Goal: Contribute content: Contribute content

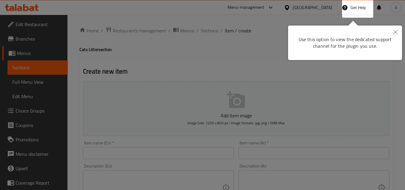
click at [396, 30] on icon "Close" at bounding box center [395, 32] width 4 height 4
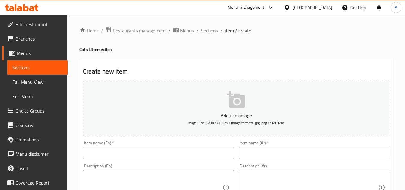
click at [152, 159] on input "text" at bounding box center [158, 153] width 151 height 12
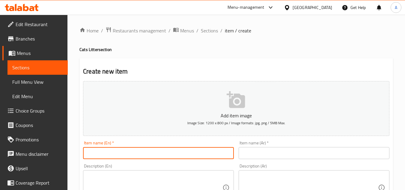
paste input "Garfield White Bentonite Clumping Cat Litter [MEDICAL_DATA] Scent10 L"
type input "Garfield White Bentonite Clumping Cat Litter [MEDICAL_DATA] Scent10 L"
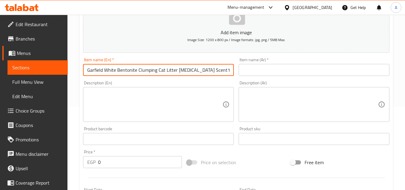
scroll to position [120, 0]
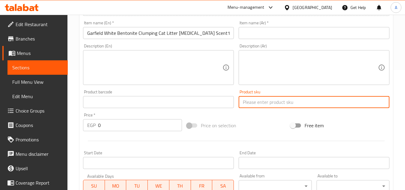
click at [256, 103] on input "text" at bounding box center [314, 102] width 151 height 12
paste input "3547"
type input "3547"
drag, startPoint x: 140, startPoint y: 124, endPoint x: 0, endPoint y: 136, distance: 140.5
click at [11, 127] on div "Edit Restaurant Branches Menus Sections Full Menu View Edit Menu Choice Groups …" at bounding box center [202, 99] width 405 height 409
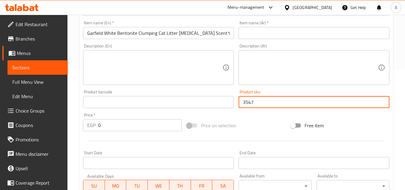
paste input "388"
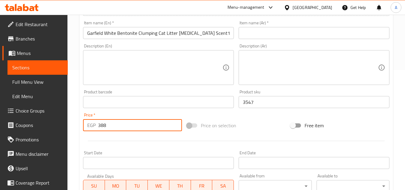
type input "388"
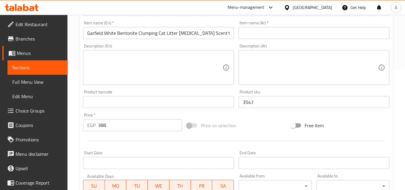
click at [141, 94] on div "Product barcode Product barcode" at bounding box center [158, 99] width 151 height 18
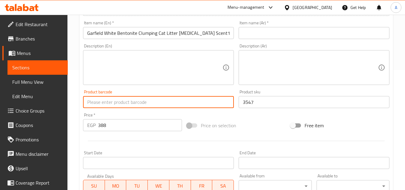
click at [145, 105] on input "text" at bounding box center [158, 102] width 151 height 12
paste input "8680122862919"
type input "8680122862919"
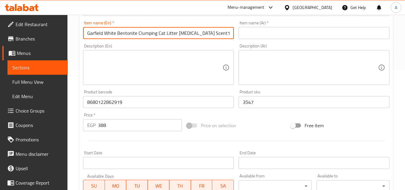
click at [170, 32] on input "Garfield White Bentonite Clumping Cat Litter [MEDICAL_DATA] Scent10 L" at bounding box center [158, 33] width 151 height 12
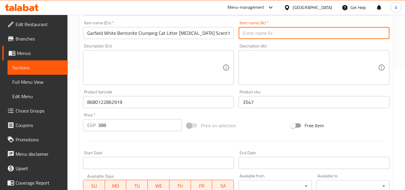
click at [257, 35] on input "text" at bounding box center [314, 33] width 151 height 12
paste input "رمل قطط [PERSON_NAME] بنتونيت المتكتل برائحة بودرة الأطفال 10 لتر"
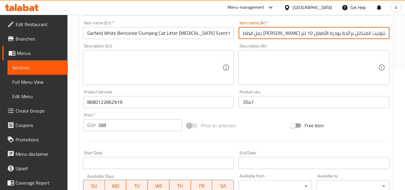
type input "رمل قطط [PERSON_NAME] بنتونيت المتكتل برائحة بودرة الأطفال 10 لتر"
click at [264, 123] on div "Price on selection" at bounding box center [236, 125] width 104 height 16
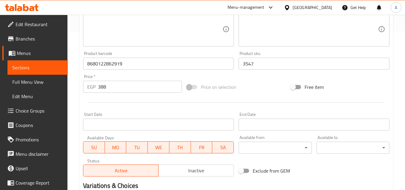
scroll to position [0, 0]
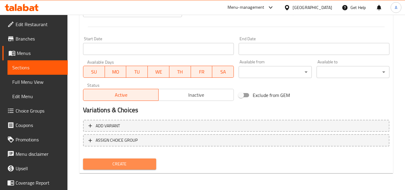
click at [150, 165] on span "Create" at bounding box center [119, 163] width 63 height 7
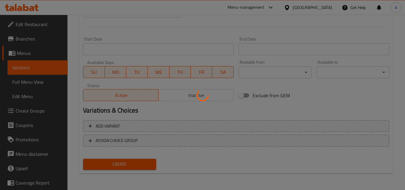
scroll to position [105, 0]
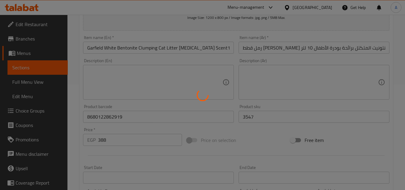
type input "0"
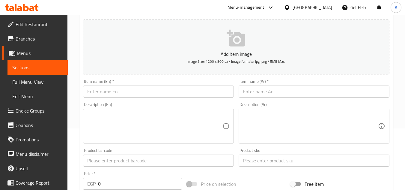
scroll to position [0, 0]
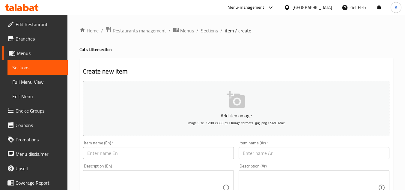
click at [177, 153] on input "text" at bounding box center [158, 153] width 151 height 12
paste input "[PERSON_NAME] Bentonite Clumping Cat Litter Marseille Soap Scent10 L"
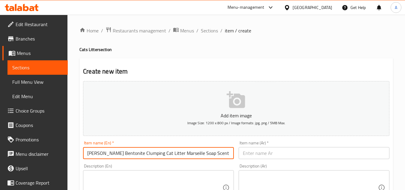
drag, startPoint x: 119, startPoint y: 156, endPoint x: 239, endPoint y: 161, distance: 120.1
click at [224, 150] on input "[PERSON_NAME] Bentonite Clumping Cat Litter Marseille Soap Scent10 L" at bounding box center [158, 153] width 151 height 12
type input "[PERSON_NAME] Bentonite Clumping Cat Litter Marseille Soap Scent10 L"
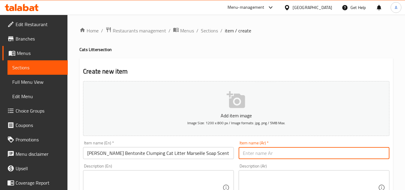
click at [277, 154] on input "text" at bounding box center [314, 153] width 151 height 12
paste input "رمل قطط [PERSON_NAME] بنتونيت متكتّل برائحة صابون مارسيليا، 10 لتر"
click at [256, 155] on input "رمل قطط [PERSON_NAME] بنتونيت متكتّل برائحة صابون مارسيليا، 10 لتر" at bounding box center [314, 153] width 151 height 12
click at [321, 158] on input "رمل قطط [PERSON_NAME] بنتونيت متكتّل برائحة صابون مارسيليا 10 لتر" at bounding box center [314, 153] width 151 height 12
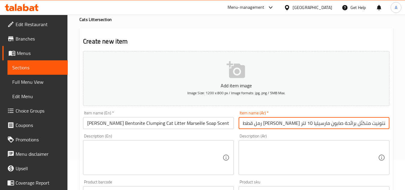
type input "رمل قطط [PERSON_NAME] بنتونيت متكتّل برائحة صابون مارسيليا 10 لتر"
click at [311, 131] on div "Item name (Ar)   * رمل قطط غارفيلد وايت بنتونيت متكتّل برائحة صابون مارسيليا 10…" at bounding box center [314, 119] width 156 height 23
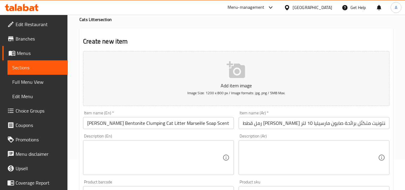
scroll to position [90, 0]
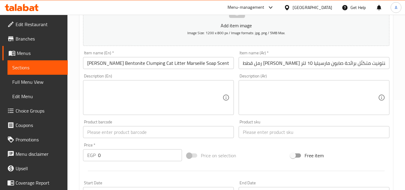
click at [270, 135] on input "text" at bounding box center [314, 132] width 151 height 12
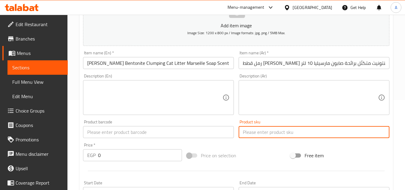
paste input "3548"
type input "3548"
drag, startPoint x: 121, startPoint y: 158, endPoint x: 34, endPoint y: 160, distance: 87.0
click at [80, 150] on div "Create new item Add item image Image Size: 1200 x 800 px / Image formats: jpg, …" at bounding box center [236, 142] width 314 height 349
paste input "388"
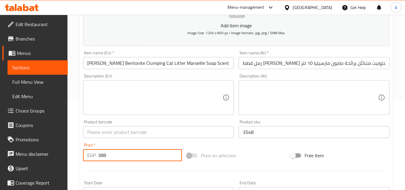
type input "388"
click at [182, 131] on input "text" at bounding box center [158, 132] width 151 height 12
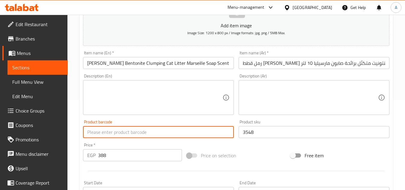
paste input "8680122862933"
type input "8680122862933"
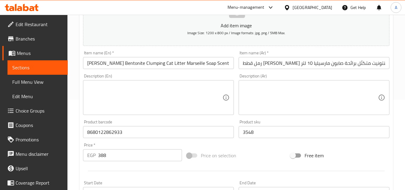
click at [266, 141] on div "Add item image Image Size: 1200 x 800 px / Image formats: jpg, png / 5MB Max. I…" at bounding box center [236, 118] width 311 height 258
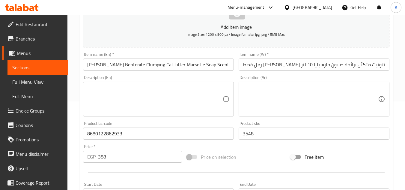
scroll to position [234, 0]
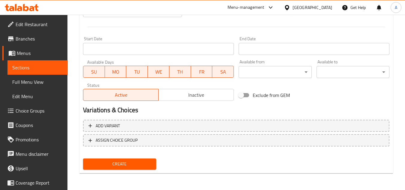
drag, startPoint x: 142, startPoint y: 163, endPoint x: 145, endPoint y: 160, distance: 3.4
click at [142, 162] on span "Create" at bounding box center [119, 163] width 63 height 7
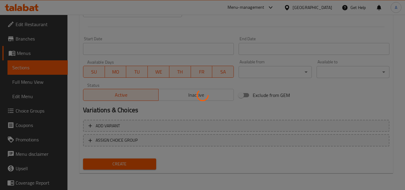
type input "0"
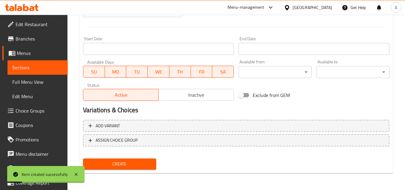
scroll to position [0, 0]
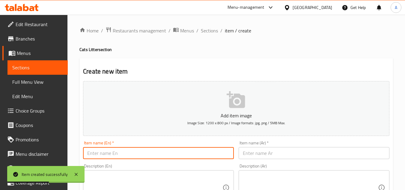
click at [156, 157] on input "text" at bounding box center [158, 153] width 151 height 12
paste input "Groovy Cat Litter Appel 5L"
type input "Groovy Cat Litter Appel 5L"
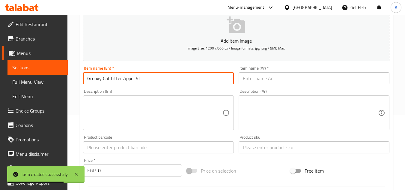
scroll to position [90, 0]
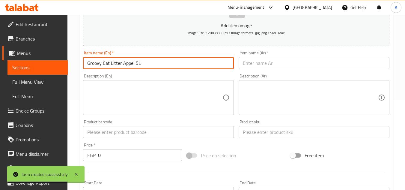
click at [267, 131] on input "text" at bounding box center [314, 132] width 151 height 12
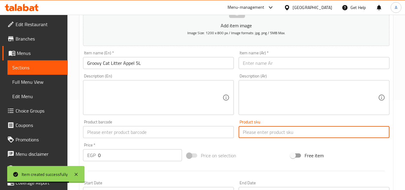
paste input "6295"
type input "6295"
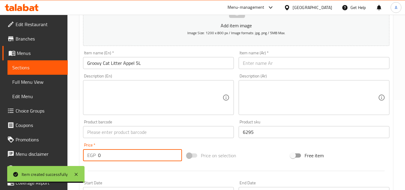
drag, startPoint x: 128, startPoint y: 155, endPoint x: 31, endPoint y: 168, distance: 98.3
click at [78, 153] on div "Home / Restaurants management / Menus / Sections / item / create Cats Litter se…" at bounding box center [236, 129] width 338 height 409
paste input "138"
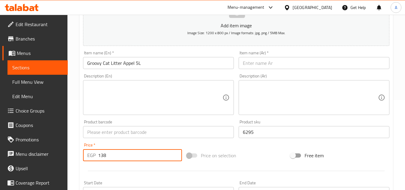
type input "138"
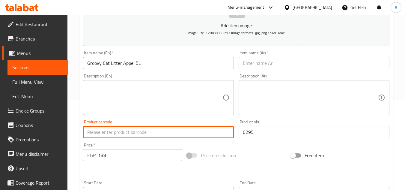
click at [180, 130] on input "text" at bounding box center [158, 132] width 151 height 12
paste input "6224001765063"
type input "6224001765063"
click at [157, 62] on input "Groovy Cat Litter Appel 5L" at bounding box center [158, 63] width 151 height 12
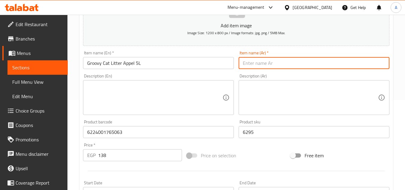
click at [259, 67] on input "text" at bounding box center [314, 63] width 151 height 12
paste input "رمل القطط الرائع من أبل 5 لتر"
click at [256, 65] on input "رمل القطط الرائع من أبل 5 لتر" at bounding box center [314, 63] width 151 height 12
drag, startPoint x: 268, startPoint y: 65, endPoint x: 279, endPoint y: 69, distance: 11.5
click at [279, 69] on input "رمل القطط الرائع من أبيل 5 لتر" at bounding box center [314, 63] width 151 height 12
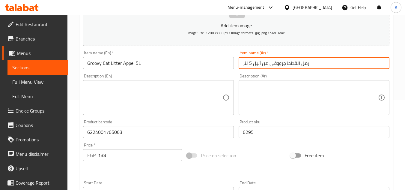
click at [275, 65] on input "رمل القطط جرووفي من أبيل 5 لتر" at bounding box center [314, 63] width 151 height 12
type input "رمل القطط جروفي من أبيل 5 لتر"
click at [288, 73] on div "Description (Ar) Description (Ar)" at bounding box center [314, 94] width 156 height 46
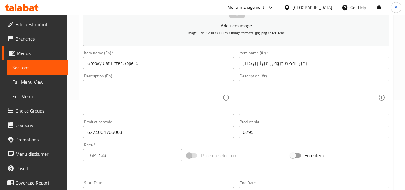
click at [279, 73] on div "Description (Ar) Description (Ar)" at bounding box center [314, 94] width 156 height 46
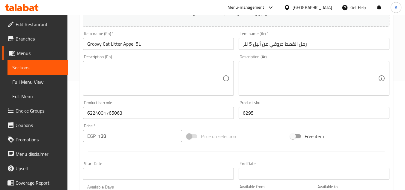
scroll to position [234, 0]
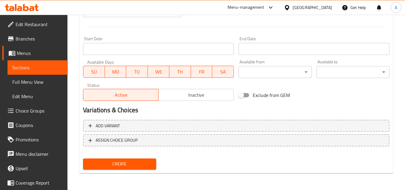
click at [142, 167] on span "Create" at bounding box center [119, 163] width 63 height 7
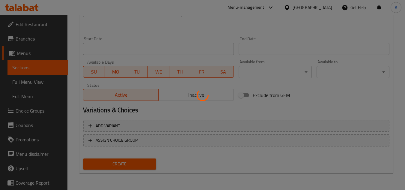
type input "0"
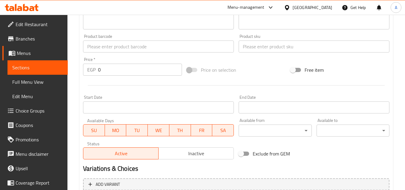
scroll to position [0, 0]
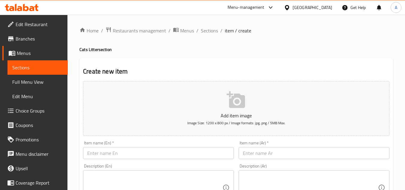
click at [123, 155] on input "text" at bounding box center [158, 153] width 151 height 12
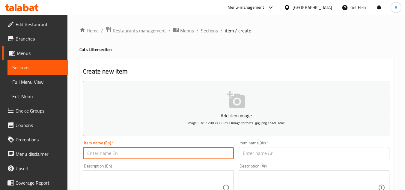
paste input "Groovy Cat Litter [MEDICAL_DATA] 5L"
type input "Groovy Cat Litter [MEDICAL_DATA] 5L"
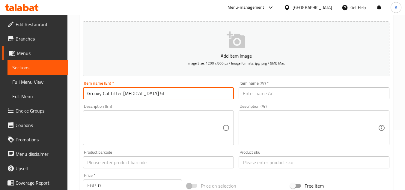
scroll to position [60, 0]
click at [270, 160] on input "text" at bounding box center [314, 162] width 151 height 12
paste input "6294"
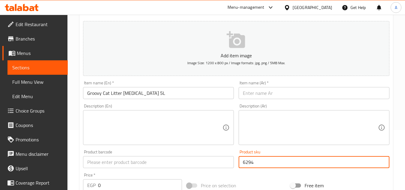
type input "6294"
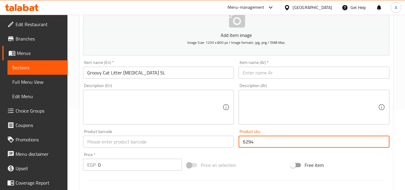
scroll to position [90, 0]
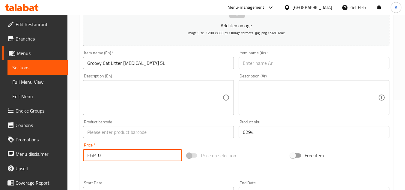
drag, startPoint x: 133, startPoint y: 154, endPoint x: 35, endPoint y: 144, distance: 98.6
click at [41, 144] on div "Edit Restaurant Branches Menus Sections Full Menu View Edit Menu Choice Groups …" at bounding box center [202, 129] width 405 height 409
paste input "138"
type input "138"
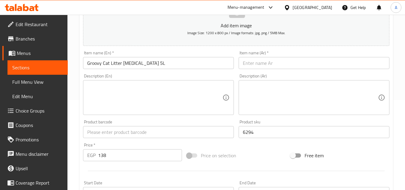
click at [235, 141] on div "Add item image Image Size: 1200 x 800 px / Image formats: jpg, png / 5MB Max. I…" at bounding box center [236, 118] width 311 height 258
click at [160, 136] on input "text" at bounding box center [158, 132] width 151 height 12
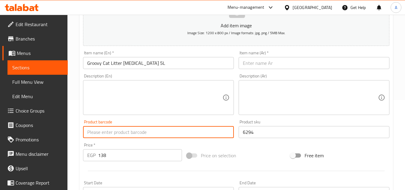
paste input "[CREDIT_CARD_NUMBER]"
type input "[CREDIT_CARD_NUMBER]"
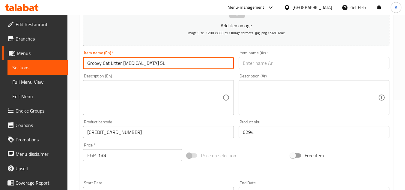
click at [166, 62] on input "Groovy Cat Litter [MEDICAL_DATA] 5L" at bounding box center [158, 63] width 151 height 12
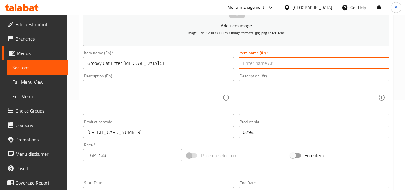
click at [281, 62] on input "text" at bounding box center [314, 63] width 151 height 12
paste input "رمل القطط جروفي بودرة للأطفال 5 لتر"
drag, startPoint x: 254, startPoint y: 64, endPoint x: 267, endPoint y: 70, distance: 15.2
click at [267, 70] on div "Item name (Ar)   * رمل القطط جروفي بودرة للأطفال 5 لتر Item name (Ar) *" at bounding box center [314, 59] width 156 height 23
type input "رمل القطط جروفي بودرة بيبي 5 لتر"
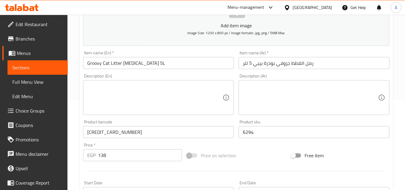
click at [273, 72] on div "Description (Ar) Description (Ar)" at bounding box center [314, 94] width 156 height 46
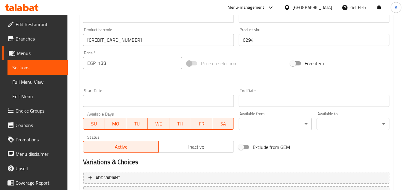
scroll to position [234, 0]
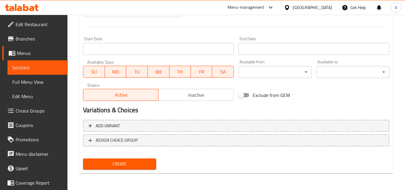
click at [148, 165] on span "Create" at bounding box center [119, 163] width 63 height 7
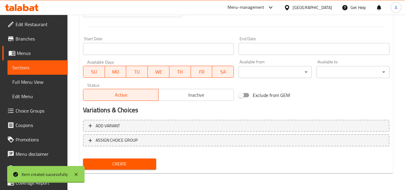
type input "0"
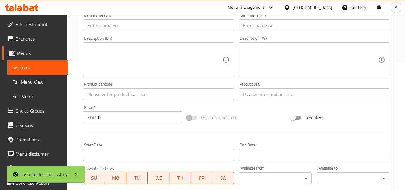
scroll to position [54, 0]
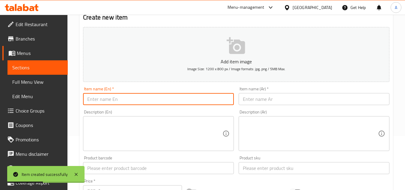
click at [181, 98] on input "text" at bounding box center [158, 99] width 151 height 12
paste input "Groovy Cat Litter Coffe10L"
click at [132, 100] on input "Groovy Cat Litter Coffe10L" at bounding box center [158, 99] width 151 height 12
type input "Groovy Cat Litter Coffe 10L"
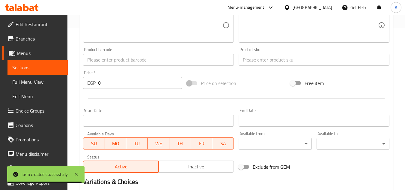
scroll to position [174, 0]
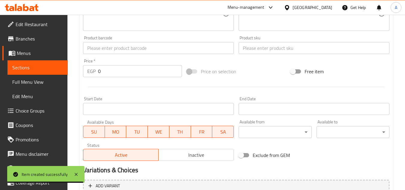
click at [267, 55] on div "Product sku Product sku" at bounding box center [314, 44] width 156 height 23
click at [266, 50] on input "text" at bounding box center [314, 48] width 151 height 12
paste input "4050"
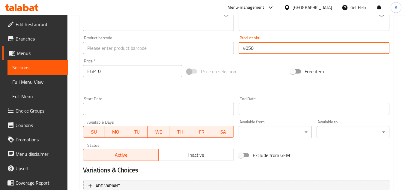
type input "4050"
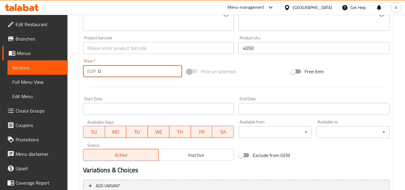
drag, startPoint x: 130, startPoint y: 68, endPoint x: 25, endPoint y: 89, distance: 107.6
click at [63, 71] on div "Edit Restaurant Branches Menus Sections Full Menu View Edit Menu Choice Groups …" at bounding box center [202, 45] width 405 height 409
paste input "281"
type input "281"
click at [280, 62] on div "Add item image Image Size: 1200 x 800 px / Image formats: jpg, png / 5MB Max. I…" at bounding box center [236, 34] width 311 height 258
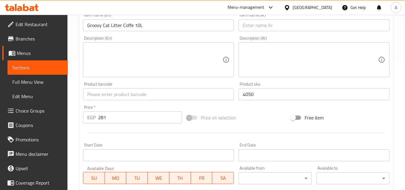
scroll to position [54, 0]
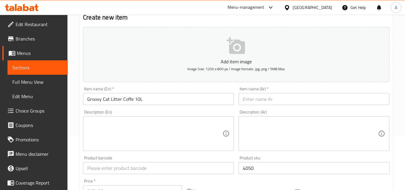
click at [189, 102] on input "Groovy Cat Litter Coffe 10L" at bounding box center [158, 99] width 151 height 12
click at [277, 91] on div "Item name (Ar)   * Item name (Ar) *" at bounding box center [314, 96] width 151 height 18
click at [279, 100] on input "text" at bounding box center [314, 99] width 151 height 12
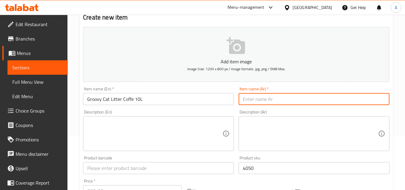
paste input "رمل القطط الرائع بنكهة القهوة 10 لتر"
drag, startPoint x: 285, startPoint y: 100, endPoint x: 296, endPoint y: 108, distance: 13.1
click at [296, 108] on div "Add item image Image Size: 1200 x 800 px / Image formats: jpg, png / 5MB Max. I…" at bounding box center [236, 154] width 311 height 258
drag, startPoint x: 270, startPoint y: 100, endPoint x: 284, endPoint y: 111, distance: 17.3
click at [284, 111] on div "Add item image Image Size: 1200 x 800 px / Image formats: jpg, png / 5MB Max. I…" at bounding box center [236, 154] width 311 height 258
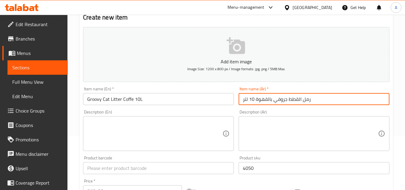
type input "رمل القطط جروفي بالقهوة 10 لتر"
click at [285, 108] on div "Description (Ar) Description (Ar)" at bounding box center [314, 130] width 156 height 46
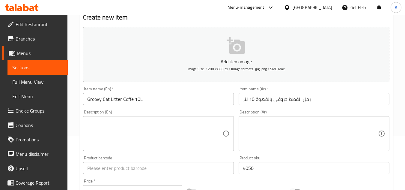
click at [190, 95] on input "Groovy Cat Litter Coffe 10L" at bounding box center [158, 99] width 151 height 12
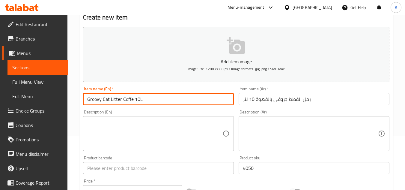
click at [264, 95] on input "رمل القطط جروفي بالقهوة 10 لتر" at bounding box center [314, 99] width 151 height 12
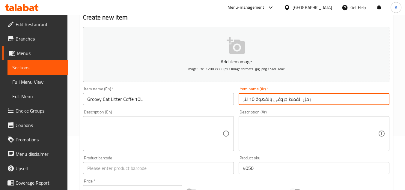
click at [197, 99] on input "Groovy Cat Litter Coffe 10L" at bounding box center [158, 99] width 151 height 12
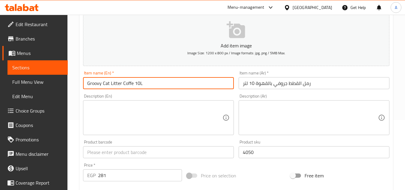
scroll to position [84, 0]
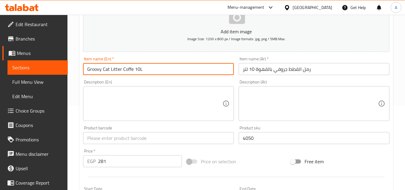
click at [151, 139] on input "text" at bounding box center [158, 138] width 151 height 12
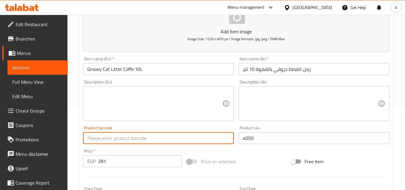
paste input "6224001765131"
type input "6224001765131"
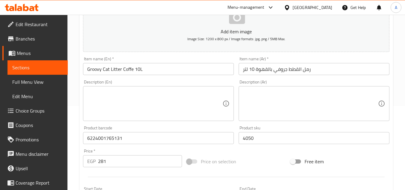
click at [175, 125] on div "Product barcode 6224001765131 Product barcode" at bounding box center [159, 134] width 156 height 23
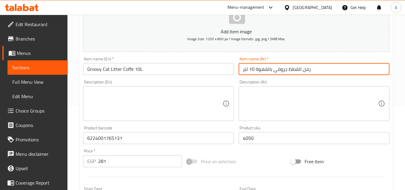
drag, startPoint x: 247, startPoint y: 71, endPoint x: 249, endPoint y: 75, distance: 4.2
click at [249, 75] on div "Item name (Ar)   * رمل القطط جروفي بالقهوة 10 لتر Item name (Ar) *" at bounding box center [314, 65] width 156 height 23
click at [250, 72] on input "رمل القطط جروفي بالقهوة 10 لتر" at bounding box center [314, 69] width 151 height 12
click at [248, 74] on input "رمل القطط جروفي بالقهوة 10 لتر" at bounding box center [314, 69] width 151 height 12
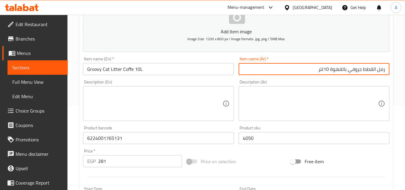
type input "رمل القطط جروفي بالقهوة 10 لتر"
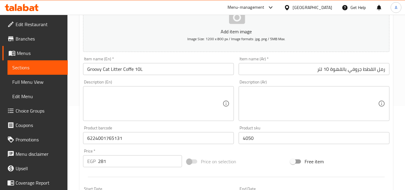
click at [241, 80] on div "Description (Ar) Description (Ar)" at bounding box center [314, 100] width 151 height 41
click at [239, 79] on div "Description (Ar) Description (Ar)" at bounding box center [314, 100] width 156 height 46
click at [226, 80] on div "Description (En) Description (En)" at bounding box center [158, 100] width 151 height 41
click at [230, 81] on div "Description (En) Description (En)" at bounding box center [158, 100] width 151 height 41
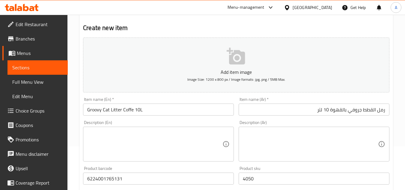
scroll to position [0, 0]
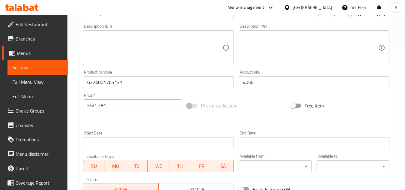
scroll to position [234, 0]
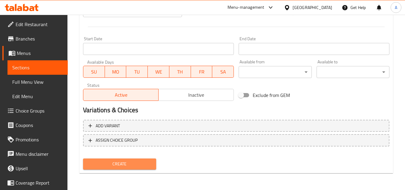
drag, startPoint x: 139, startPoint y: 164, endPoint x: 139, endPoint y: 160, distance: 3.9
click at [138, 164] on span "Create" at bounding box center [119, 163] width 63 height 7
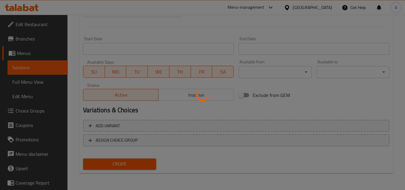
type input "0"
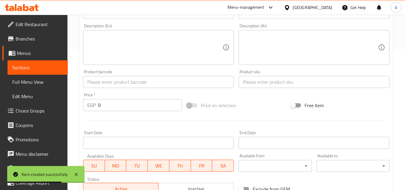
scroll to position [24, 0]
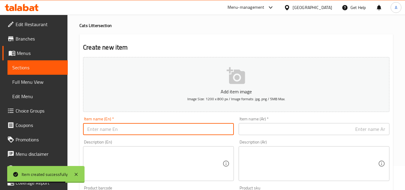
click at [143, 130] on input "text" at bounding box center [158, 129] width 151 height 12
paste input "Groovy Cat Litter Jasmine 20 L"
click at [143, 131] on input "Groovy Cat Litter Jasmine 20 L" at bounding box center [158, 129] width 151 height 12
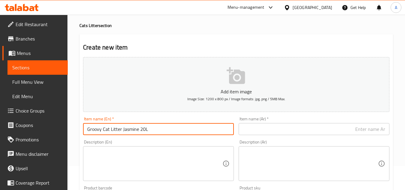
type input "Groovy Cat Litter Jasmine 20L"
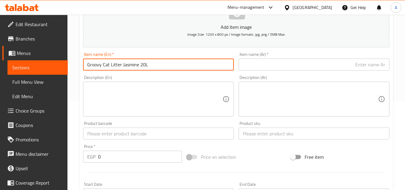
scroll to position [114, 0]
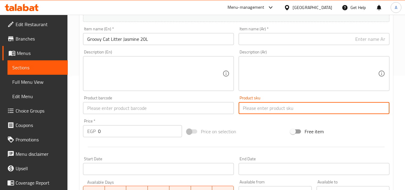
click at [243, 112] on input "text" at bounding box center [314, 108] width 151 height 12
paste input "12487"
type input "12487"
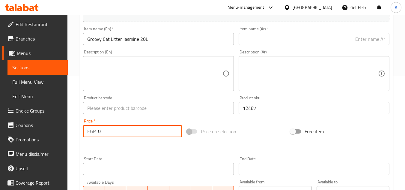
drag, startPoint x: 130, startPoint y: 128, endPoint x: 22, endPoint y: 123, distance: 107.8
click at [80, 121] on div "Create new item Add item image Image Size: 1200 x 800 px / Image formats: jpg, …" at bounding box center [236, 118] width 314 height 349
paste input "488"
type input "488"
click at [132, 109] on input "text" at bounding box center [158, 108] width 151 height 12
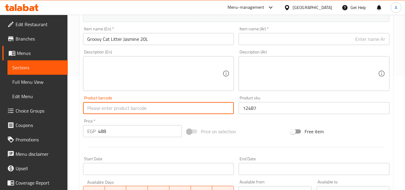
paste input "812487010"
type input "812487010"
click at [144, 38] on input "Groovy Cat Litter Jasmine 20L" at bounding box center [158, 39] width 151 height 12
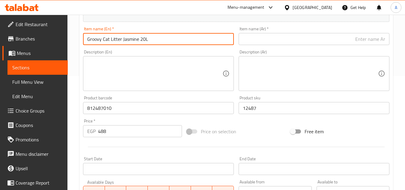
click at [144, 38] on input "Groovy Cat Litter Jasmine 20L" at bounding box center [158, 39] width 151 height 12
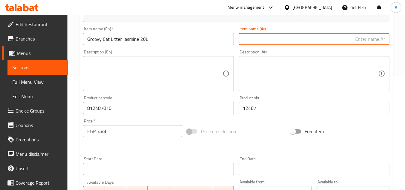
click at [281, 40] on input "text" at bounding box center [314, 39] width 151 height 12
paste input "رمل القطط الرائع برائحة الياسمين 20 لترًا"
drag, startPoint x: 339, startPoint y: 42, endPoint x: 363, endPoint y: 50, distance: 25.3
click at [363, 50] on div "Add item image Image Size: 1200 x 800 px / Image formats: jpg, png / 5MB Max. I…" at bounding box center [236, 94] width 311 height 258
type input "رمل القطط جروفي بالياسمين 20 لترًا"
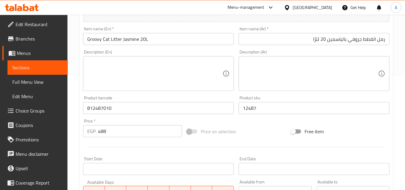
click at [334, 48] on div "Description (Ar) Description (Ar)" at bounding box center [314, 70] width 156 height 46
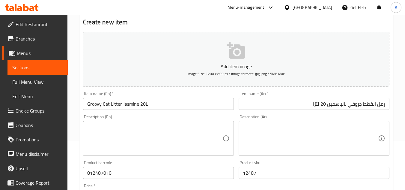
scroll to position [0, 0]
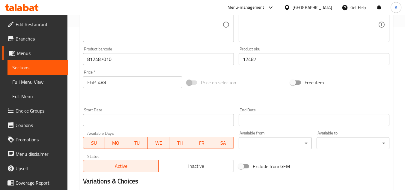
scroll to position [180, 0]
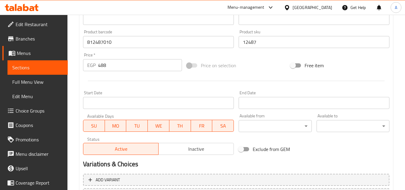
click at [262, 59] on div "Price on selection" at bounding box center [236, 65] width 104 height 16
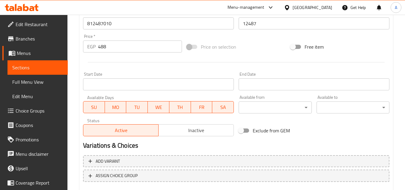
scroll to position [234, 0]
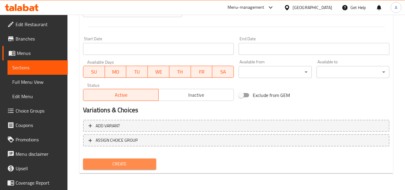
drag, startPoint x: 142, startPoint y: 162, endPoint x: 146, endPoint y: 162, distance: 3.6
click at [142, 163] on span "Create" at bounding box center [119, 163] width 63 height 7
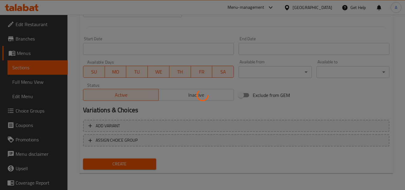
type input "0"
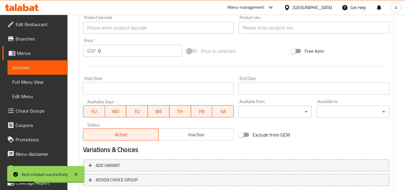
scroll to position [54, 0]
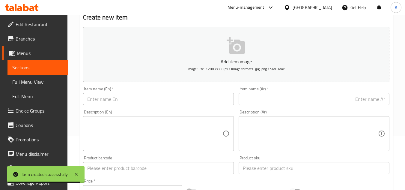
drag, startPoint x: 176, startPoint y: 93, endPoint x: 176, endPoint y: 99, distance: 6.6
click at [176, 96] on div "Item name (En)   * Item name (En) *" at bounding box center [158, 96] width 151 height 18
click at [176, 99] on input "text" at bounding box center [158, 99] width 151 height 12
paste input "Groovy Cat Litter Jasmine 5l"
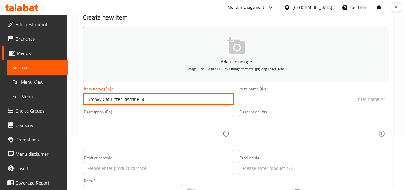
click at [144, 101] on input "Groovy Cat Litter Jasmine 5l" at bounding box center [158, 99] width 151 height 12
type input "Groovy Cat Litter Jasmine 5L"
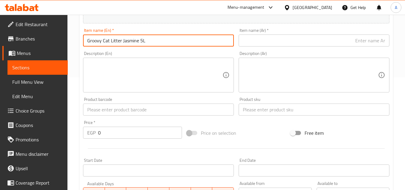
scroll to position [114, 0]
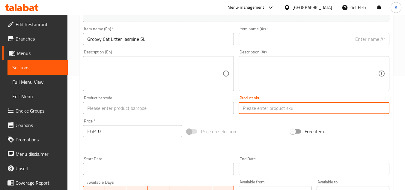
click at [257, 107] on input "text" at bounding box center [314, 108] width 151 height 12
paste input "6293"
type input "6293"
click at [66, 127] on div "Edit Restaurant Branches Menus Sections Full Menu View Edit Menu Choice Groups …" at bounding box center [202, 105] width 405 height 409
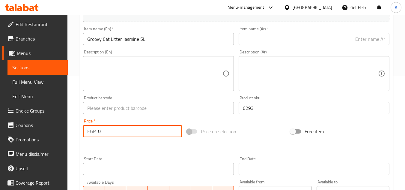
paste input "138"
type input "138"
click at [210, 108] on input "text" at bounding box center [158, 108] width 151 height 12
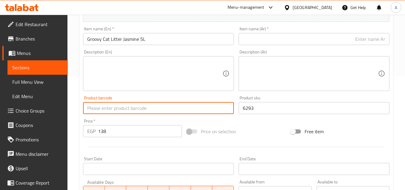
paste input "[CREDIT_CARD_NUMBER]"
type input "[CREDIT_CARD_NUMBER]"
click at [157, 37] on input "Groovy Cat Litter Jasmine 5L" at bounding box center [158, 39] width 151 height 12
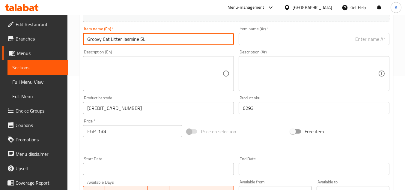
click at [157, 37] on input "Groovy Cat Litter Jasmine 5L" at bounding box center [158, 39] width 151 height 12
click at [275, 36] on input "text" at bounding box center [314, 39] width 151 height 12
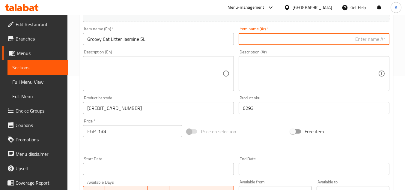
paste input "رمل القطط الرائع برائحة الياسمين 5 لتر"
drag, startPoint x: 355, startPoint y: 42, endPoint x: 362, endPoint y: 45, distance: 7.6
click at [362, 45] on input "رمل القطط الرائع برائحة الياسمين 5 لتر" at bounding box center [314, 39] width 151 height 12
drag, startPoint x: 336, startPoint y: 40, endPoint x: 345, endPoint y: 44, distance: 10.1
click at [345, 44] on input "رمل القطط جروفي برائحة الياسمين 5 لتر" at bounding box center [314, 39] width 151 height 12
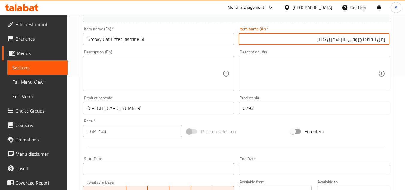
type input "رمل القطط جروفي بالياسمين 5 لتر"
click at [347, 49] on div "Description (Ar) Description (Ar)" at bounding box center [314, 70] width 156 height 46
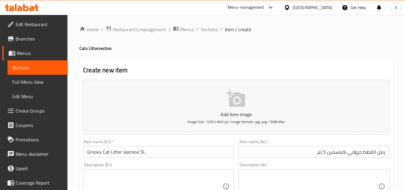
scroll to position [0, 0]
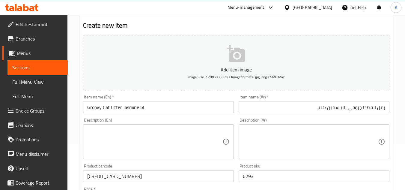
scroll to position [120, 0]
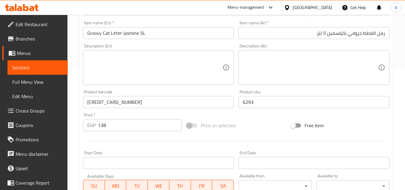
click at [267, 112] on div "Add item image Image Size: 1200 x 800 px / Image formats: jpg, png / 5MB Max. I…" at bounding box center [236, 88] width 311 height 258
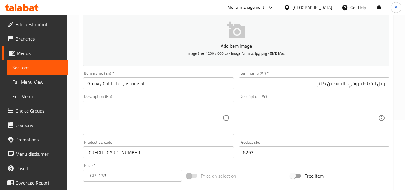
scroll to position [0, 0]
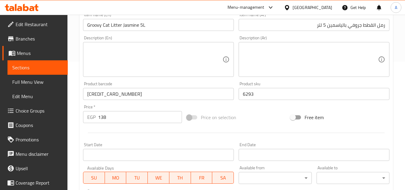
scroll to position [234, 0]
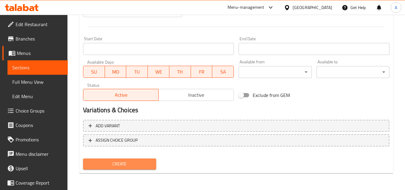
click at [139, 166] on span "Create" at bounding box center [119, 163] width 63 height 7
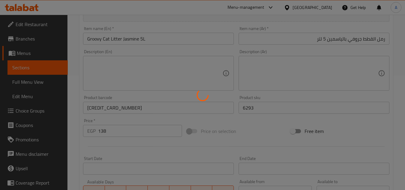
scroll to position [24, 0]
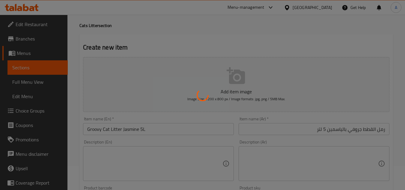
type input "0"
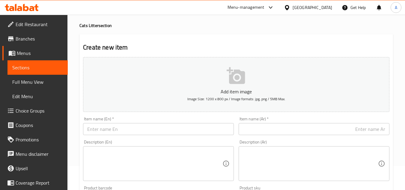
click at [153, 120] on div "Item name (En)   * Item name (En) *" at bounding box center [158, 126] width 151 height 18
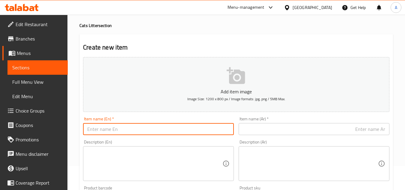
click at [154, 127] on input "text" at bounding box center [158, 129] width 151 height 12
paste input "GROOVY CAT LITTER LAVENDER 20L"
paste input "roovy Cat Litter Lavender 20l"
drag, startPoint x: 152, startPoint y: 130, endPoint x: 147, endPoint y: 130, distance: 5.7
click at [147, 130] on input "Groovy Cat Litter Lavender 20l" at bounding box center [158, 129] width 151 height 12
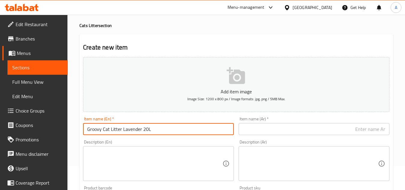
click at [166, 130] on input "Groovy Cat Litter Lavender 20L" at bounding box center [158, 129] width 151 height 12
type input "Groovy Cat Litter Lavender 20L"
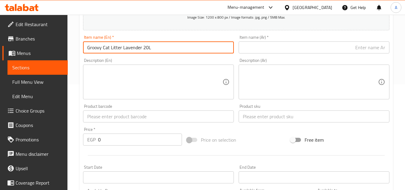
scroll to position [114, 0]
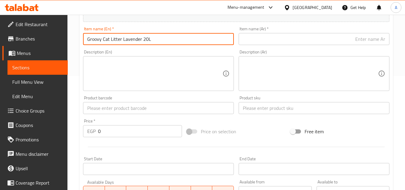
drag, startPoint x: 261, startPoint y: 99, endPoint x: 261, endPoint y: 103, distance: 4.2
click at [262, 102] on div "Product sku Product sku" at bounding box center [314, 105] width 151 height 18
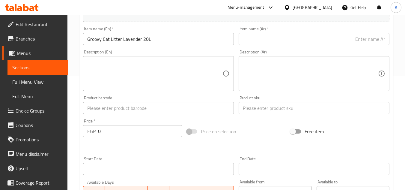
click at [260, 107] on input "text" at bounding box center [314, 108] width 151 height 12
paste input "13553"
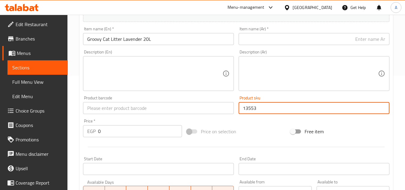
type input "13553"
drag, startPoint x: 128, startPoint y: 135, endPoint x: 63, endPoint y: 133, distance: 64.8
click at [73, 129] on div "Home / Restaurants management / Menus / Sections / item / create Cats Litter se…" at bounding box center [236, 105] width 338 height 409
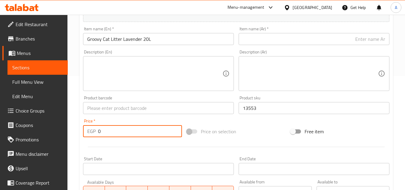
paste input "488"
type input "488"
click at [136, 107] on input "text" at bounding box center [158, 108] width 151 height 12
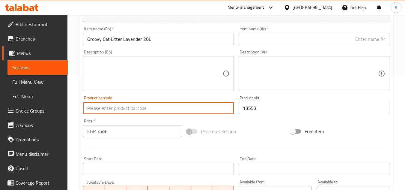
paste input "813553010"
type input "813553010"
click at [135, 38] on input "Groovy Cat Litter Lavender 20L" at bounding box center [158, 39] width 151 height 12
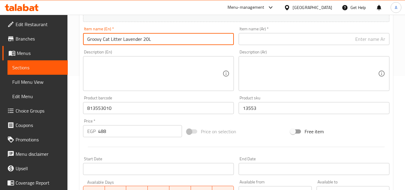
click at [135, 38] on input "Groovy Cat Litter Lavender 20L" at bounding box center [158, 39] width 151 height 12
click at [175, 42] on input "Groovy Cat Litter Lavender 20L" at bounding box center [158, 39] width 151 height 12
click at [170, 49] on div "Description (En) Description (En)" at bounding box center [159, 70] width 156 height 46
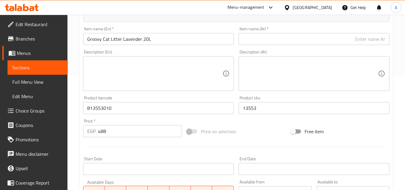
click at [167, 39] on input "Groovy Cat Litter Lavender 20L" at bounding box center [158, 39] width 151 height 12
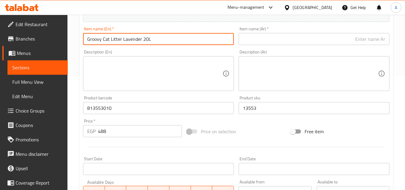
click at [167, 39] on input "Groovy Cat Litter Lavender 20L" at bounding box center [158, 39] width 151 height 12
click at [267, 45] on input "text" at bounding box center [314, 39] width 151 height 12
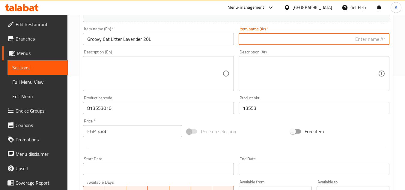
paste input "رمل قطط رائع برائحة اللافندر 20 لترًا"
drag, startPoint x: 345, startPoint y: 39, endPoint x: 365, endPoint y: 47, distance: 21.9
click at [365, 47] on div "Add item image Image Size: 1200 x 800 px / Image formats: jpg, png / 5MB Max. I…" at bounding box center [236, 94] width 311 height 258
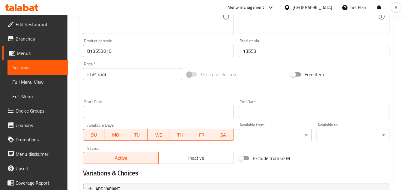
scroll to position [234, 0]
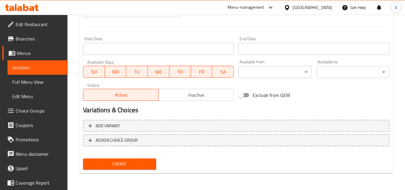
type input "رمل قطط جروفي اللافندر 20 لترًا"
click at [136, 163] on span "Create" at bounding box center [119, 163] width 63 height 7
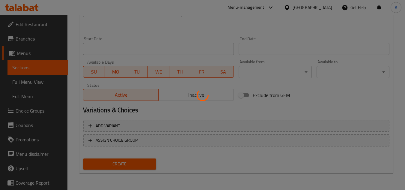
type input "0"
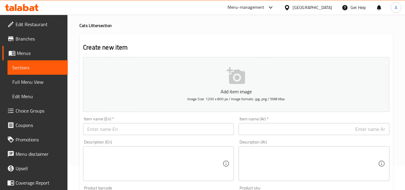
scroll to position [60, 0]
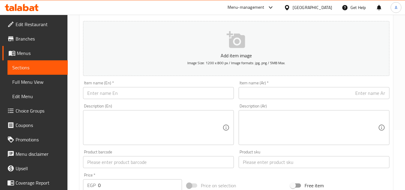
click at [145, 104] on div "Description (En) Description (En)" at bounding box center [158, 124] width 151 height 41
click at [151, 97] on input "text" at bounding box center [158, 93] width 151 height 12
paste input "Groovy Cat Litter Lavender 5l"
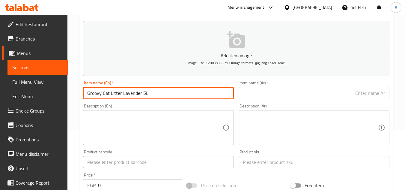
type input "Groovy Cat Litter Lavender 5L"
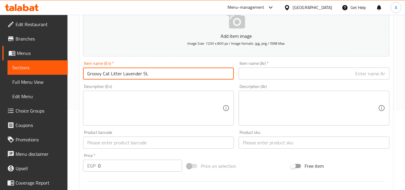
scroll to position [90, 0]
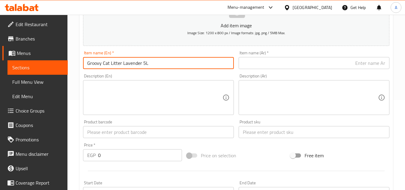
click at [136, 138] on input "text" at bounding box center [158, 132] width 151 height 12
paste input "6224001765032"
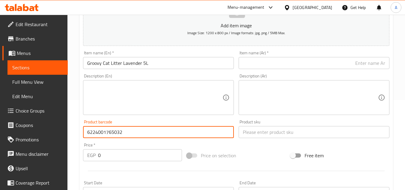
type input "6224001765032"
click at [264, 133] on input "text" at bounding box center [314, 132] width 151 height 12
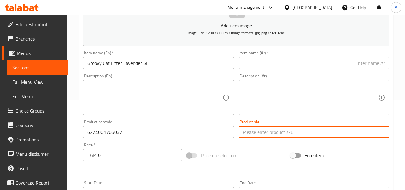
paste input "6296"
type input "6296"
click at [117, 155] on input "0" at bounding box center [140, 155] width 84 height 12
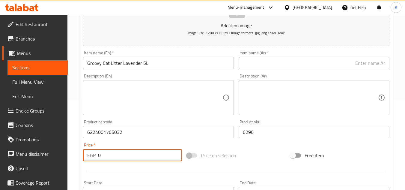
paste input "138"
paste input "number"
type input "138"
click at [261, 147] on div "Add item image Image Size: 1200 x 800 px / Image formats: jpg, png / 5MB Max. I…" at bounding box center [236, 118] width 311 height 258
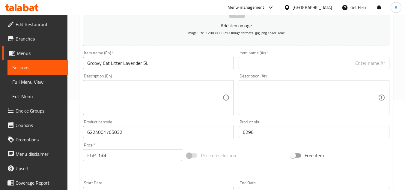
click at [162, 65] on input "Groovy Cat Litter Lavender 5L" at bounding box center [158, 63] width 151 height 12
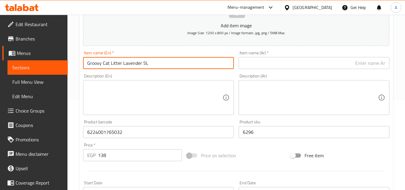
click at [249, 62] on input "text" at bounding box center [314, 63] width 151 height 12
paste input "رمل قطط رائع برائحة اللافندر 5 لتر"
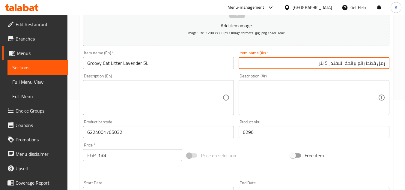
drag, startPoint x: 344, startPoint y: 64, endPoint x: 365, endPoint y: 72, distance: 22.0
click at [365, 72] on div "Add item image Image Size: 1200 x 800 px / Image formats: jpg, png / 5MB Max. I…" at bounding box center [236, 118] width 311 height 258
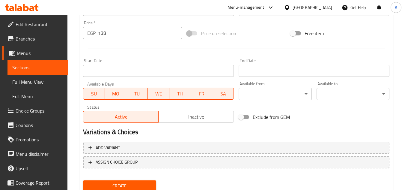
scroll to position [234, 0]
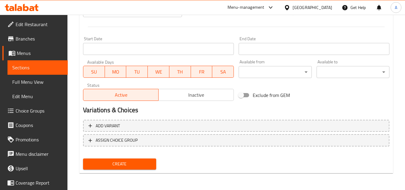
type input "رمل قطط جروفي بالافندر 5 لتر"
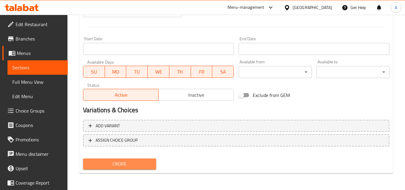
click at [127, 164] on span "Create" at bounding box center [119, 163] width 63 height 7
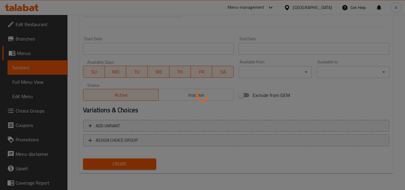
type input "0"
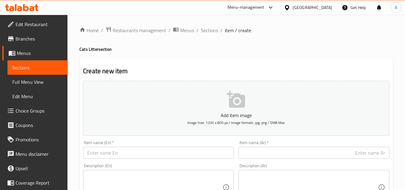
scroll to position [0, 0]
click at [225, 69] on h2 "Create new item" at bounding box center [236, 71] width 306 height 9
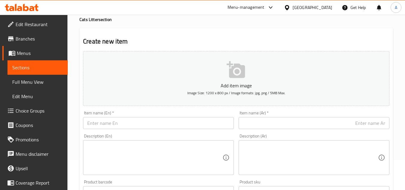
click at [155, 115] on div "Item name (En)   * Item name (En) *" at bounding box center [158, 120] width 151 height 18
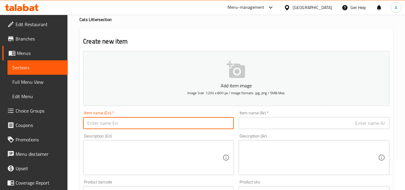
paste input "Hello [PERSON_NAME] Bentonite Clumping Cat Litter Marseille Soap Scent10 L"
click at [159, 122] on input "text" at bounding box center [158, 123] width 151 height 12
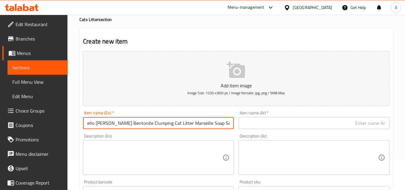
scroll to position [0, 0]
drag, startPoint x: 173, startPoint y: 124, endPoint x: 16, endPoint y: 133, distance: 157.7
click at [1, 138] on div "Edit Restaurant Branches Menus Sections Full Menu View Edit Menu Choice Groups …" at bounding box center [202, 189] width 405 height 409
type input "Hello [PERSON_NAME] Bentonite Clumping Cat Litter Marseille Soap Scent10 L"
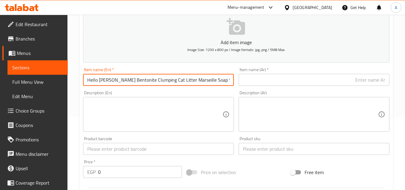
scroll to position [120, 0]
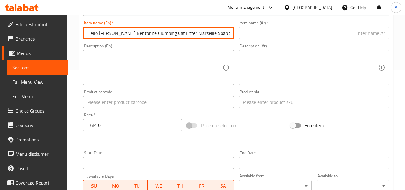
click at [261, 104] on input "text" at bounding box center [314, 102] width 151 height 12
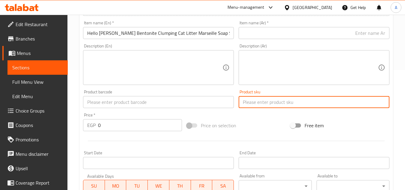
paste input "3527"
type input "3527"
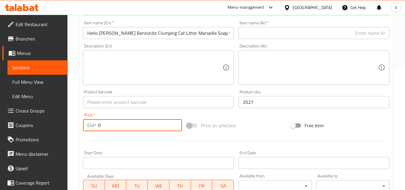
drag, startPoint x: 130, startPoint y: 126, endPoint x: 38, endPoint y: 138, distance: 93.1
click at [97, 127] on div "EGP 0 Price *" at bounding box center [132, 125] width 99 height 12
paste input "388"
type input "388"
click at [146, 106] on input "text" at bounding box center [158, 102] width 151 height 12
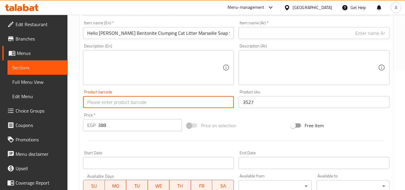
paste input "8680122862834"
type input "8680122862834"
click at [231, 118] on div "Price on selection" at bounding box center [236, 125] width 104 height 16
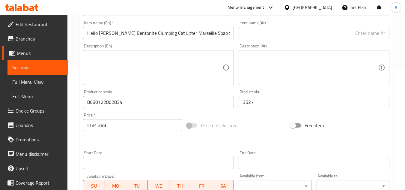
click at [173, 39] on div "Item name (En)   * Hello [PERSON_NAME] Bentonite Clumping Cat Litter Marseille …" at bounding box center [159, 29] width 156 height 23
click at [172, 36] on input "Hello [PERSON_NAME] Bentonite Clumping Cat Litter Marseille Soap Scent10 L" at bounding box center [158, 33] width 151 height 12
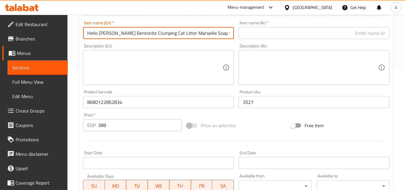
scroll to position [0, 3]
drag, startPoint x: 172, startPoint y: 36, endPoint x: 233, endPoint y: 39, distance: 60.6
click at [233, 39] on input "Hello [PERSON_NAME] Bentonite Clumping Cat Litter Marseille Soap Scent10 L" at bounding box center [158, 33] width 151 height 12
click at [229, 34] on input "Hello [PERSON_NAME] Bentonite Clumping Cat Litter Marseille Soap Scent10 L" at bounding box center [158, 33] width 151 height 12
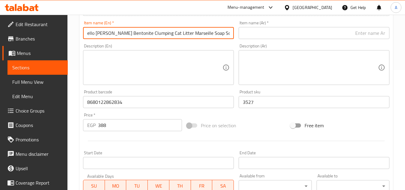
click at [229, 34] on input "Hello [PERSON_NAME] Bentonite Clumping Cat Litter Marseille Soap Scent10 L" at bounding box center [158, 33] width 151 height 12
click at [238, 41] on div "Item name (Ar)   * Item name (Ar) *" at bounding box center [314, 29] width 156 height 23
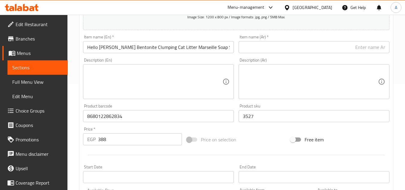
scroll to position [60, 0]
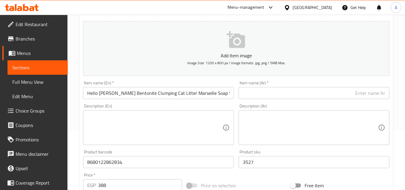
click at [200, 85] on div "Item name (En)   * Hello [PERSON_NAME] Bentonite Clumping Cat Litter Marseille …" at bounding box center [158, 90] width 151 height 18
click at [199, 92] on input "Hello [PERSON_NAME] Bentonite Clumping Cat Litter Marseille Soap Scent10 L" at bounding box center [158, 93] width 151 height 12
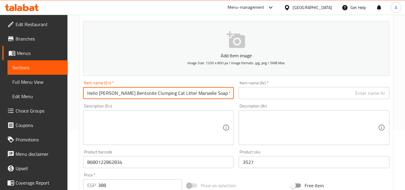
click at [199, 92] on input "Hello [PERSON_NAME] Bentonite Clumping Cat Litter Marseille Soap Scent10 L" at bounding box center [158, 93] width 151 height 12
click at [258, 90] on input "text" at bounding box center [314, 93] width 151 height 12
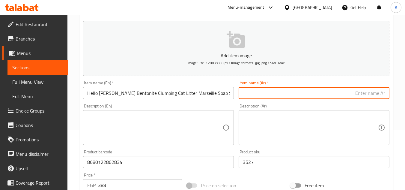
paste input "رمل قطط هيلو كيتي وايت بنتونيت متكتّل برائحة صابون مارسيليا، 10 لتر"
click at [259, 97] on input "رمل قطط هيلو كيتي وايت بنتونيت متكتّل برائحة صابون مارسيليا، 10 لتر" at bounding box center [314, 93] width 151 height 12
drag, startPoint x: 256, startPoint y: 97, endPoint x: 260, endPoint y: 97, distance: 3.4
click at [260, 97] on input "رمل قطط هيلو كيتي وايت بنتونيت متكتّل برائحة صابون مارسيليا 10 لتر" at bounding box center [314, 93] width 151 height 12
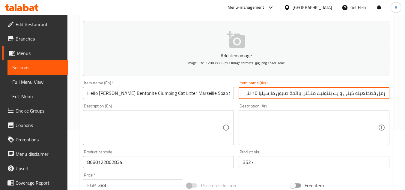
drag, startPoint x: 260, startPoint y: 97, endPoint x: 252, endPoint y: 98, distance: 7.9
click at [252, 98] on input "رمل قطط هيلو كيتي وايت بنتونيت متكتّل برائحة صابون مارسيليا 10 لتر" at bounding box center [314, 93] width 151 height 12
click at [252, 97] on input "رمل قطط هيلو كيتي وايت بنتونيت متكتّل برائحة صابون مارسيليا 10 لتر" at bounding box center [314, 93] width 151 height 12
drag, startPoint x: 252, startPoint y: 97, endPoint x: 291, endPoint y: 88, distance: 39.4
click at [291, 88] on input "رمل قطط هيلو كيتي وايت بنتونيت متكتّل برائحة صابون مارسيليا 10 لتر" at bounding box center [314, 93] width 151 height 12
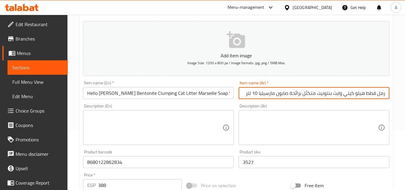
click at [293, 89] on input "رمل قطط هيلو كيتي وايت بنتونيت متكتّل برائحة صابون مارسيليا 10 لتر" at bounding box center [314, 93] width 151 height 12
drag, startPoint x: 246, startPoint y: 93, endPoint x: 409, endPoint y: 99, distance: 163.2
click at [405, 99] on html "​ Menu-management [GEOGRAPHIC_DATA] Get Help A Edit Restaurant Branches Menus S…" at bounding box center [202, 35] width 405 height 190
type input "رمل قطط هيلو كيتي وايت بنتونيت متكتّل برائحة صابون مارسيليا 10 لتر"
click at [400, 91] on div "Home / Restaurants management / Menus / Sections / item / create Cats Litter se…" at bounding box center [236, 159] width 338 height 409
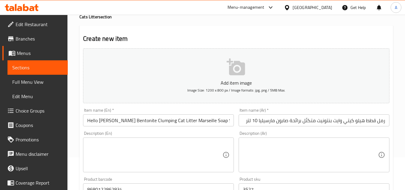
scroll to position [30, 0]
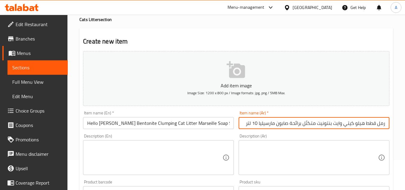
drag, startPoint x: 256, startPoint y: 124, endPoint x: 296, endPoint y: 126, distance: 39.9
click at [296, 126] on input "رمل قطط هيلو كيتي وايت بنتونيت متكتّل برائحة صابون مارسيليا 10 لتر" at bounding box center [314, 123] width 151 height 12
click at [253, 122] on input "رمل قطط هيلو كيتي وايت بنتونيت متكتّل برائحة صابون مارسيليا 10 لتر" at bounding box center [314, 123] width 151 height 12
drag, startPoint x: 246, startPoint y: 123, endPoint x: 406, endPoint y: 130, distance: 160.9
click at [405, 130] on html "​ Menu-management [GEOGRAPHIC_DATA] Get Help A Edit Restaurant Branches Menus S…" at bounding box center [202, 65] width 405 height 190
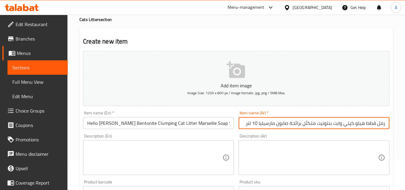
click at [394, 130] on div "Home / Restaurants management / Menus / Sections / item / create Cats Litter se…" at bounding box center [236, 189] width 338 height 409
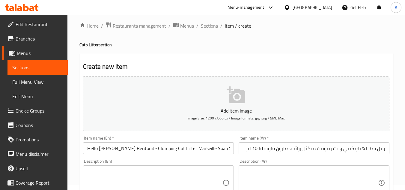
scroll to position [0, 0]
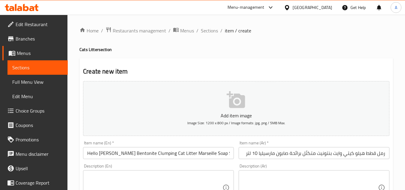
drag, startPoint x: 391, startPoint y: 84, endPoint x: 392, endPoint y: 87, distance: 3.2
click at [392, 86] on div "Add item image Image Size: 1200 x 800 px / Image formats: jpg, png / 5MB Max." at bounding box center [236, 109] width 311 height 60
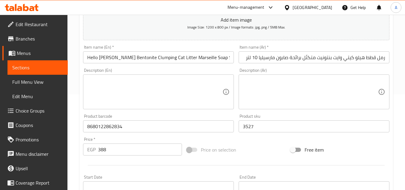
scroll to position [234, 0]
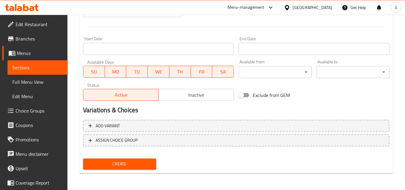
click at [127, 166] on span "Create" at bounding box center [119, 163] width 63 height 7
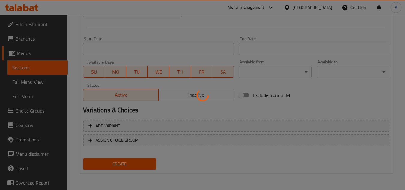
type input "0"
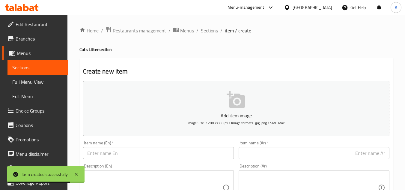
scroll to position [60, 0]
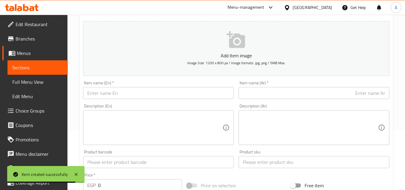
click at [154, 96] on input "text" at bounding box center [158, 93] width 151 height 12
paste input "Kiki Kat [MEDICAL_DATA] Clumping Cat Litter 10l"
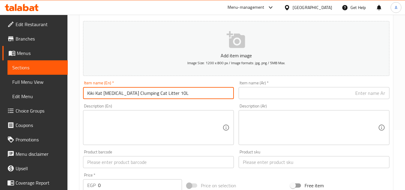
type input "Kiki Kat [MEDICAL_DATA] Clumping Cat Litter 10L"
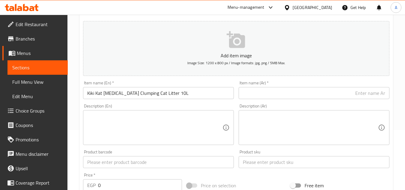
click at [194, 106] on div "Description (En) Description (En)" at bounding box center [158, 124] width 151 height 41
click at [196, 92] on input "Kiki Kat [MEDICAL_DATA] Clumping Cat Litter 10L" at bounding box center [158, 93] width 151 height 12
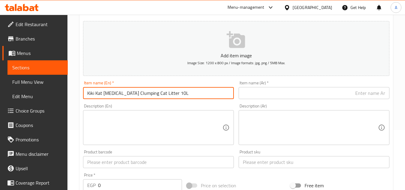
click at [196, 92] on input "Kiki Kat [MEDICAL_DATA] Clumping Cat Litter 10L" at bounding box center [158, 93] width 151 height 12
click at [203, 106] on div "Description (En) Description (En)" at bounding box center [158, 124] width 151 height 41
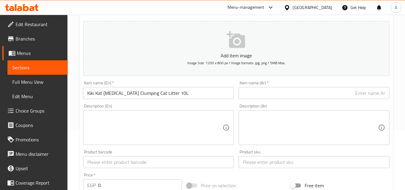
click at [201, 97] on input "Kiki Kat [MEDICAL_DATA] Clumping Cat Litter 10L" at bounding box center [158, 93] width 151 height 12
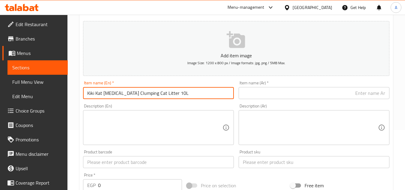
click at [214, 103] on div "Description (En) Description (En)" at bounding box center [159, 124] width 156 height 46
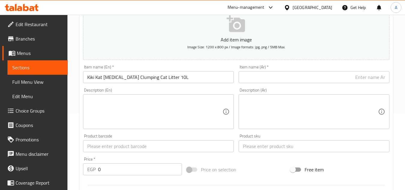
scroll to position [90, 0]
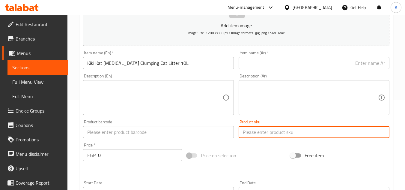
click at [271, 136] on input "text" at bounding box center [314, 132] width 151 height 12
paste input "3355"
type input "3355"
click at [61, 143] on div "Edit Restaurant Branches Menus Sections Full Menu View Edit Menu Choice Groups …" at bounding box center [202, 129] width 405 height 409
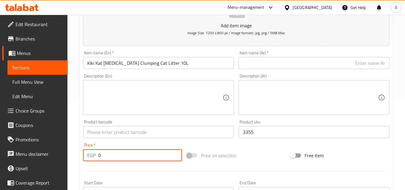
paste input "363"
type input "363"
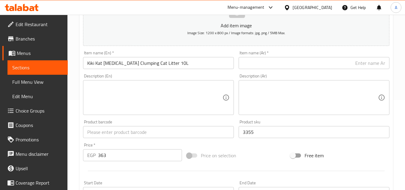
drag, startPoint x: 255, startPoint y: 148, endPoint x: 237, endPoint y: 117, distance: 35.3
click at [255, 147] on div "Price on selection" at bounding box center [236, 155] width 104 height 16
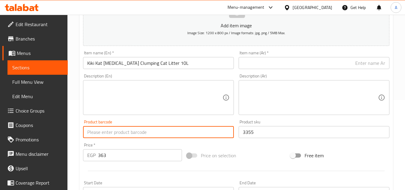
click at [160, 128] on input "text" at bounding box center [158, 132] width 151 height 12
paste input "8682408688084"
type input "8682408688084"
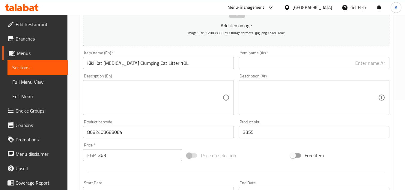
click at [257, 145] on div "Add item image Image Size: 1200 x 800 px / Image formats: jpg, png / 5MB Max. I…" at bounding box center [236, 118] width 311 height 258
click at [188, 69] on input "Kiki Kat [MEDICAL_DATA] Clumping Cat Litter 10L" at bounding box center [158, 63] width 151 height 12
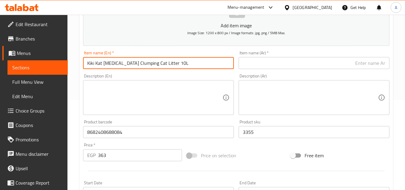
click at [220, 66] on input "Kiki Kat [MEDICAL_DATA] Clumping Cat Litter 10L" at bounding box center [158, 63] width 151 height 12
click at [219, 64] on input "Kiki Kat [MEDICAL_DATA] Clumping Cat Litter 10L" at bounding box center [158, 63] width 151 height 12
click at [258, 66] on input "text" at bounding box center [314, 63] width 151 height 12
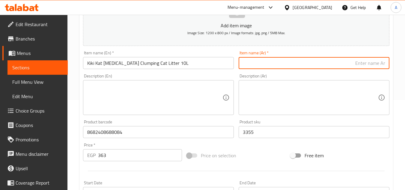
paste input "رمل القطط المتكتّل من الكربون النشط من كيكي كات، 10 لتر"
click at [277, 67] on input "رمل القطط المتكتّل من الكربون النشط من كيكي كات، 10 لتر" at bounding box center [314, 63] width 151 height 12
click at [279, 65] on input "رمل القطط المتكتّل من الكربون النشط من كيكي كات، 10 لتر" at bounding box center [314, 63] width 151 height 12
drag, startPoint x: 273, startPoint y: 64, endPoint x: 280, endPoint y: 66, distance: 6.9
click at [280, 66] on input "رمل القطط المتكتّل من الكربون النشط من كيكي كات 10 لتر" at bounding box center [314, 63] width 151 height 12
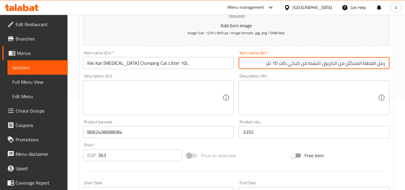
click at [280, 66] on input "رمل القطط المتكتّل من الكربون النشط من كيكي كات 10 لتر" at bounding box center [314, 63] width 151 height 12
drag, startPoint x: 273, startPoint y: 62, endPoint x: 280, endPoint y: 70, distance: 11.0
click at [280, 70] on div "Item name (Ar)   * رمل القطط المتكتّل من الكربون النشط من كيكي كات 10 لتر Item …" at bounding box center [314, 59] width 156 height 23
click at [279, 67] on input "رمل القطط المتكتّل من الكربون النشط من كيكي كات 10 لتر" at bounding box center [314, 63] width 151 height 12
drag, startPoint x: 281, startPoint y: 66, endPoint x: 272, endPoint y: 67, distance: 8.4
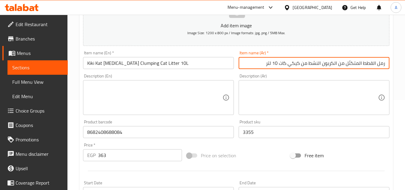
click at [272, 67] on input "رمل القطط المتكتّل من الكربون النشط من كيكي كات 10 لتر" at bounding box center [314, 63] width 151 height 12
type input "رمل القطط المتكتّل من الكربون النشط من كيكي كات 10 لتر"
click at [277, 69] on div "Item name (Ar)   * رمل القطط المتكتّل من الكربون النشط من كيكي كات 10 لتر Item …" at bounding box center [314, 59] width 156 height 23
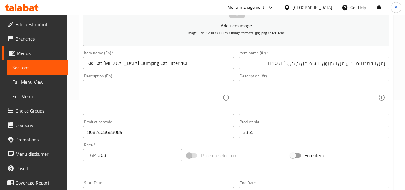
click at [336, 66] on input "رمل القطط المتكتّل من الكربون النشط من كيكي كات 10 لتر" at bounding box center [314, 63] width 151 height 12
click at [329, 71] on div "Add item image Image Size: 1200 x 800 px / Image formats: jpg, png / 5MB Max. I…" at bounding box center [236, 118] width 311 height 258
click at [301, 74] on div "Description (Ar) Description (Ar)" at bounding box center [314, 94] width 151 height 41
drag, startPoint x: 301, startPoint y: 74, endPoint x: 115, endPoint y: 73, distance: 186.2
click at [115, 73] on div "Add item image Image Size: 1200 x 800 px / Image formats: jpg, png / 5MB Max. I…" at bounding box center [236, 118] width 311 height 258
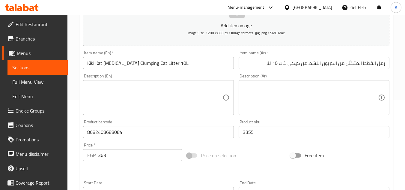
click at [134, 73] on div "Description (En) Description (En)" at bounding box center [159, 94] width 156 height 46
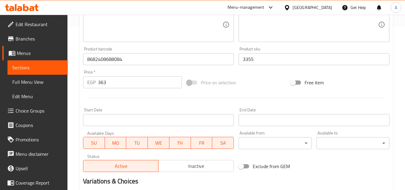
scroll to position [234, 0]
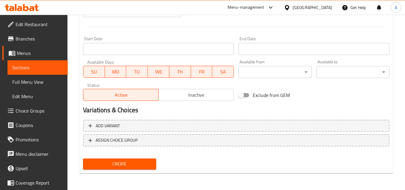
click at [330, 100] on div "Exclude from GEM" at bounding box center [288, 95] width 104 height 16
click at [141, 164] on span "Create" at bounding box center [119, 163] width 63 height 7
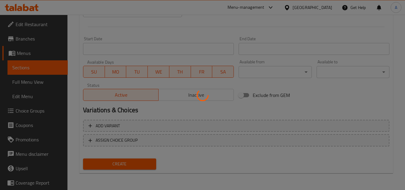
type input "0"
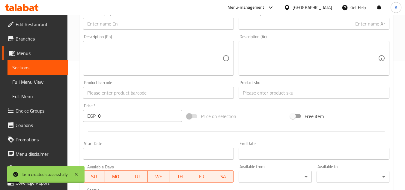
scroll to position [114, 0]
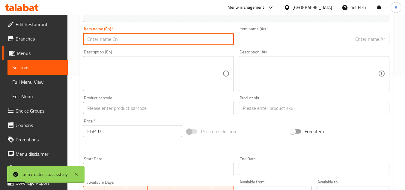
click at [157, 38] on input "text" at bounding box center [158, 39] width 151 height 12
paste input "Kiki Kat [MEDICAL_DATA] Clumping Cat Litter 5l"
type input "Kiki Kat [MEDICAL_DATA] Clumping Cat Litter 5L"
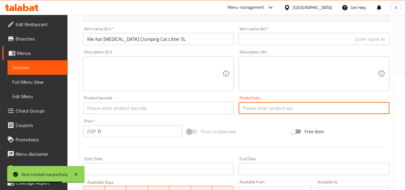
click at [270, 106] on input "text" at bounding box center [314, 108] width 151 height 12
paste input "3358"
type input "3358"
drag, startPoint x: 130, startPoint y: 131, endPoint x: 16, endPoint y: 136, distance: 114.1
click at [35, 132] on div "Edit Restaurant Branches Menus Sections Full Menu View Edit Menu Choice Groups …" at bounding box center [202, 105] width 405 height 409
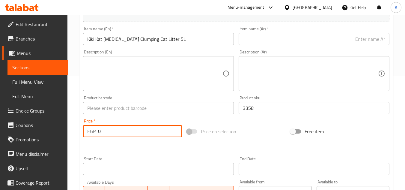
paste input "20"
type input "200"
drag, startPoint x: 274, startPoint y: 125, endPoint x: 177, endPoint y: 45, distance: 125.9
click at [274, 125] on div "Price on selection" at bounding box center [236, 131] width 104 height 16
click at [139, 109] on input "text" at bounding box center [158, 108] width 151 height 12
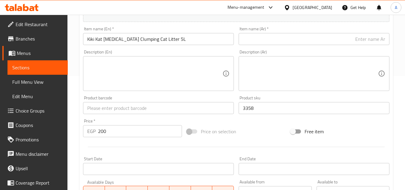
paste input "8682408688060"
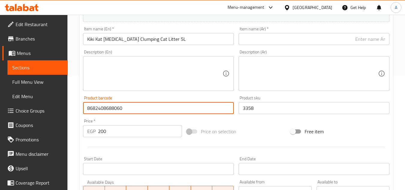
type input "8682408688060"
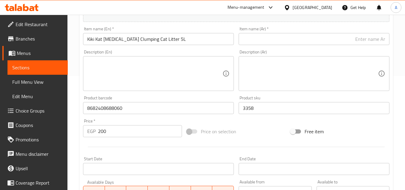
click at [255, 122] on div "Add item image Image Size: 1200 x 800 px / Image formats: jpg, png / 5MB Max. I…" at bounding box center [236, 94] width 311 height 258
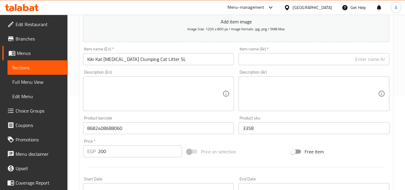
scroll to position [84, 0]
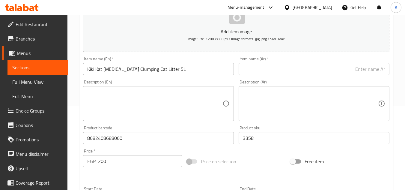
click at [207, 70] on input "Kiki Kat [MEDICAL_DATA] Clumping Cat Litter 5L" at bounding box center [158, 69] width 151 height 12
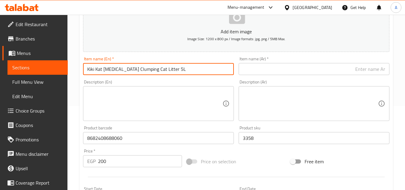
click at [207, 70] on input "Kiki Kat [MEDICAL_DATA] Clumping Cat Litter 5L" at bounding box center [158, 69] width 151 height 12
click at [286, 75] on input "text" at bounding box center [314, 69] width 151 height 12
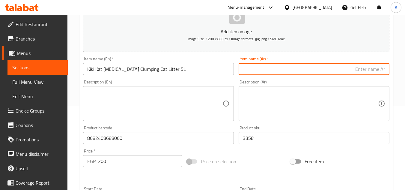
paste input "رمل القطط المتكتّل من الكربون النشط من كيكي كات، سعة 5 لتر"
click at [282, 70] on input "رمل القطط المتكتّل من الكربون النشط من كيكي كات، سعة 5 لتر" at bounding box center [314, 69] width 151 height 12
type input "رمل القطط المتكتّل من الكربون النشط من كيكي كات سعة 5 لتر"
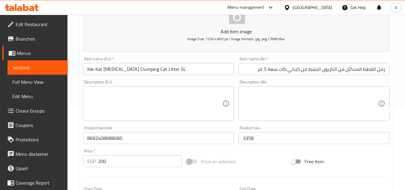
click at [319, 80] on div "Description (Ar) Description (Ar)" at bounding box center [314, 100] width 151 height 41
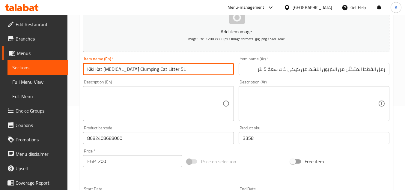
click at [220, 65] on input "Kiki Kat [MEDICAL_DATA] Clumping Cat Litter 5L" at bounding box center [158, 69] width 151 height 12
click at [247, 67] on input "رمل القطط المتكتّل من الكربون النشط من كيكي كات سعة 5 لتر" at bounding box center [314, 69] width 151 height 12
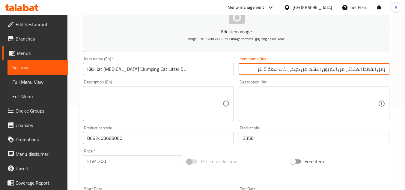
click at [247, 67] on input "رمل القطط المتكتّل من الكربون النشط من كيكي كات سعة 5 لتر" at bounding box center [314, 69] width 151 height 12
click at [278, 73] on input "رمل القطط المتكتّل من الكربون النشط من كيكي كات سعة 5 لتر" at bounding box center [314, 69] width 151 height 12
click at [246, 68] on input "رمل القطط المتكتّل من الكربون النشط من كيكي كات سعة 5 لتر" at bounding box center [314, 69] width 151 height 12
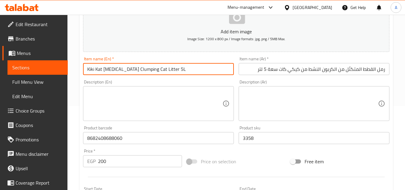
click at [227, 67] on input "Kiki Kat [MEDICAL_DATA] Clumping Cat Litter 5L" at bounding box center [158, 69] width 151 height 12
click at [250, 73] on input "رمل القطط المتكتّل من الكربون النشط من كيكي كات سعة 5 لتر" at bounding box center [314, 69] width 151 height 12
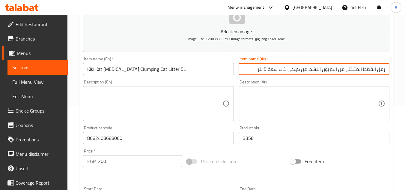
click at [255, 78] on div "Description (Ar) Description (Ar)" at bounding box center [314, 100] width 156 height 46
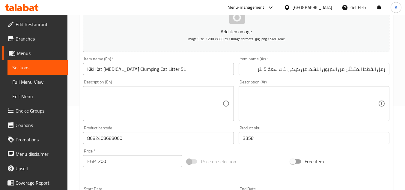
click at [230, 70] on input "Kiki Kat [MEDICAL_DATA] Clumping Cat Litter 5L" at bounding box center [158, 69] width 151 height 12
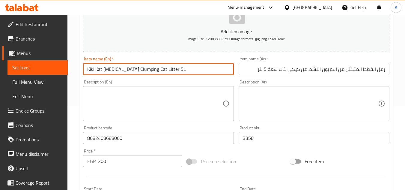
click at [252, 67] on input "رمل القطط المتكتّل من الكربون النشط من كيكي كات سعة 5 لتر" at bounding box center [314, 69] width 151 height 12
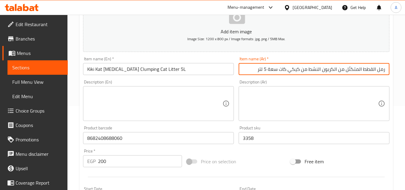
click at [254, 66] on input "رمل القطط المتكتّل من الكربون النشط من كيكي كات سعة 5 لتر" at bounding box center [314, 69] width 151 height 12
click at [238, 70] on div "Item name (Ar)   * رمل القطط المتكتّل من الكربون النشط من كيكي كات سعة 5 لتر It…" at bounding box center [314, 65] width 156 height 23
click at [234, 70] on input "Kiki Kat [MEDICAL_DATA] Clumping Cat Litter 5L" at bounding box center [158, 69] width 151 height 12
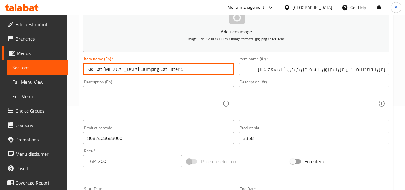
click at [235, 74] on div "Item name (En)   * Kiki Kat [MEDICAL_DATA] Clumping Cat Litter 5L Item name (En…" at bounding box center [159, 65] width 156 height 23
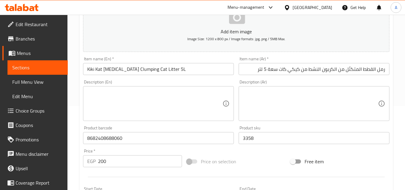
click at [240, 68] on input "رمل القطط المتكتّل من الكربون النشط من كيكي كات سعة 5 لتر" at bounding box center [314, 69] width 151 height 12
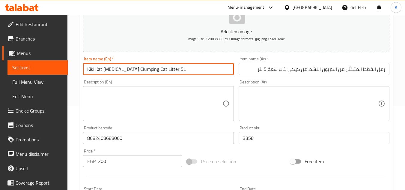
click at [231, 65] on input "Kiki Kat [MEDICAL_DATA] Clumping Cat Litter 5L" at bounding box center [158, 69] width 151 height 12
click at [246, 68] on input "رمل القطط المتكتّل من الكربون النشط من كيكي كات سعة 5 لتر" at bounding box center [314, 69] width 151 height 12
click at [223, 70] on input "Kiki Kat [MEDICAL_DATA] Clumping Cat Litter 5L" at bounding box center [158, 69] width 151 height 12
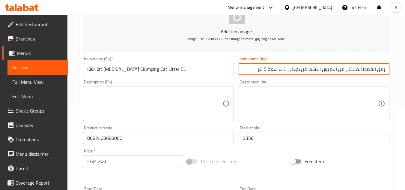
click at [253, 75] on input "رمل القطط المتكتّل من الكربون النشط من كيكي كات سعة 5 لتر" at bounding box center [314, 69] width 151 height 12
click at [229, 73] on input "Kiki Kat [MEDICAL_DATA] Clumping Cat Litter 5L" at bounding box center [158, 69] width 151 height 12
click at [241, 70] on input "رمل القطط المتكتّل من الكربون النشط من كيكي كات سعة 5 لتر" at bounding box center [314, 69] width 151 height 12
click at [220, 82] on div "Description (En) Description (En)" at bounding box center [158, 100] width 151 height 41
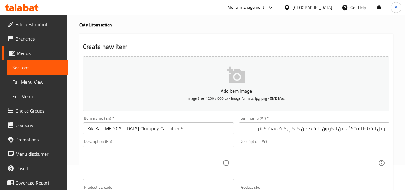
scroll to position [24, 0]
click at [325, 141] on div "Description (Ar) Description (Ar)" at bounding box center [314, 160] width 151 height 41
click at [306, 140] on div "Description (Ar) Description (Ar)" at bounding box center [314, 160] width 151 height 41
click at [307, 131] on input "رمل القطط المتكتّل من الكربون النشط من كيكي كات سعة 5 لتر" at bounding box center [314, 129] width 151 height 12
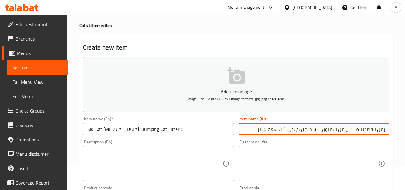
click at [307, 131] on input "رمل القطط المتكتّل من الكربون النشط من كيكي كات سعة 5 لتر" at bounding box center [314, 129] width 151 height 12
click at [258, 132] on input "رمل القطط المتكتّل من الكربون النشط من كيكي كات سعة 5 لتر" at bounding box center [314, 129] width 151 height 12
click at [296, 135] on div "Item name (Ar)   * رمل القطط المتكتّل من الكربون النشط من كيكي كات سعة 5 لتر It…" at bounding box center [314, 125] width 156 height 23
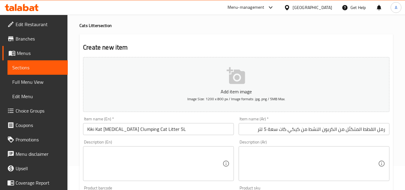
click at [294, 134] on input "رمل القطط المتكتّل من الكربون النشط من كيكي كات سعة 5 لتر" at bounding box center [314, 129] width 151 height 12
click at [296, 142] on div "Description (Ar) Description (Ar)" at bounding box center [314, 160] width 151 height 41
click at [217, 132] on input "Kiki Kat [MEDICAL_DATA] Clumping Cat Litter 5L" at bounding box center [158, 129] width 151 height 12
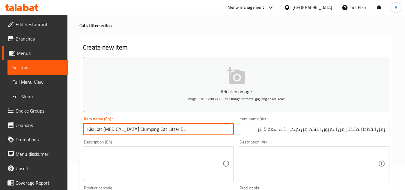
click at [254, 130] on input "رمل القطط المتكتّل من الكربون النشط من كيكي كات سعة 5 لتر" at bounding box center [314, 129] width 151 height 12
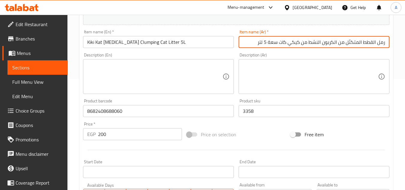
scroll to position [150, 0]
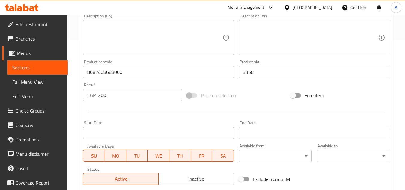
click at [268, 119] on div "End Date End Date" at bounding box center [314, 129] width 156 height 23
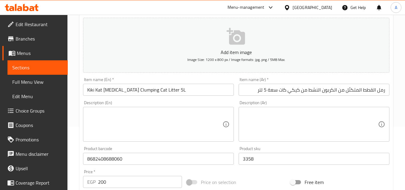
scroll to position [60, 0]
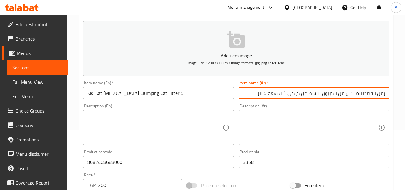
click at [257, 95] on input "رمل القطط المتكتّل من الكربون النشط من كيكي كات سعة 5 لتر" at bounding box center [314, 93] width 151 height 12
click at [262, 168] on input "3358" at bounding box center [314, 162] width 151 height 12
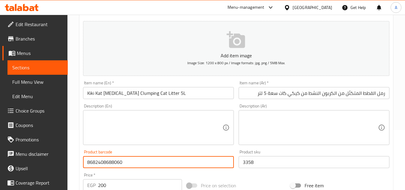
click at [156, 166] on input "8682408688060" at bounding box center [158, 162] width 151 height 12
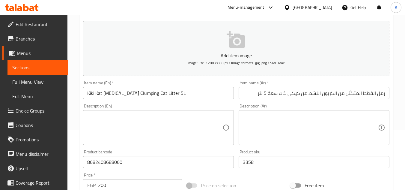
click at [235, 93] on div "Item name (En)   * Kiki Kat [MEDICAL_DATA] Clumping Cat Litter 5L Item name (En…" at bounding box center [159, 89] width 156 height 23
click at [240, 93] on input "رمل القطط المتكتّل من الكربون النشط من كيكي كات سعة 5 لتر" at bounding box center [314, 93] width 151 height 12
click at [236, 99] on div "Item name (Ar)   * رمل القطط المتكتّل من الكربون النشط من كيكي كات سعة 5 لتر It…" at bounding box center [314, 89] width 156 height 23
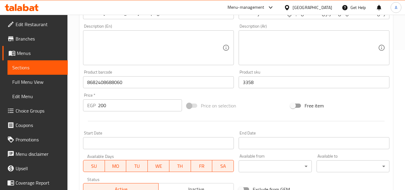
scroll to position [30, 0]
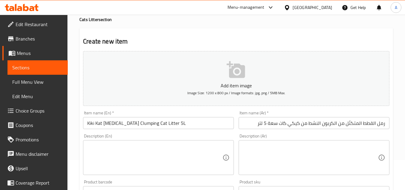
click at [255, 120] on input "رمل القطط المتكتّل من الكربون النشط من كيكي كات سعة 5 لتر" at bounding box center [314, 123] width 151 height 12
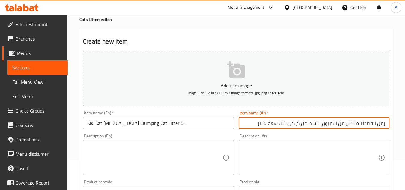
click at [217, 123] on input "Kiki Kat [MEDICAL_DATA] Clumping Cat Litter 5L" at bounding box center [158, 123] width 151 height 12
click at [262, 127] on input "رمل القطط المتكتّل من الكربون النشط من كيكي كات سعة 5 لتر" at bounding box center [314, 123] width 151 height 12
click at [279, 127] on input "رمل القطط المتكتّل من الكربون النشط من كيكي كات سعة 5 لتر" at bounding box center [314, 123] width 151 height 12
click at [219, 128] on input "Kiki Kat [MEDICAL_DATA] Clumping Cat Litter 5L" at bounding box center [158, 123] width 151 height 12
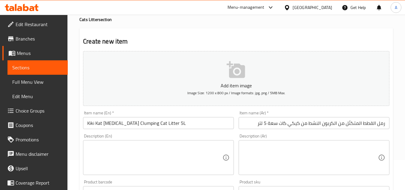
click at [276, 133] on div "Description (Ar) Description (Ar)" at bounding box center [314, 154] width 156 height 46
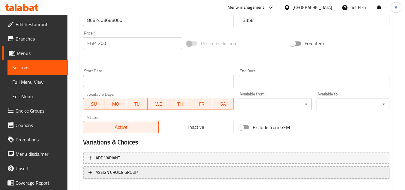
scroll to position [234, 0]
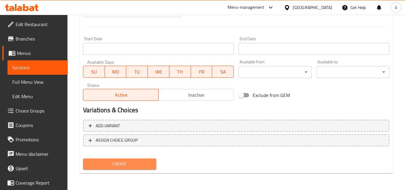
click at [148, 166] on span "Create" at bounding box center [119, 163] width 63 height 7
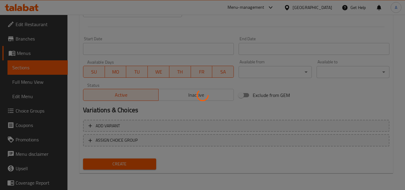
type input "0"
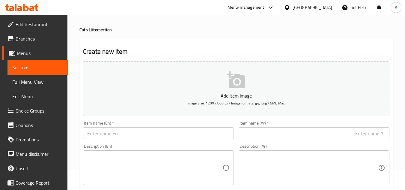
scroll to position [30, 0]
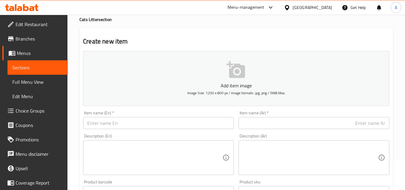
click at [153, 118] on input "text" at bounding box center [158, 123] width 151 height 12
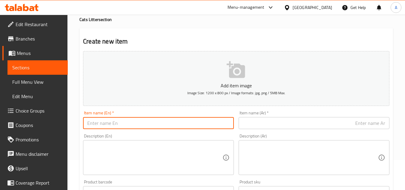
paste input "Kiki [PERSON_NAME] Clumping Cat Litter [MEDICAL_DATA] Scent 10l"
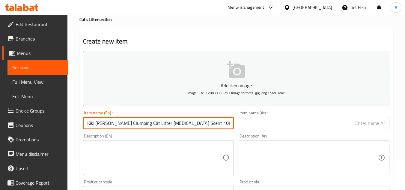
type input "Kiki [PERSON_NAME] Clumping Cat Litter [MEDICAL_DATA] Scent 10L"
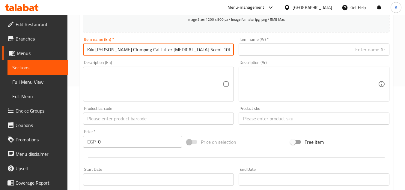
scroll to position [120, 0]
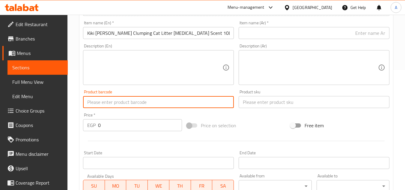
click at [157, 103] on input "text" at bounding box center [158, 102] width 151 height 12
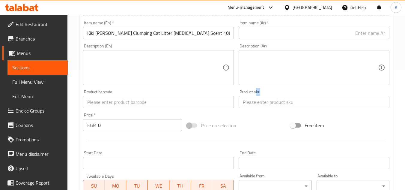
drag, startPoint x: 257, startPoint y: 94, endPoint x: 257, endPoint y: 104, distance: 9.6
click at [257, 103] on div "Product sku Product sku" at bounding box center [314, 99] width 151 height 18
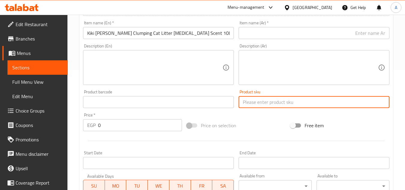
click at [252, 104] on input "text" at bounding box center [314, 102] width 151 height 12
paste input "3396"
type input "3396"
click at [142, 130] on input "0" at bounding box center [140, 125] width 84 height 12
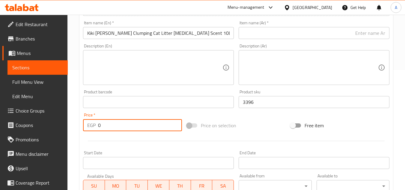
click at [142, 130] on input "0" at bounding box center [140, 125] width 84 height 12
paste input "363"
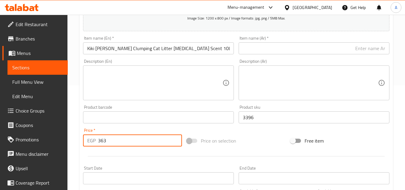
scroll to position [90, 0]
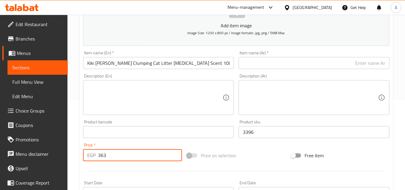
type input "363"
click at [202, 64] on input "Kiki [PERSON_NAME] Clumping Cat Litter [MEDICAL_DATA] Scent 10L" at bounding box center [158, 63] width 151 height 12
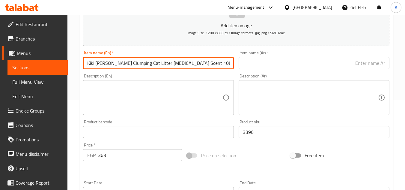
click at [202, 64] on input "Kiki [PERSON_NAME] Clumping Cat Litter [MEDICAL_DATA] Scent 10L" at bounding box center [158, 63] width 151 height 12
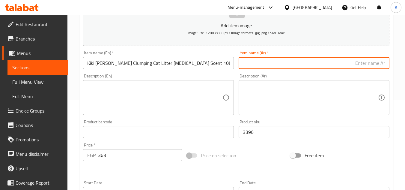
click at [286, 66] on input "text" at bounding box center [314, 63] width 151 height 12
paste input "رمل قطط كيكي كات بنتونيت متكتّل برائحة بودرة الأطفال 10 لتر"
type input "رمل قطط كيكي كات بنتونيت متكتّل برائحة بودرة الأطفال 10 لتر"
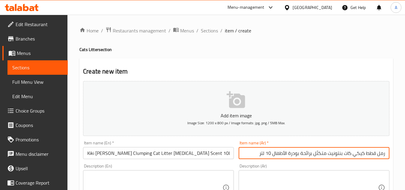
scroll to position [30, 0]
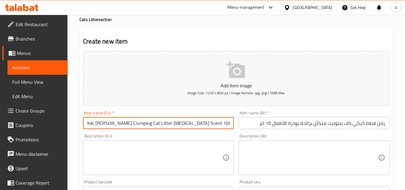
click at [227, 123] on input "Kiki [PERSON_NAME] Clumping Cat Litter [MEDICAL_DATA] Scent 10L" at bounding box center [158, 123] width 151 height 12
click at [243, 124] on input "رمل قطط كيكي كات بنتونيت متكتّل برائحة بودرة الأطفال 10 لتر" at bounding box center [314, 123] width 151 height 12
click at [227, 124] on input "Kiki [PERSON_NAME] Clumping Cat Litter [MEDICAL_DATA] Scent 10L" at bounding box center [158, 123] width 151 height 12
click at [237, 124] on div "Item name (Ar)   * رمل قطط كيكي كات بنتونيت متكتّل برائحة بودرة الأطفال 10 لتر …" at bounding box center [314, 119] width 156 height 23
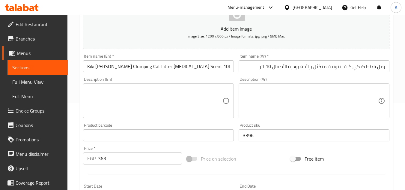
scroll to position [90, 0]
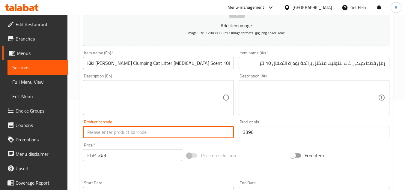
click at [199, 130] on input "text" at bounding box center [158, 132] width 151 height 12
paste input "8682408688145"
type input "8682408688145"
click at [242, 141] on div "Add item image Image Size: 1200 x 800 px / Image formats: jpg, png / 5MB Max. I…" at bounding box center [236, 118] width 311 height 258
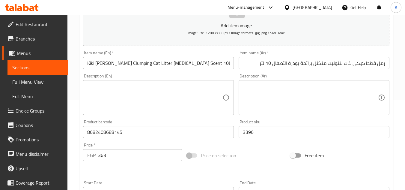
click at [314, 77] on div "Description (Ar) Description (Ar)" at bounding box center [314, 94] width 151 height 41
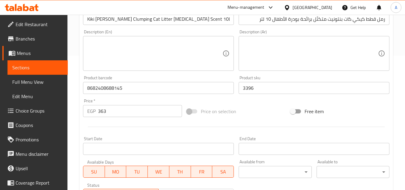
scroll to position [234, 0]
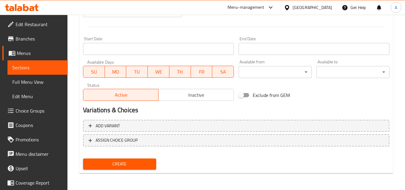
click at [246, 108] on h2 "Variations & Choices" at bounding box center [236, 110] width 306 height 9
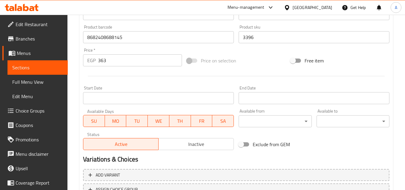
scroll to position [114, 0]
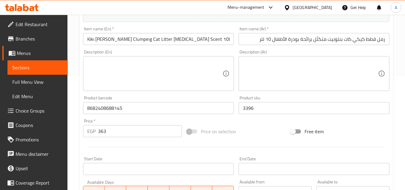
click at [272, 133] on div "Price on selection" at bounding box center [236, 131] width 104 height 16
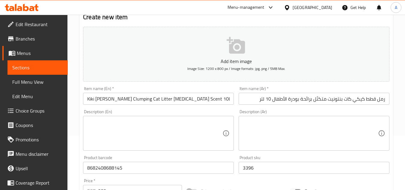
scroll to position [54, 0]
click at [282, 127] on textarea at bounding box center [310, 133] width 135 height 28
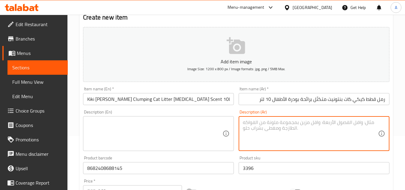
click at [209, 128] on textarea at bounding box center [154, 133] width 135 height 28
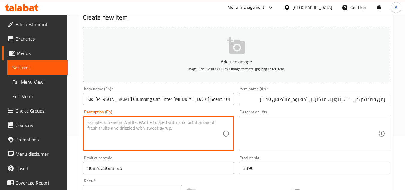
click at [274, 127] on textarea at bounding box center [310, 133] width 135 height 28
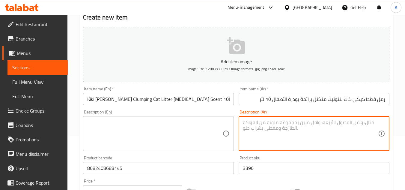
click at [225, 124] on div "Description (En)" at bounding box center [158, 133] width 151 height 35
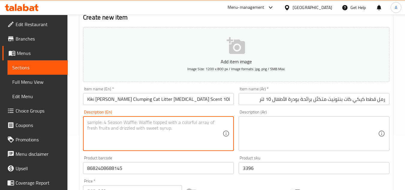
click at [247, 126] on textarea at bounding box center [310, 133] width 135 height 28
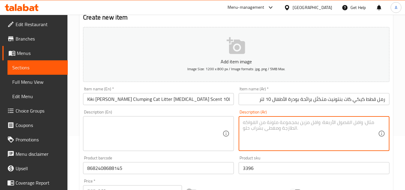
click at [235, 117] on div "Description (En) Description (En)" at bounding box center [159, 130] width 156 height 46
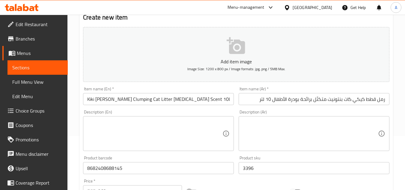
click at [236, 115] on div "Description (Ar) Description (Ar)" at bounding box center [314, 130] width 156 height 46
click at [261, 130] on textarea at bounding box center [310, 133] width 135 height 28
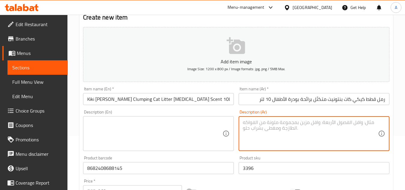
click at [175, 129] on textarea at bounding box center [154, 133] width 135 height 28
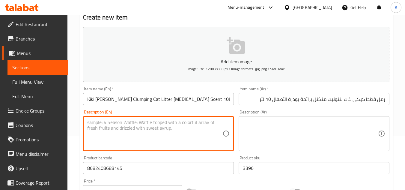
click at [316, 128] on textarea at bounding box center [310, 133] width 135 height 28
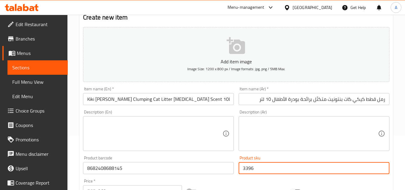
click at [265, 170] on input "3396" at bounding box center [314, 168] width 151 height 12
click at [184, 165] on input "8682408688145" at bounding box center [158, 168] width 151 height 12
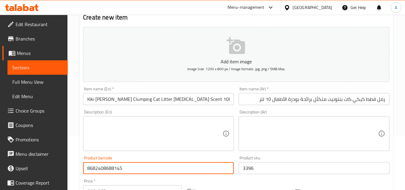
click at [191, 133] on textarea at bounding box center [154, 133] width 135 height 28
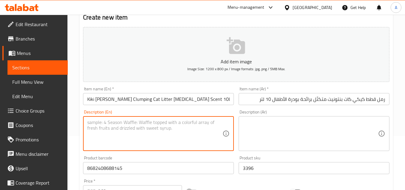
click at [288, 127] on textarea at bounding box center [310, 133] width 135 height 28
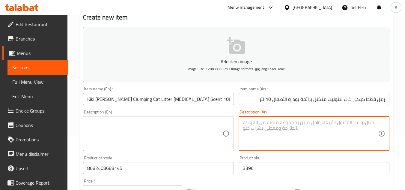
click at [205, 128] on textarea at bounding box center [154, 133] width 135 height 28
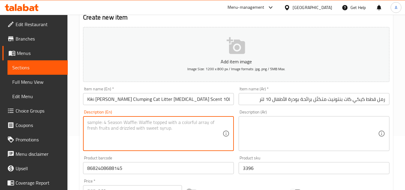
click at [237, 112] on div "Description (Ar) Description (Ar)" at bounding box center [314, 130] width 156 height 46
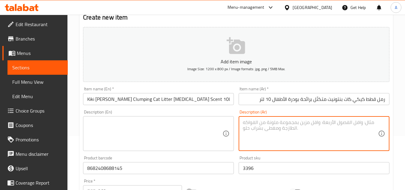
click at [260, 132] on textarea at bounding box center [310, 133] width 135 height 28
click at [201, 128] on textarea at bounding box center [154, 133] width 135 height 28
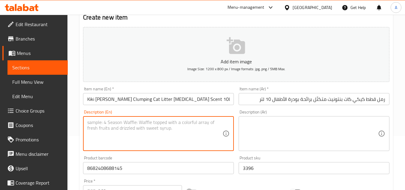
click at [241, 109] on div "Description (Ar) Description (Ar)" at bounding box center [314, 130] width 156 height 46
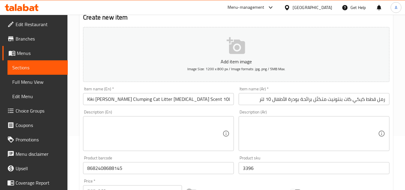
click at [235, 95] on div "Item name (En)   * [PERSON_NAME] Clumping Cat Litter [MEDICAL_DATA] Scent 10L I…" at bounding box center [159, 95] width 156 height 23
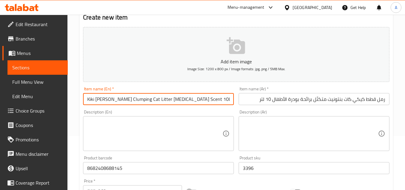
click at [232, 97] on input "Kiki [PERSON_NAME] Clumping Cat Litter [MEDICAL_DATA] Scent 10L" at bounding box center [158, 99] width 151 height 12
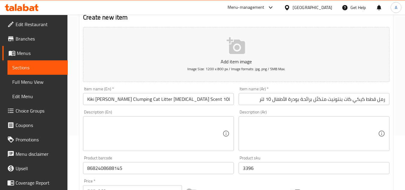
click at [242, 90] on div "Item name (Ar)   * رمل قطط كيكي كات بنتونيت متكتّل برائحة بودرة الأطفال 10 لتر …" at bounding box center [314, 96] width 151 height 18
click at [235, 85] on div "Item name (En)   * [PERSON_NAME] Clumping Cat Litter [MEDICAL_DATA] Scent 10L I…" at bounding box center [159, 95] width 156 height 23
click at [239, 97] on div "Item name (Ar)   * رمل قطط كيكي كات بنتونيت متكتّل برائحة بودرة الأطفال 10 لتر …" at bounding box center [314, 95] width 156 height 23
click at [239, 98] on div "Item name (Ar)   * رمل قطط كيكي كات بنتونيت متكتّل برائحة بودرة الأطفال 10 لتر …" at bounding box center [314, 95] width 156 height 23
click at [228, 97] on input "Kiki [PERSON_NAME] Clumping Cat Litter [MEDICAL_DATA] Scent 10L" at bounding box center [158, 99] width 151 height 12
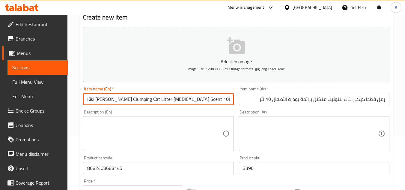
click at [251, 98] on input "رمل قطط كيكي كات بنتونيت متكتّل برائحة بودرة الأطفال 10 لتر" at bounding box center [314, 99] width 151 height 12
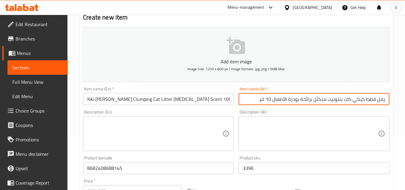
click at [245, 91] on div "Item name (Ar)   * رمل قطط كيكي كات بنتونيت متكتّل برائحة بودرة الأطفال 10 لتر …" at bounding box center [314, 96] width 151 height 18
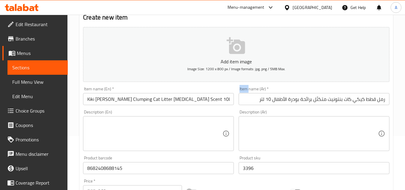
click at [245, 91] on div "Item name (Ar)   * رمل قطط كيكي كات بنتونيت متكتّل برائحة بودرة الأطفال 10 لتر …" at bounding box center [314, 96] width 151 height 18
click at [105, 85] on div "Item name (En)   * [PERSON_NAME] Clumping Cat Litter [MEDICAL_DATA] Scent 10L I…" at bounding box center [159, 95] width 156 height 23
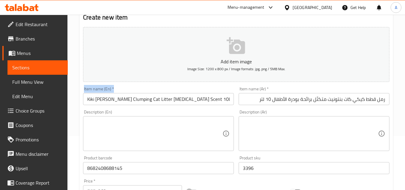
click at [214, 91] on div "Item name (En)   * [PERSON_NAME] Clumping Cat Litter [MEDICAL_DATA] Scent 10L I…" at bounding box center [158, 96] width 151 height 18
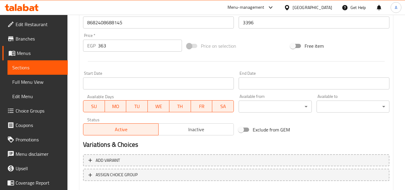
scroll to position [234, 0]
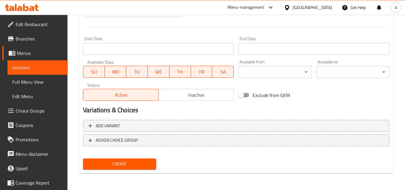
click at [140, 160] on span "Create" at bounding box center [119, 163] width 63 height 7
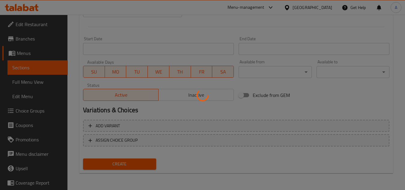
type input "0"
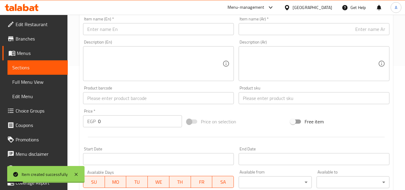
scroll to position [54, 0]
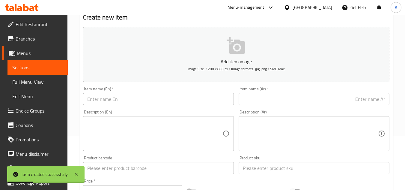
click at [157, 100] on input "text" at bounding box center [158, 99] width 151 height 12
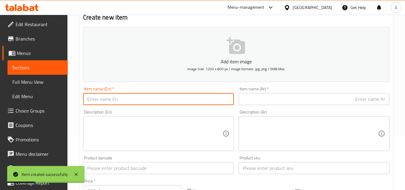
paste input "Kiki [PERSON_NAME] Clumping Cat Litter Lavender Scent5 L"
click at [183, 100] on input "Kiki [PERSON_NAME] Clumping Cat Litter Lavender Scent5 L" at bounding box center [158, 99] width 151 height 12
click at [196, 100] on input "Kiki [PERSON_NAME] Clumping Cat Litter Lavender Scent5 L" at bounding box center [158, 99] width 151 height 12
type input "Kiki [PERSON_NAME] Clumping Cat Litter Lavender Scent 5 L"
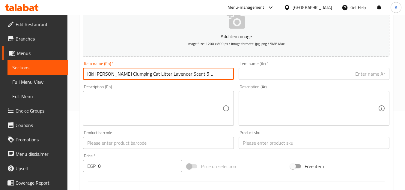
scroll to position [114, 0]
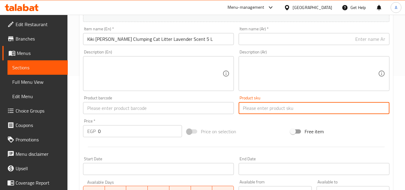
click at [255, 110] on input "text" at bounding box center [314, 108] width 151 height 12
paste input "3408"
type input "3408"
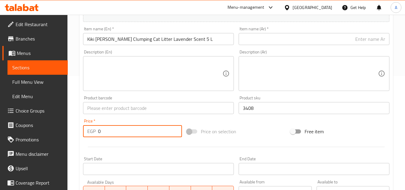
drag, startPoint x: 121, startPoint y: 133, endPoint x: 30, endPoint y: 128, distance: 91.0
click at [42, 122] on div "Edit Restaurant Branches Menus Sections Full Menu View Edit Menu Choice Groups …" at bounding box center [202, 105] width 405 height 409
paste input "188"
type input "188"
click at [150, 108] on input "text" at bounding box center [158, 108] width 151 height 12
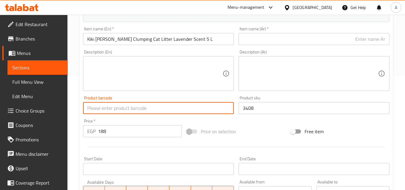
paste input "8682408688039"
type input "8682408688039"
click at [172, 80] on textarea at bounding box center [154, 73] width 135 height 28
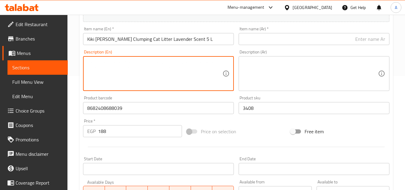
click at [171, 48] on div "Description (En) Description (En)" at bounding box center [159, 70] width 156 height 46
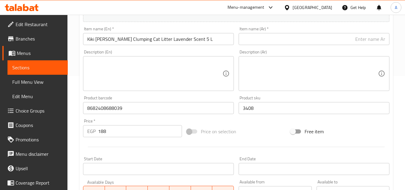
click at [171, 43] on input "Kiki [PERSON_NAME] Clumping Cat Litter Lavender Scent 5 L" at bounding box center [158, 39] width 151 height 12
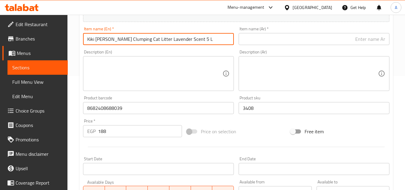
click at [171, 43] on input "Kiki [PERSON_NAME] Clumping Cat Litter Lavender Scent 5 L" at bounding box center [158, 39] width 151 height 12
click at [246, 40] on input "text" at bounding box center [314, 39] width 151 height 12
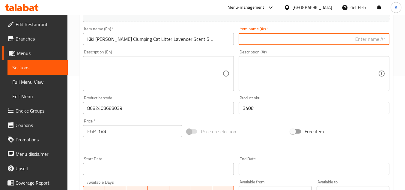
paste input "رمل قطط كيكي كات بنتونيت متكتّل برائحة اللافندر، 5 لتر"
click at [285, 40] on input "رمل قطط كيكي كات بنتونيت متكتّل برائحة اللافندر، 5 لتر" at bounding box center [314, 39] width 151 height 12
type input "رمل قطط كيكي كات بنتونيت متكتّل برائحة اللافندر 5 لتر"
click at [302, 51] on div "Description (Ar) Description (Ar)" at bounding box center [314, 70] width 151 height 41
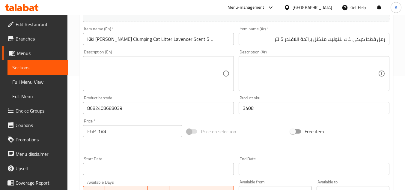
click at [275, 97] on div "Product sku 3408 Product sku" at bounding box center [314, 105] width 151 height 18
click at [274, 82] on textarea at bounding box center [310, 73] width 135 height 28
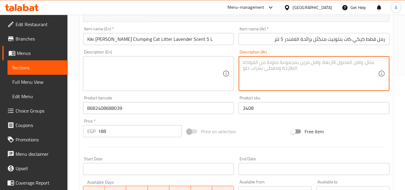
click at [207, 72] on textarea at bounding box center [154, 73] width 135 height 28
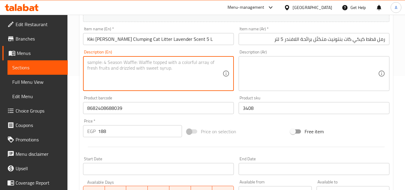
click at [292, 79] on textarea at bounding box center [310, 73] width 135 height 28
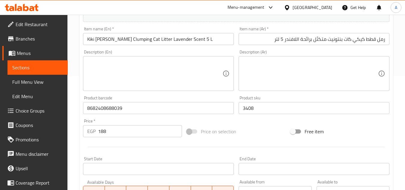
click at [290, 97] on div "Product sku 3408 Product sku" at bounding box center [314, 105] width 151 height 18
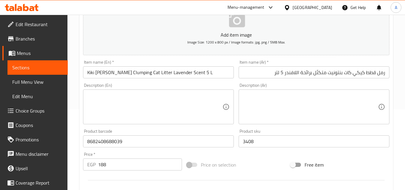
scroll to position [234, 0]
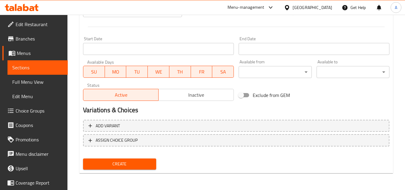
click at [139, 170] on div "Create" at bounding box center [120, 164] width 78 height 16
click at [141, 167] on span "Create" at bounding box center [119, 163] width 63 height 7
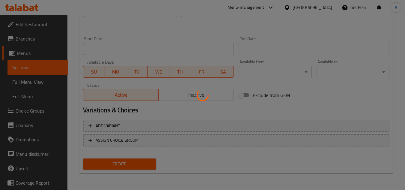
type input "0"
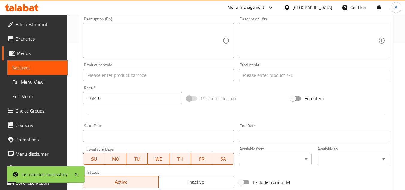
scroll to position [54, 0]
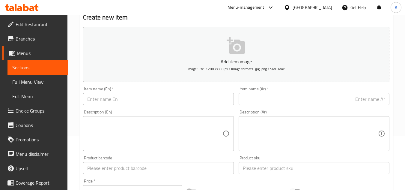
click at [179, 100] on input "text" at bounding box center [158, 99] width 151 height 12
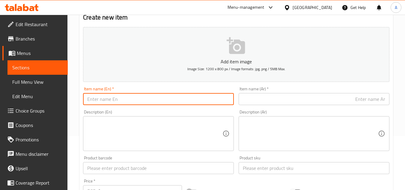
paste input "Kiki Kat Bentonite Clumping Cat Litter Mountain Fresh Scent5 L"
click at [208, 100] on input "Kiki Kat Bentonite Clumping Cat Litter Mountain Fresh Scent5 L" at bounding box center [158, 99] width 151 height 12
type input "Kiki [PERSON_NAME] Clumping Cat Litter Mountain Fresh Scent 5 L"
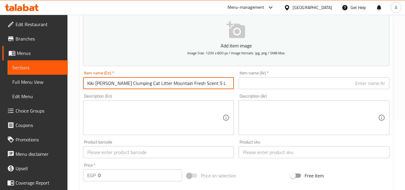
scroll to position [114, 0]
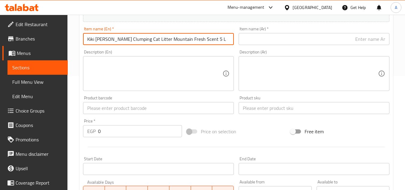
click at [256, 109] on input "text" at bounding box center [314, 108] width 151 height 12
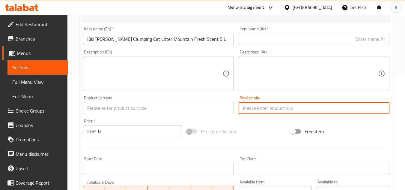
paste input "3409"
type input "3409"
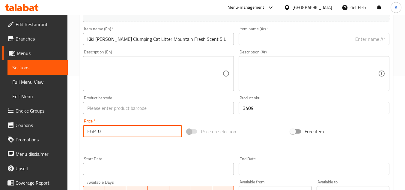
drag, startPoint x: 129, startPoint y: 131, endPoint x: 0, endPoint y: 132, distance: 129.3
click at [4, 131] on div "Edit Restaurant Branches Menus Sections Full Menu View Edit Menu Choice Groups …" at bounding box center [202, 105] width 405 height 409
paste input "188"
type input "188"
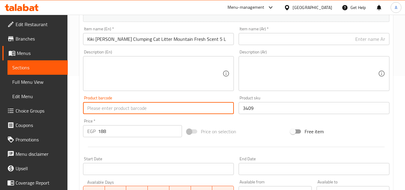
click at [194, 106] on input "text" at bounding box center [158, 108] width 151 height 12
paste input "8682408688152"
type input "8682408688152"
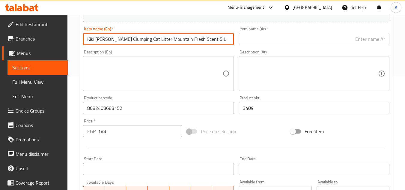
click at [178, 43] on input "Kiki [PERSON_NAME] Clumping Cat Litter Mountain Fresh Scent 5 L" at bounding box center [158, 39] width 151 height 12
click at [266, 35] on input "text" at bounding box center [314, 39] width 151 height 12
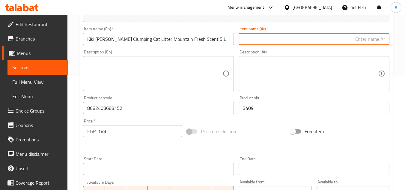
paste input "رمل قطط كيكي كات بنتونيت متكتلة برائحة منعشة منعشة، 5 لتر"
drag, startPoint x: 267, startPoint y: 39, endPoint x: 296, endPoint y: 56, distance: 33.8
click at [296, 56] on div "Add item image Image Size: 1200 x 800 px / Image formats: jpg, png / 5MB Max. I…" at bounding box center [236, 94] width 311 height 258
type input "رمل قطط كيكي كات بنتونيت متكتلة برائحة ماونتن فريش 5 لتر"
click at [314, 48] on div "Description (Ar) Description (Ar)" at bounding box center [314, 70] width 156 height 46
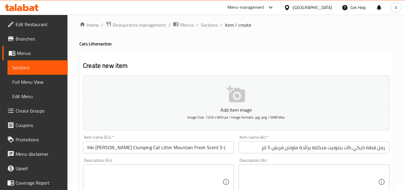
scroll to position [234, 0]
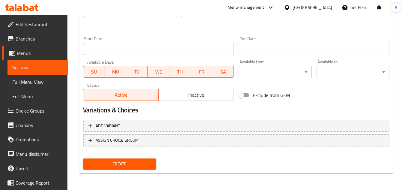
click at [137, 162] on span "Create" at bounding box center [119, 163] width 63 height 7
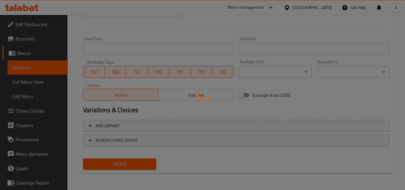
type input "0"
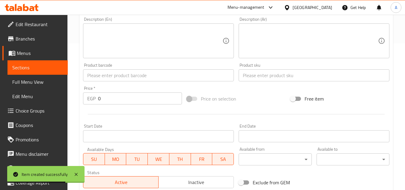
scroll to position [84, 0]
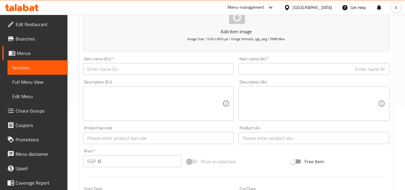
click at [204, 74] on input "text" at bounding box center [158, 69] width 151 height 12
paste input "Cat"
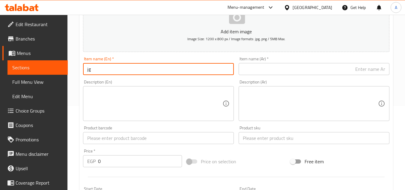
type input "j"
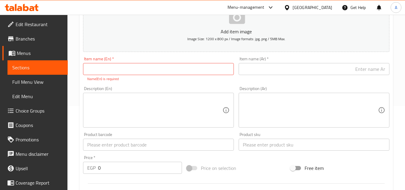
click at [202, 79] on p "Name(En) is required" at bounding box center [158, 78] width 142 height 5
click at [196, 65] on input "text" at bounding box center [158, 69] width 151 height 12
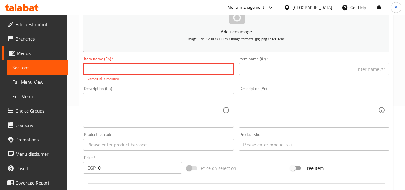
paste input "Kiki [PERSON_NAME] Clumping Cat Litter Soap Scent 10l"
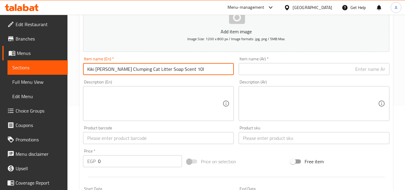
type input "Kiki [PERSON_NAME] Clumping Cat Litter Soap Scent 10l"
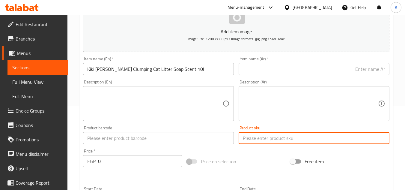
click at [258, 144] on input "text" at bounding box center [314, 138] width 151 height 12
paste input "3357"
type input "3357"
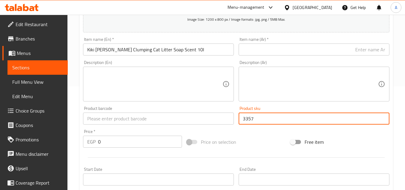
scroll to position [114, 0]
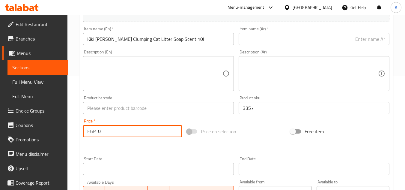
drag, startPoint x: 126, startPoint y: 131, endPoint x: 5, endPoint y: 118, distance: 120.9
click at [41, 118] on div "Edit Restaurant Branches Menus Sections Full Menu View Edit Menu Choice Groups …" at bounding box center [202, 105] width 405 height 409
paste input "363"
type input "363"
click at [166, 107] on input "text" at bounding box center [158, 108] width 151 height 12
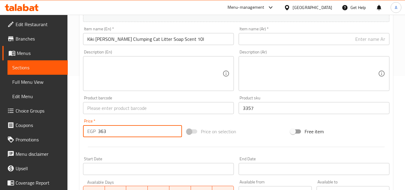
paste input "8682408688114"
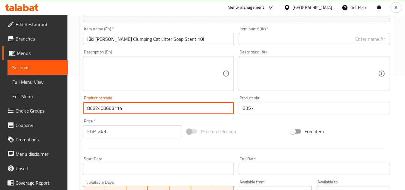
type input "8682408688114"
click at [199, 43] on input "Kiki [PERSON_NAME] Clumping Cat Litter Soap Scent 10l" at bounding box center [158, 39] width 151 height 12
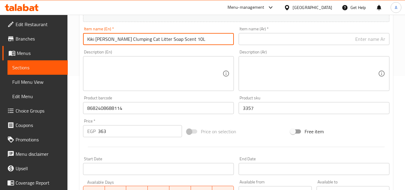
type input "Kiki [PERSON_NAME] Clumping Cat Litter Soap Scent 10L"
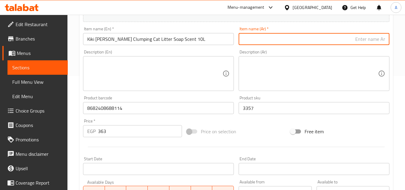
click at [256, 38] on input "text" at bounding box center [314, 39] width 151 height 12
paste input "كيكي كات - رمل قطط بنتونيت متكتّل - صابون برائحة 10 لتر"
click at [362, 40] on input "كيكي كات - رمل قطط بنتونيت متكتّل - صابون برائحة 10 لتر" at bounding box center [314, 39] width 151 height 12
click at [310, 39] on input "كيكي كات رمل قطط بنتونيت متكتّل - صابون برائحة 10 لتر" at bounding box center [314, 39] width 151 height 12
type input "كيكي كات رمل قطط بنتونيت متكتّل صابون برائحة 10 لتر"
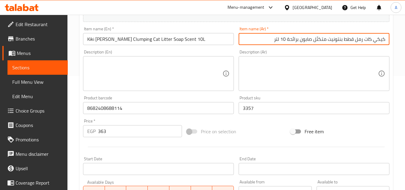
click at [297, 43] on input "كيكي كات رمل قطط بنتونيت متكتّل صابون برائحة 10 لتر" at bounding box center [314, 39] width 151 height 12
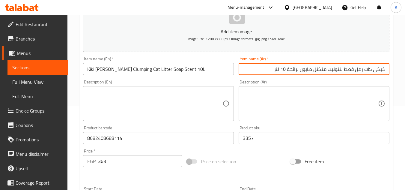
click at [242, 80] on div "Description (Ar) Description (Ar)" at bounding box center [314, 100] width 151 height 41
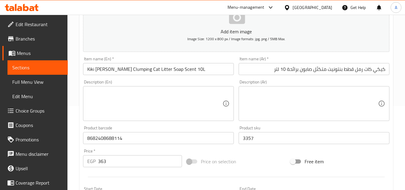
click at [247, 83] on div "Description (Ar) Description (Ar)" at bounding box center [314, 100] width 151 height 41
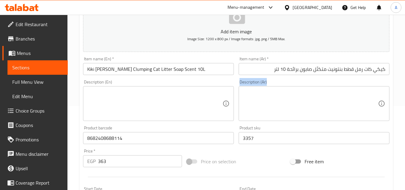
click at [247, 83] on div "Description (Ar) Description (Ar)" at bounding box center [314, 100] width 151 height 41
click at [119, 83] on div "Description (En) Description (En)" at bounding box center [158, 100] width 151 height 41
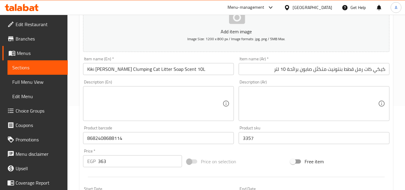
click at [206, 109] on textarea at bounding box center [154, 103] width 135 height 28
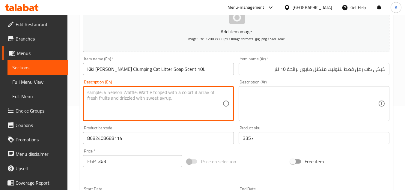
click at [253, 105] on textarea at bounding box center [310, 103] width 135 height 28
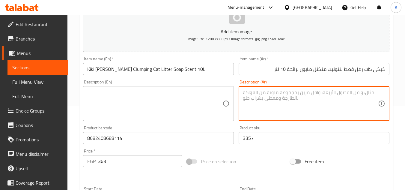
click at [204, 104] on textarea at bounding box center [154, 103] width 135 height 28
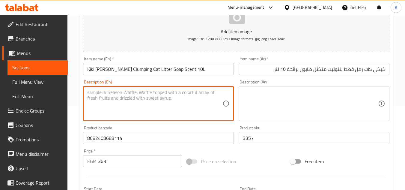
click at [250, 100] on textarea at bounding box center [310, 103] width 135 height 28
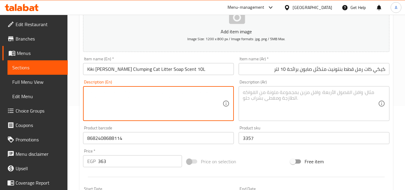
click at [201, 97] on textarea at bounding box center [154, 103] width 135 height 28
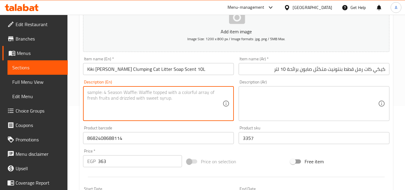
click at [259, 97] on textarea at bounding box center [310, 103] width 135 height 28
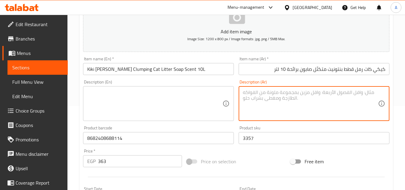
drag, startPoint x: 214, startPoint y: 101, endPoint x: 268, endPoint y: 100, distance: 53.4
click at [217, 101] on textarea at bounding box center [154, 103] width 135 height 28
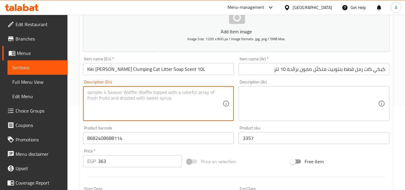
click at [266, 102] on textarea at bounding box center [310, 103] width 135 height 28
click at [157, 100] on textarea at bounding box center [154, 103] width 135 height 28
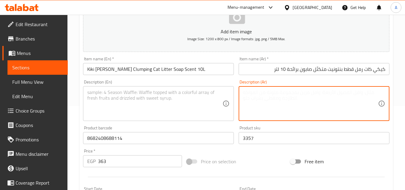
drag, startPoint x: 255, startPoint y: 95, endPoint x: 224, endPoint y: 97, distance: 31.6
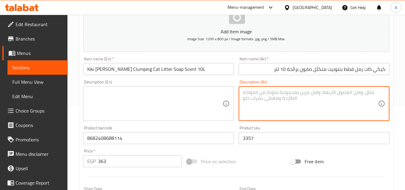
click at [254, 95] on textarea at bounding box center [310, 103] width 135 height 28
click at [161, 105] on textarea at bounding box center [154, 103] width 135 height 28
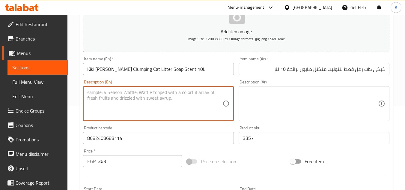
drag, startPoint x: 258, startPoint y: 97, endPoint x: 175, endPoint y: 101, distance: 83.8
click at [259, 96] on textarea at bounding box center [310, 103] width 135 height 28
click at [172, 101] on textarea at bounding box center [154, 103] width 135 height 28
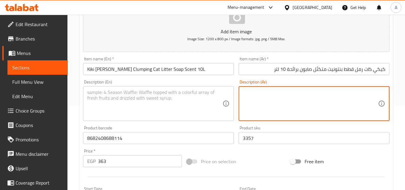
drag, startPoint x: 263, startPoint y: 94, endPoint x: 197, endPoint y: 98, distance: 65.8
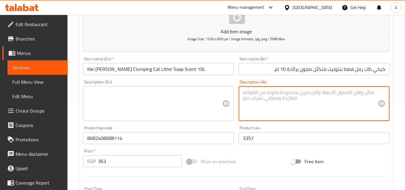
click at [259, 94] on textarea at bounding box center [310, 103] width 135 height 28
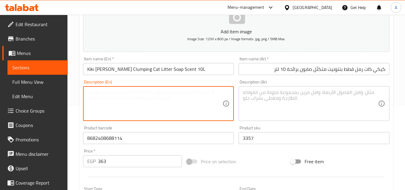
click at [197, 98] on textarea at bounding box center [154, 103] width 135 height 28
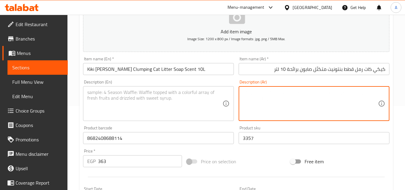
drag, startPoint x: 270, startPoint y: 94, endPoint x: 201, endPoint y: 100, distance: 69.2
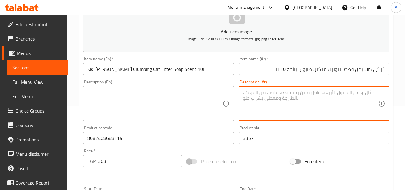
click at [268, 94] on textarea at bounding box center [310, 103] width 135 height 28
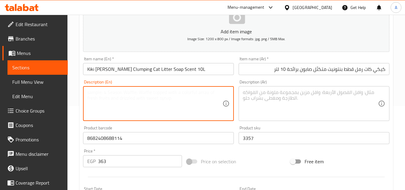
click at [201, 100] on textarea at bounding box center [154, 103] width 135 height 28
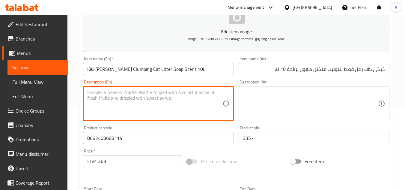
click at [301, 99] on textarea at bounding box center [310, 103] width 135 height 28
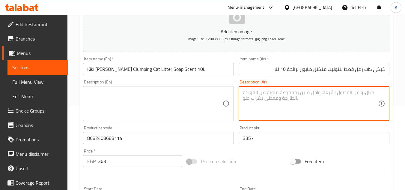
click at [211, 92] on textarea at bounding box center [154, 103] width 135 height 28
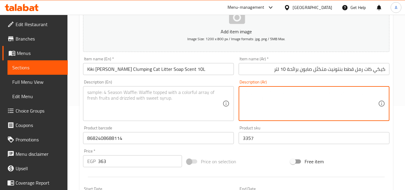
click at [291, 96] on textarea at bounding box center [310, 103] width 135 height 28
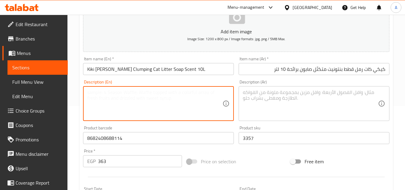
click at [212, 106] on textarea at bounding box center [154, 103] width 135 height 28
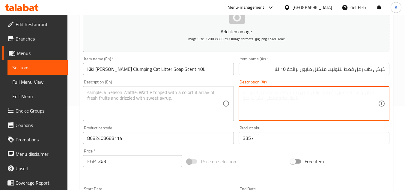
drag, startPoint x: 262, startPoint y: 99, endPoint x: 224, endPoint y: 96, distance: 38.8
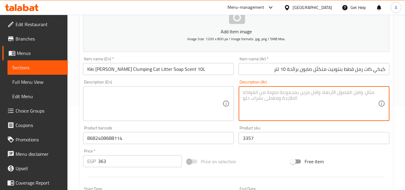
click at [261, 98] on textarea at bounding box center [310, 103] width 135 height 28
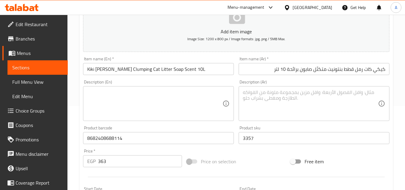
drag, startPoint x: 224, startPoint y: 96, endPoint x: 242, endPoint y: 96, distance: 18.0
click at [223, 96] on div "Description (En)" at bounding box center [158, 103] width 151 height 35
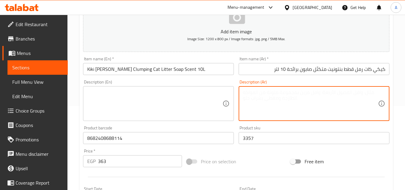
click at [267, 96] on textarea at bounding box center [310, 103] width 135 height 28
click at [256, 82] on div "Description (Ar) Description (Ar)" at bounding box center [314, 100] width 151 height 41
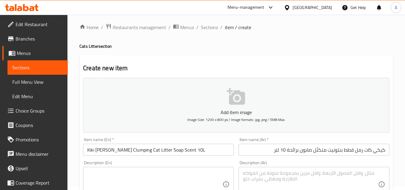
scroll to position [0, 0]
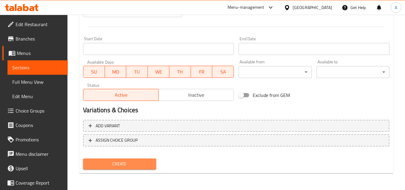
click at [130, 166] on span "Create" at bounding box center [119, 163] width 63 height 7
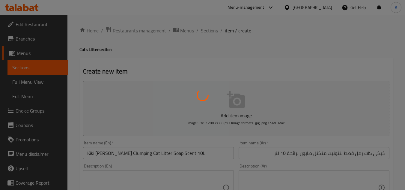
type input "0"
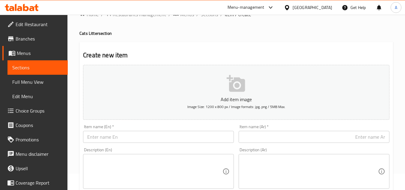
scroll to position [30, 0]
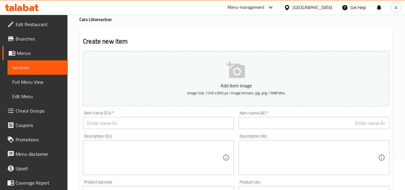
click at [123, 122] on input "text" at bounding box center [158, 123] width 151 height 12
paste input "Kiki [PERSON_NAME] Clumping Cat Litter [MEDICAL_DATA] Scent 5 L"
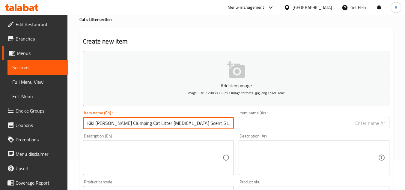
type input "Kiki [PERSON_NAME] Clumping Cat Litter [MEDICAL_DATA] Scent 5 L"
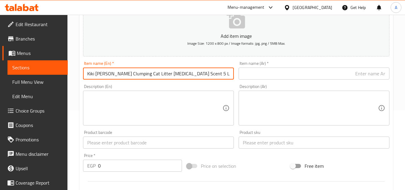
scroll to position [180, 0]
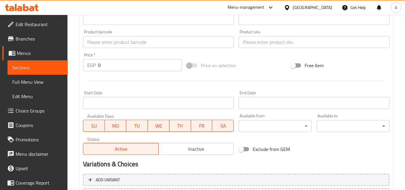
click at [261, 46] on input "text" at bounding box center [314, 42] width 151 height 12
paste input "3359"
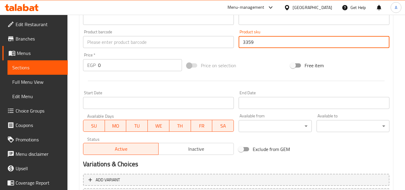
type input "3359"
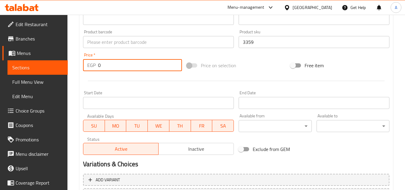
drag, startPoint x: 124, startPoint y: 68, endPoint x: 18, endPoint y: 86, distance: 107.0
click at [15, 64] on div "Edit Restaurant Branches Menus Sections Full Menu View Edit Menu Choice Groups …" at bounding box center [202, 39] width 405 height 409
paste input "188"
type input "188"
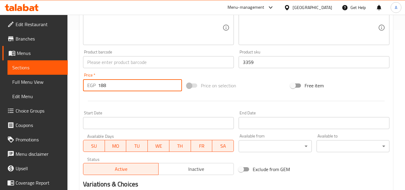
scroll to position [150, 0]
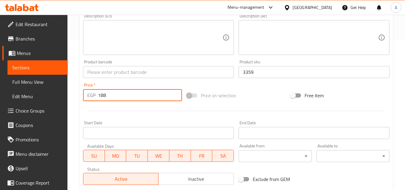
click at [136, 73] on input "text" at bounding box center [158, 72] width 151 height 12
paste input "8682408688121"
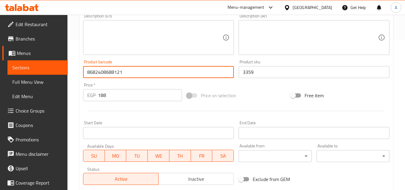
type input "8682408688121"
click at [259, 88] on div "Price on selection" at bounding box center [236, 95] width 104 height 16
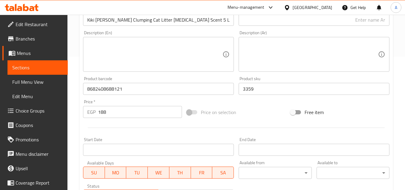
scroll to position [120, 0]
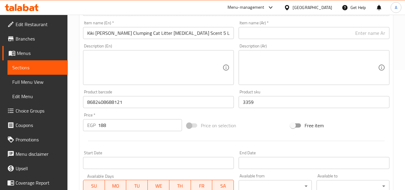
click at [190, 40] on div "Item name (En)   * [PERSON_NAME] Clumping Cat Litter [MEDICAL_DATA] Scent 5 L I…" at bounding box center [159, 29] width 156 height 23
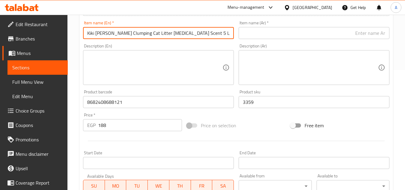
click at [191, 36] on input "Kiki [PERSON_NAME] Clumping Cat Litter [MEDICAL_DATA] Scent 5 L" at bounding box center [158, 33] width 151 height 12
click at [262, 34] on input "text" at bounding box center [314, 33] width 151 height 12
paste input "رمل قطط كيكي كات بنتونيت متكتّل برائحة بودرة الأطفال 5 لتر"
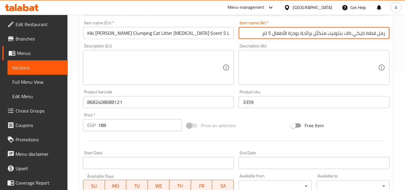
type input "رمل قطط كيكي كات بنتونيت متكتّل برائحة بودرة الأطفال 5 لتر"
click at [254, 47] on div "Description (Ar) Description (Ar)" at bounding box center [314, 64] width 151 height 41
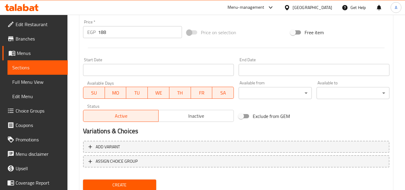
scroll to position [234, 0]
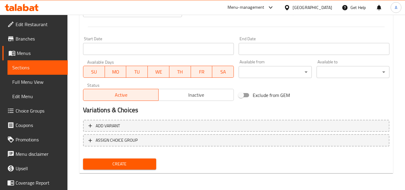
click at [121, 163] on span "Create" at bounding box center [119, 163] width 63 height 7
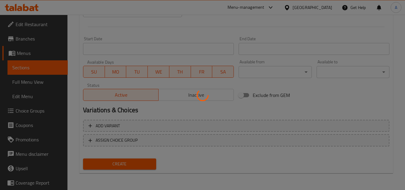
type input "0"
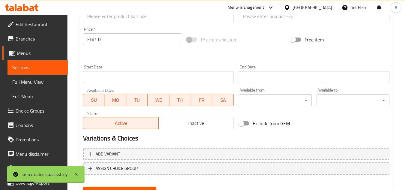
scroll to position [84, 0]
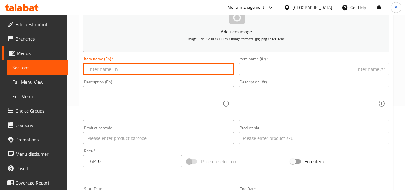
click at [169, 64] on input "text" at bounding box center [158, 69] width 151 height 12
paste input "Kiki [PERSON_NAME] Clumping Cat Litter Lavender Scent 10L"
click at [198, 64] on input "Kiki [PERSON_NAME] Clumping Cat Litter Lavender Scent 10L" at bounding box center [158, 69] width 151 height 12
type input "Kiki [PERSON_NAME] Clumping Cat Litter Lavender Scent 10L"
click at [198, 77] on div "Description (En) Description (En)" at bounding box center [159, 100] width 156 height 46
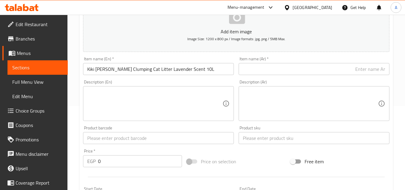
click at [196, 73] on input "Kiki [PERSON_NAME] Clumping Cat Litter Lavender Scent 10L" at bounding box center [158, 69] width 151 height 12
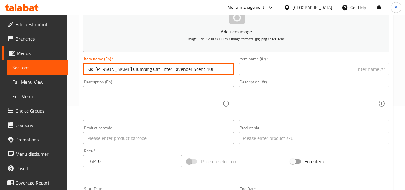
click at [199, 70] on input "Kiki [PERSON_NAME] Clumping Cat Litter Lavender Scent 10L" at bounding box center [158, 69] width 151 height 12
click at [169, 97] on textarea at bounding box center [154, 103] width 135 height 28
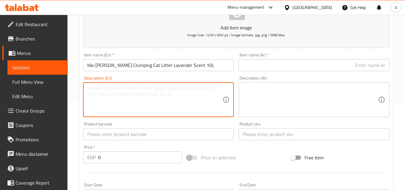
scroll to position [114, 0]
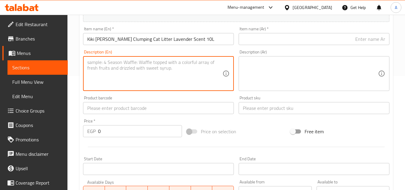
click at [267, 104] on input "text" at bounding box center [314, 108] width 151 height 12
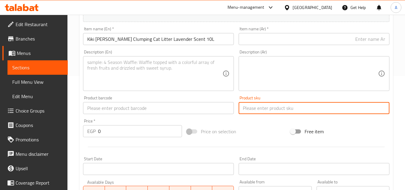
paste input "3356"
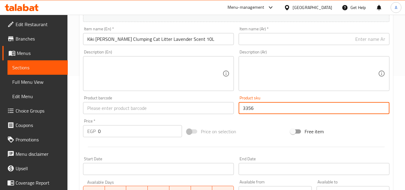
type input "3356"
drag, startPoint x: 120, startPoint y: 134, endPoint x: 0, endPoint y: 163, distance: 123.6
click at [56, 141] on div "Edit Restaurant Branches Menus Sections Full Menu View Edit Menu Choice Groups …" at bounding box center [202, 105] width 405 height 409
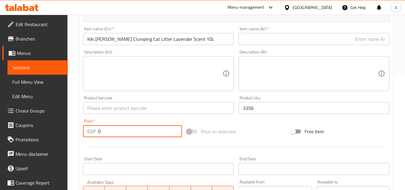
paste input "356"
type input "356"
click at [190, 112] on input "text" at bounding box center [158, 108] width 151 height 12
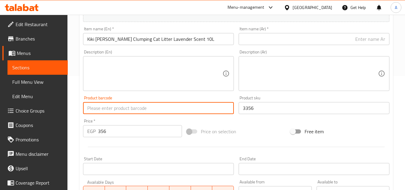
paste input "8682408688053"
type input "8682408688053"
click at [183, 56] on div "Description (En)" at bounding box center [158, 73] width 151 height 35
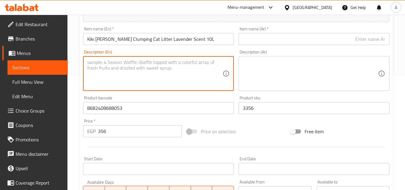
click at [196, 43] on input "Kiki [PERSON_NAME] Clumping Cat Litter Lavender Scent 10L" at bounding box center [158, 39] width 151 height 12
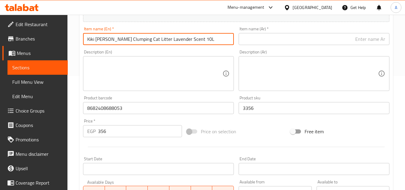
click at [211, 37] on input "Kiki [PERSON_NAME] Clumping Cat Litter Lavender Scent 10L" at bounding box center [158, 39] width 151 height 12
click at [215, 37] on input "Kiki [PERSON_NAME] Clumping Cat Litter Lavender Scent 10L" at bounding box center [158, 39] width 151 height 12
click at [275, 43] on input "text" at bounding box center [314, 39] width 151 height 12
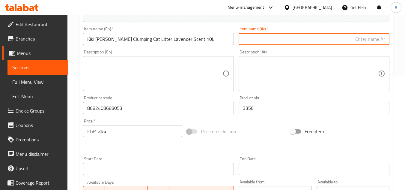
paste input "رمل قطط كيكي كات بنتونيت متكتّل برائحة اللافندر، 10 لتر"
click at [287, 41] on input "رمل قطط كيكي كات بنتونيت متكتّل برائحة اللافندر، 10 لتر" at bounding box center [314, 39] width 151 height 12
click at [285, 40] on input "رمل قطط كيكي كات بنتونيت متكتّل برائحة اللافندر، 10 لتر" at bounding box center [314, 39] width 151 height 12
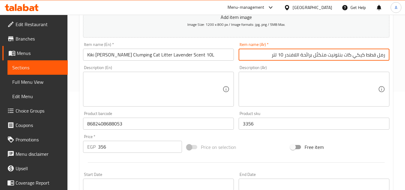
scroll to position [84, 0]
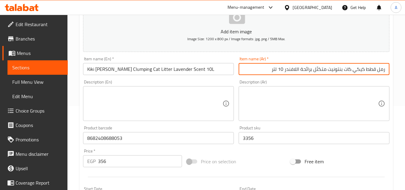
type input "رمل قطط كيكي كات بنتونيت متكتّل برائحة اللافندر 10 لتر"
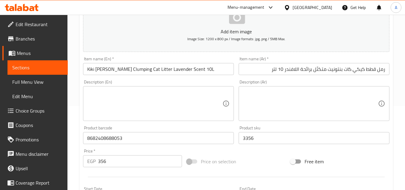
click at [323, 82] on div "Description (Ar) Description (Ar)" at bounding box center [314, 100] width 151 height 41
click at [323, 79] on div "Description (Ar) Description (Ar)" at bounding box center [314, 100] width 156 height 46
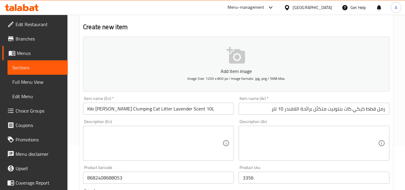
scroll to position [0, 0]
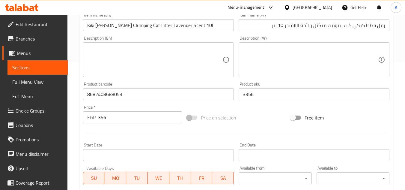
scroll to position [54, 0]
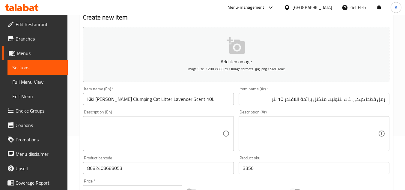
click at [282, 97] on input "رمل قطط كيكي كات بنتونيت متكتّل برائحة اللافندر 10 لتر" at bounding box center [314, 99] width 151 height 12
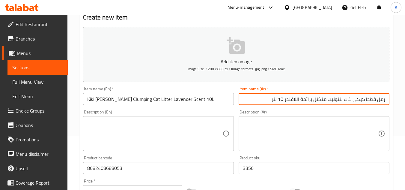
click at [272, 101] on input "رمل قطط كيكي كات بنتونيت متكتّل برائحة اللافندر 10 لتر" at bounding box center [314, 99] width 151 height 12
click at [207, 98] on input "Kiki [PERSON_NAME] Clumping Cat Litter Lavender Scent 10L" at bounding box center [158, 99] width 151 height 12
click at [248, 101] on input "رمل قطط كيكي كات بنتونيت متكتّل برائحة اللافندر 10 لتر" at bounding box center [314, 99] width 151 height 12
click at [225, 104] on input "Kiki [PERSON_NAME] Clumping Cat Litter Lavender Scent 10L" at bounding box center [158, 99] width 151 height 12
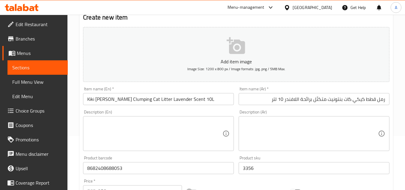
click at [230, 108] on div "Description (En) Description (En)" at bounding box center [159, 130] width 156 height 46
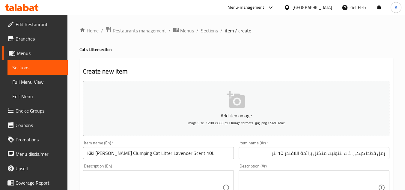
click at [225, 48] on h4 "Cats Litter section" at bounding box center [236, 49] width 314 height 6
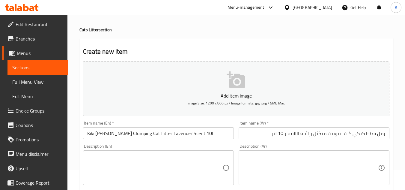
scroll to position [30, 0]
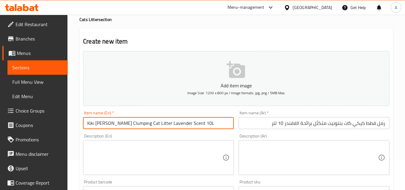
drag, startPoint x: 220, startPoint y: 124, endPoint x: 229, endPoint y: 119, distance: 9.8
click at [220, 124] on input "Kiki [PERSON_NAME] Clumping Cat Litter Lavender Scent 10L" at bounding box center [158, 123] width 151 height 12
click at [257, 121] on input "رمل قطط كيكي كات بنتونيت متكتّل برائحة اللافندر 10 لتر" at bounding box center [314, 123] width 151 height 12
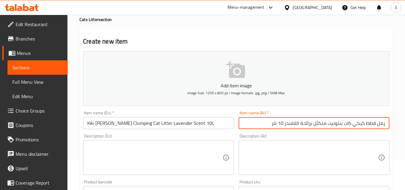
click at [235, 125] on div "Item name (En)   * [PERSON_NAME] Clumping Cat Litter Lavender Scent 10L Item na…" at bounding box center [159, 119] width 156 height 23
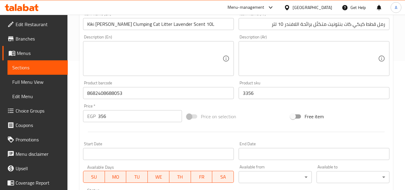
scroll to position [234, 0]
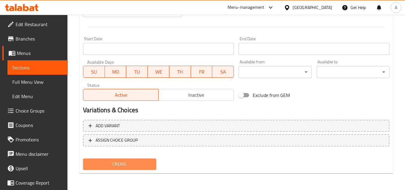
click at [146, 164] on span "Create" at bounding box center [119, 163] width 63 height 7
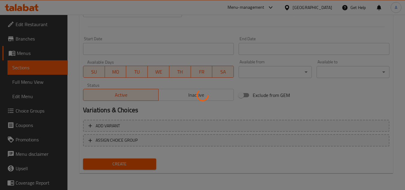
type input "0"
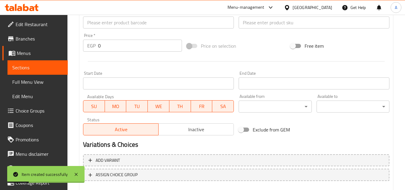
scroll to position [84, 0]
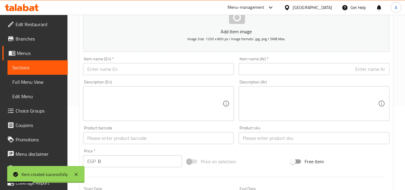
click at [185, 78] on div "Description (En) Description (En)" at bounding box center [159, 100] width 156 height 46
paste input "Kiki [PERSON_NAME] Clumping Cat Litter Soap Scent 5 L"
click at [191, 68] on input "Kiki [PERSON_NAME] Clumping Cat Litter Soap Scent 5 L" at bounding box center [158, 69] width 151 height 12
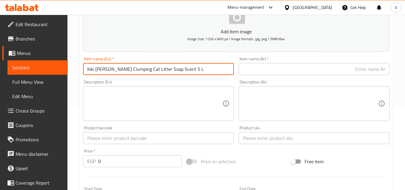
type input "Kiki [PERSON_NAME] Clumping Cat Litter Soap Scent 5 L"
click at [264, 141] on input "text" at bounding box center [314, 138] width 151 height 12
paste input "3495"
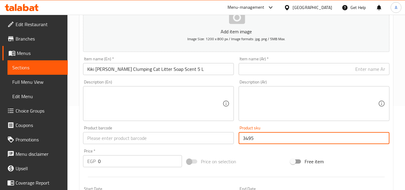
type input "3495"
drag, startPoint x: 100, startPoint y: 164, endPoint x: 65, endPoint y: 164, distance: 35.7
click at [75, 162] on div "Home / Restaurants management / Menus / Sections / item / create Cats Litter se…" at bounding box center [236, 135] width 338 height 409
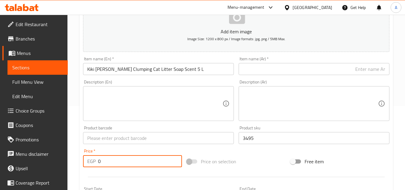
paste input "188"
type input "188"
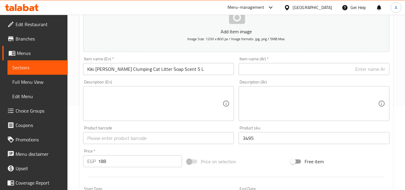
click at [153, 150] on div "Price   * EGP 188 Price *" at bounding box center [132, 158] width 99 height 18
click at [154, 144] on div "Product barcode Product barcode" at bounding box center [159, 134] width 156 height 23
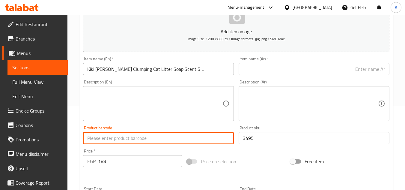
click at [154, 142] on input "text" at bounding box center [158, 138] width 151 height 12
paste input "8682408688091"
type input "8682408688091"
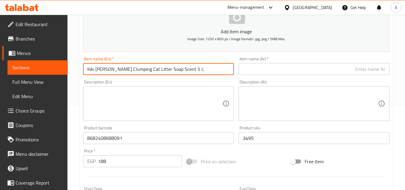
click at [171, 73] on input "Kiki [PERSON_NAME] Clumping Cat Litter Soap Scent 5 L" at bounding box center [158, 69] width 151 height 12
click at [288, 69] on input "text" at bounding box center [314, 69] width 151 height 12
paste input "[PERSON_NAME]، رمل قطط بنتونيت متكتّل، برائحة الصابون، 5 لتر"
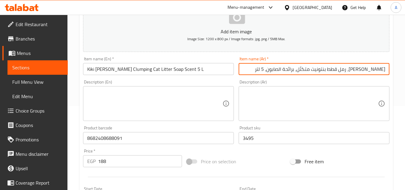
click at [364, 74] on input "[PERSON_NAME]، رمل قطط بنتونيت متكتّل، برائحة الصابون، 5 لتر" at bounding box center [314, 69] width 151 height 12
click at [313, 71] on input "كيكي كات رمل قطط بنتونيت متكتّل، برائحة الصابون، 5 لتر" at bounding box center [314, 69] width 151 height 12
click at [283, 72] on input "كيكي كات رمل قطط بنتونيت متكتّل برائحة الصابون، 5 لتر" at bounding box center [314, 69] width 151 height 12
type input "كيكي كات رمل قطط بنتونيت متكتّل برائحة الصابون 5 لتر"
click at [238, 73] on div "Item name (Ar)   * كيكي كات رمل قطط بنتونيت متكتّل برائحة الصابون 5 لتر Item na…" at bounding box center [314, 65] width 156 height 23
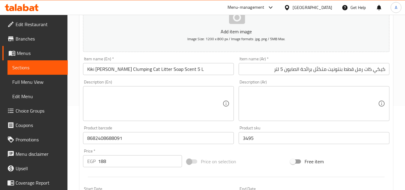
click at [229, 67] on input "Kiki [PERSON_NAME] Clumping Cat Litter Soap Scent 5 L" at bounding box center [158, 69] width 151 height 12
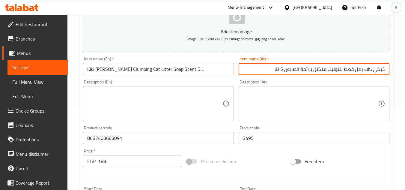
click at [259, 73] on input "كيكي كات رمل قطط بنتونيت متكتّل برائحة الصابون 5 لتر" at bounding box center [314, 69] width 151 height 12
click at [221, 73] on input "Kiki [PERSON_NAME] Clumping Cat Litter Soap Scent 5 L" at bounding box center [158, 69] width 151 height 12
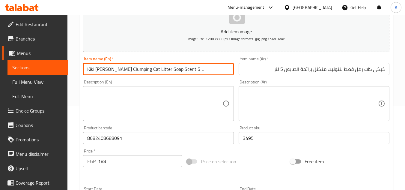
click at [254, 72] on input "كيكي كات رمل قطط بنتونيت متكتّل برائحة الصابون 5 لتر" at bounding box center [314, 69] width 151 height 12
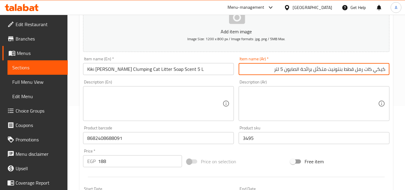
click at [203, 68] on input "Kiki [PERSON_NAME] Clumping Cat Litter Soap Scent 5 L" at bounding box center [158, 69] width 151 height 12
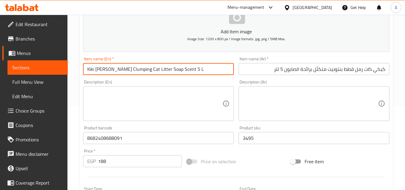
click at [212, 79] on div "Description (En) Description (En)" at bounding box center [159, 100] width 156 height 46
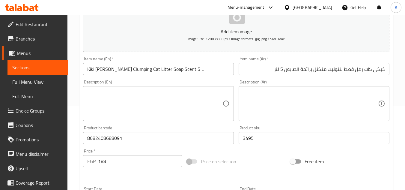
click at [217, 68] on input "Kiki [PERSON_NAME] Clumping Cat Litter Soap Scent 5 L" at bounding box center [158, 69] width 151 height 12
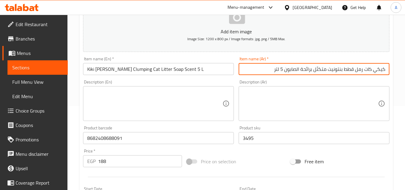
click at [255, 72] on input "كيكي كات رمل قطط بنتونيت متكتّل برائحة الصابون 5 لتر" at bounding box center [314, 69] width 151 height 12
click at [229, 66] on input "Kiki [PERSON_NAME] Clumping Cat Litter Soap Scent 5 L" at bounding box center [158, 69] width 151 height 12
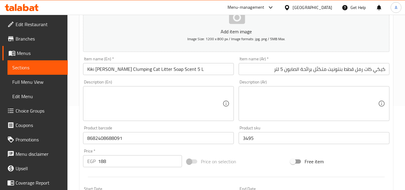
click at [246, 78] on div "Description (Ar) Description (Ar)" at bounding box center [314, 100] width 156 height 46
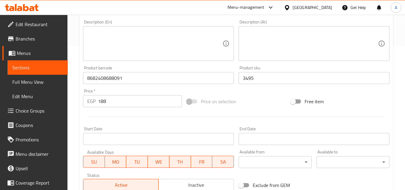
scroll to position [0, 0]
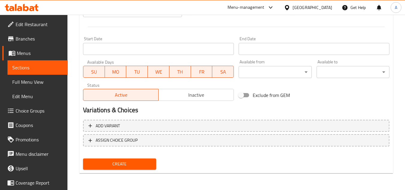
click at [149, 160] on span "Create" at bounding box center [119, 163] width 63 height 7
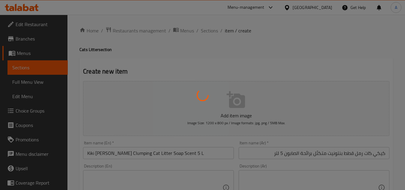
type input "0"
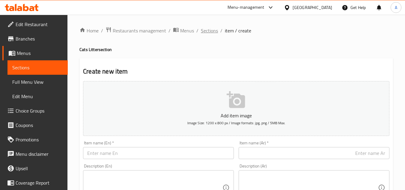
click at [212, 30] on span "Sections" at bounding box center [209, 30] width 17 height 7
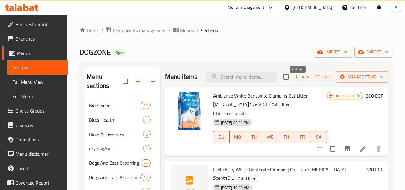
click at [300, 79] on span "Add" at bounding box center [302, 76] width 16 height 7
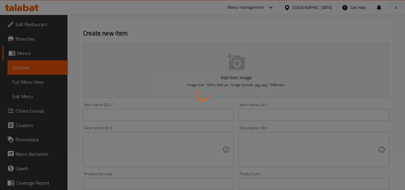
scroll to position [60, 0]
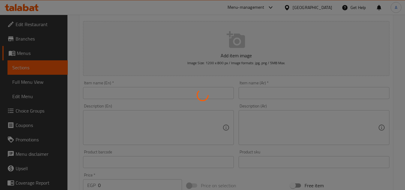
click at [141, 91] on div at bounding box center [202, 95] width 405 height 190
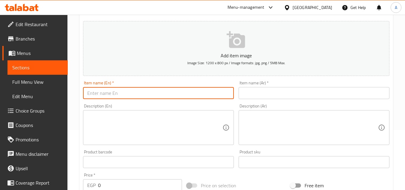
click at [141, 91] on input "text" at bounding box center [158, 93] width 151 height 12
paste input "litter box Sprint 20 Stefanplast"
type input "litter box Sprint 20 Stefanplast"
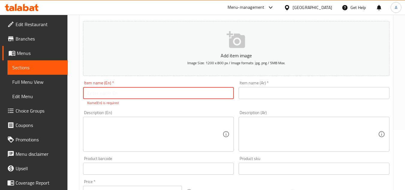
paste input "Litter Box Sprint 20 Stefanplast"
type input "Litter Box Sprint 20 Stefanplast"
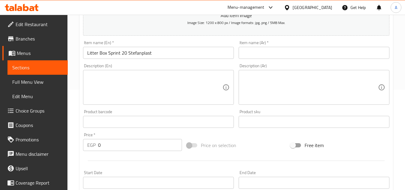
scroll to position [120, 0]
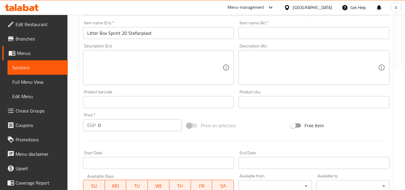
click at [259, 102] on input "text" at bounding box center [314, 102] width 151 height 12
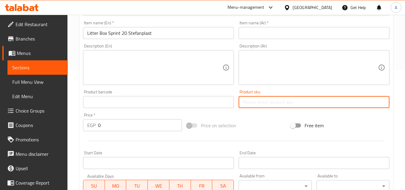
paste
type input "13784"
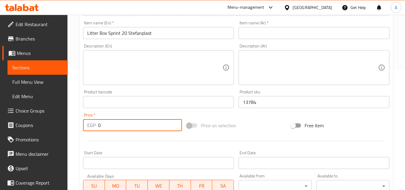
click at [157, 124] on input "0" at bounding box center [140, 125] width 84 height 12
type input "638"
click at [180, 103] on input "text" at bounding box center [158, 102] width 151 height 12
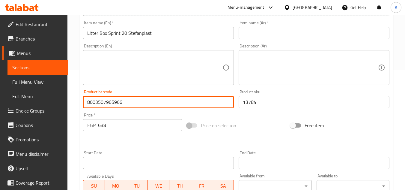
type input "8003507965966"
click at [152, 34] on input "Litter Box Sprint 20 Stefanplast" at bounding box center [158, 33] width 151 height 12
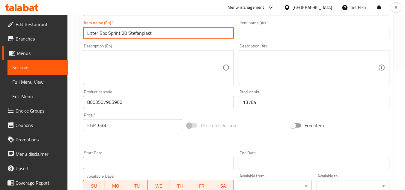
click at [152, 34] on input "Litter Box Sprint 20 Stefanplast" at bounding box center [158, 33] width 151 height 12
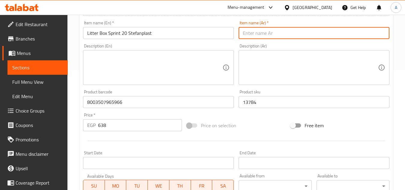
click at [288, 31] on input "text" at bounding box center [314, 33] width 151 height 12
type input "صندوق الفضلات سبرينت 20 ستيفانبلاست"
click at [289, 43] on div "Description (Ar) Description (Ar)" at bounding box center [314, 64] width 156 height 46
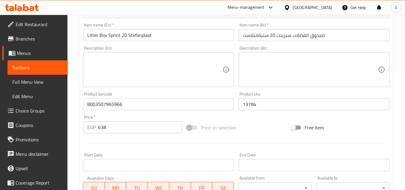
scroll to position [234, 0]
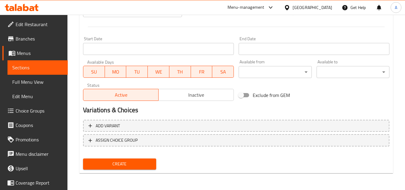
click at [140, 164] on span "Create" at bounding box center [119, 163] width 63 height 7
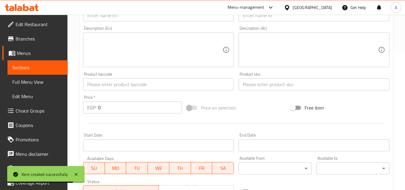
scroll to position [54, 0]
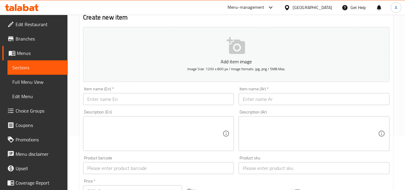
click at [174, 92] on div "Item name (En)   * Item name (En) *" at bounding box center [158, 96] width 151 height 18
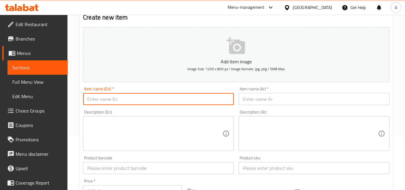
click at [174, 99] on input "text" at bounding box center [158, 99] width 151 height 12
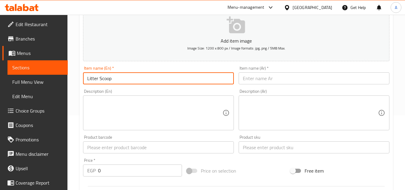
scroll to position [84, 0]
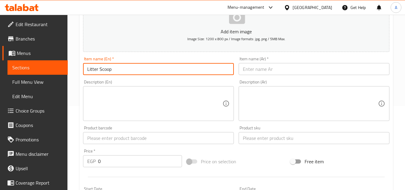
click at [261, 139] on input "text" at bounding box center [314, 138] width 151 height 12
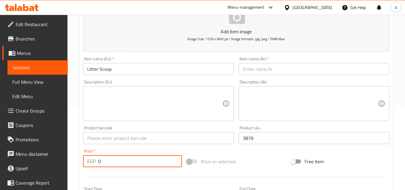
drag, startPoint x: 114, startPoint y: 163, endPoint x: 40, endPoint y: 160, distance: 73.5
click at [44, 160] on div "Edit Restaurant Branches Menus Sections Full Menu View Edit Menu Choice Groups …" at bounding box center [202, 135] width 405 height 409
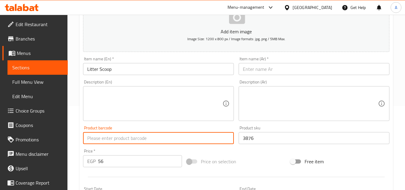
click at [152, 136] on input "text" at bounding box center [158, 138] width 151 height 12
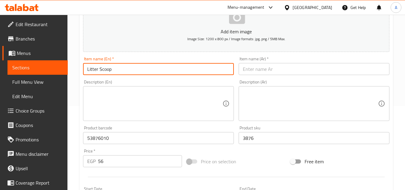
click at [155, 71] on input "Litter Scoop" at bounding box center [158, 69] width 151 height 12
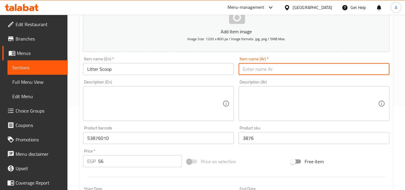
click at [275, 64] on input "text" at bounding box center [314, 69] width 151 height 12
click at [257, 70] on input "مغرفة القمامة" at bounding box center [314, 69] width 151 height 12
drag, startPoint x: 256, startPoint y: 70, endPoint x: 223, endPoint y: 75, distance: 32.8
click at [226, 75] on div "Add item image Image Size: 1200 x 800 px / Image formats: jpg, png / 5MB Max. I…" at bounding box center [236, 124] width 311 height 258
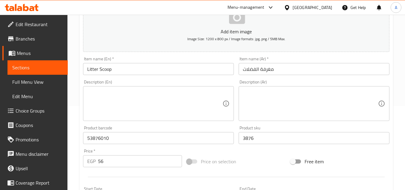
click at [267, 79] on div "Description (Ar) Description (Ar)" at bounding box center [314, 100] width 156 height 46
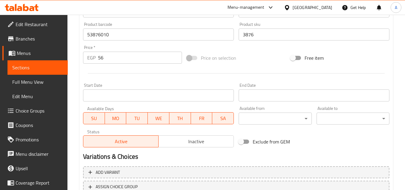
scroll to position [234, 0]
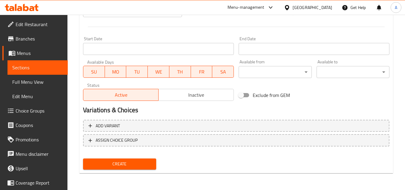
click at [152, 163] on button "Create" at bounding box center [119, 163] width 73 height 11
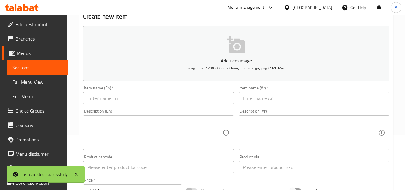
scroll to position [0, 0]
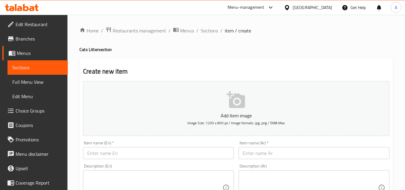
click at [144, 152] on input "text" at bounding box center [158, 153] width 151 height 12
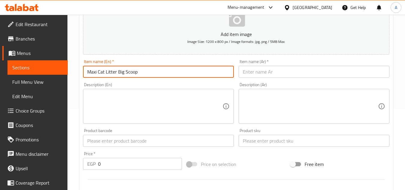
scroll to position [90, 0]
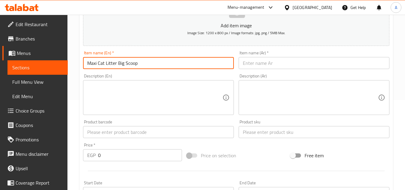
click at [257, 137] on input "text" at bounding box center [314, 132] width 151 height 12
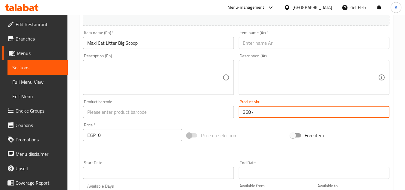
scroll to position [120, 0]
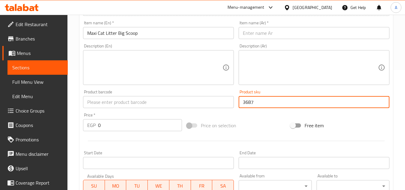
drag, startPoint x: 116, startPoint y: 129, endPoint x: 62, endPoint y: 126, distance: 53.5
click at [68, 124] on div "Home / Restaurants management / Menus / Sections / item / create Cats Litter se…" at bounding box center [236, 99] width 338 height 409
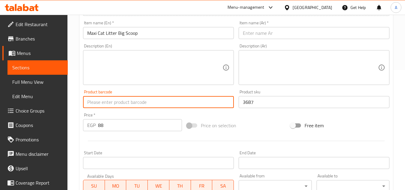
click at [152, 100] on input "text" at bounding box center [158, 102] width 151 height 12
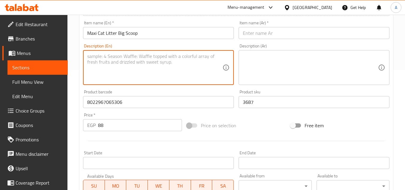
click at [158, 75] on textarea at bounding box center [154, 67] width 135 height 28
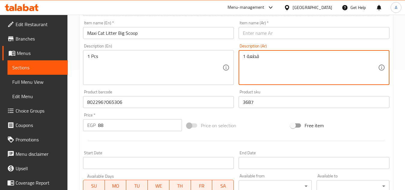
click at [194, 36] on input "Maxi Cat Litter Big Scoop" at bounding box center [158, 33] width 151 height 12
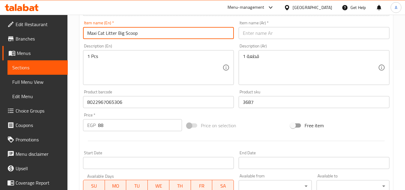
click at [194, 36] on input "Maxi Cat Litter Big Scoop" at bounding box center [158, 33] width 151 height 12
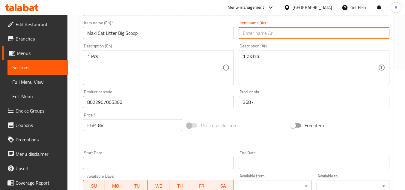
click at [251, 37] on input "text" at bounding box center [314, 33] width 151 height 12
click at [387, 35] on input "رمل قطط ماكسي كبير الحجم" at bounding box center [314, 33] width 151 height 12
drag, startPoint x: 377, startPoint y: 36, endPoint x: 393, endPoint y: 39, distance: 15.6
click at [392, 38] on div "Create new item Add item image Image Size: 1200 x 800 px / Image formats: jpg, …" at bounding box center [236, 112] width 314 height 349
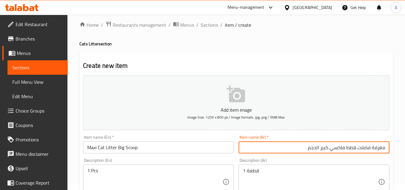
scroll to position [234, 0]
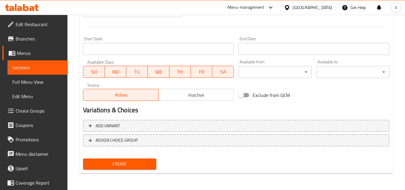
click at [134, 161] on button "Create" at bounding box center [119, 163] width 73 height 11
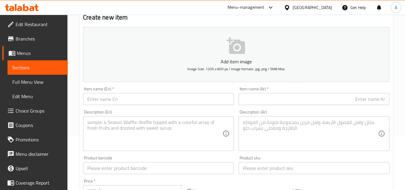
scroll to position [84, 0]
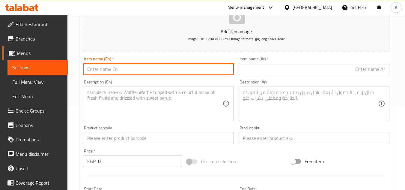
click at [168, 72] on input "text" at bounding box center [158, 69] width 151 height 12
click at [191, 70] on input "Mio Bentonite Clumping Cat Litter Aloe Vera Scent - dust free10 L" at bounding box center [158, 69] width 151 height 12
click at [275, 136] on input "text" at bounding box center [314, 138] width 151 height 12
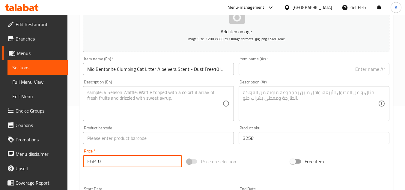
drag, startPoint x: 88, startPoint y: 160, endPoint x: 50, endPoint y: 162, distance: 38.2
click at [55, 162] on div "Edit Restaurant Branches Menus Sections Full Menu View Edit Menu Choice Groups …" at bounding box center [202, 135] width 405 height 409
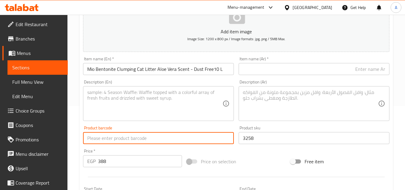
click at [124, 137] on input "text" at bounding box center [158, 138] width 151 height 12
click at [146, 75] on input "Mio Bentonite Clumping Cat Litter Aloe Vera Scent - Dust Free10 L" at bounding box center [158, 69] width 151 height 12
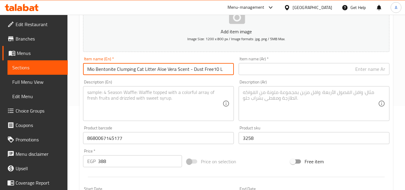
click at [146, 75] on input "Mio Bentonite Clumping Cat Litter Aloe Vera Scent - Dust Free10 L" at bounding box center [158, 69] width 151 height 12
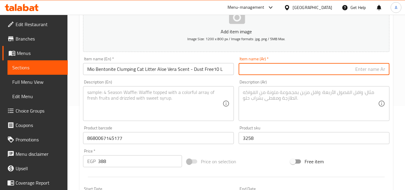
click at [260, 67] on input "text" at bounding box center [314, 69] width 151 height 12
click at [260, 71] on input "رمل ميو بنتونيت المتكتل للقطط برائحة الصبار - خالي من الغبار، 10 لتر" at bounding box center [314, 69] width 151 height 12
click at [262, 73] on input "رمل ميو بنتونيت المتكتل للقطط برائحة الصبار - خالي من الغبار، 10 لتر" at bounding box center [314, 69] width 151 height 12
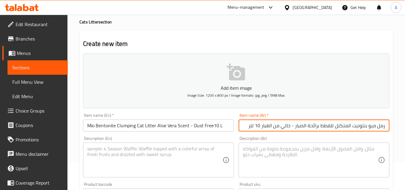
scroll to position [24, 0]
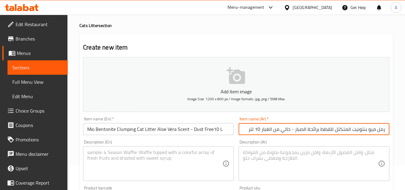
drag, startPoint x: 321, startPoint y: 127, endPoint x: 334, endPoint y: 134, distance: 14.5
click at [334, 134] on input "رمل ميو بنتونيت المتكتل للقطط برائحة الصبار - خالي من الغبار 10 لتر" at bounding box center [314, 129] width 151 height 12
click at [378, 130] on input "رمل ميو بنتونيت المتكتل برائحة الصبار - خالي من الغبار 10 لتر" at bounding box center [314, 129] width 151 height 12
click at [375, 131] on input "رمل للقطط ميو بنتونيت المتكتل برائحة الصبار - خالي من الغبار 10 لتر" at bounding box center [314, 129] width 151 height 12
click at [372, 131] on input "رمل للقطط ميو بنتونيت المتكتل برائحة الصبار - خالي من الغبار 10 لتر" at bounding box center [314, 129] width 151 height 12
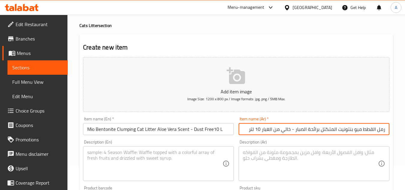
click at [368, 129] on input "رمل القطط ميو بنتونيت المتكتل برائحة الصبار - خالي من الغبار 10 لتر" at bounding box center [314, 129] width 151 height 12
click at [366, 132] on input "رمل القطط ميو بنتونيت المتكتل برائحة الصبار - خالي من الغبار 10 لتر" at bounding box center [314, 129] width 151 height 12
click at [363, 130] on input "رمل القطط ميو بنتونيت المتكتل برائحة الصبار - خالي من الغبار 10 لتر" at bounding box center [314, 129] width 151 height 12
click at [359, 130] on input "رمل القطط ميو بنتونيت المتكتل برائحة الصبار - خالي من الغبار 10 لتر" at bounding box center [314, 129] width 151 height 12
click at [344, 131] on input "رمل القطط ميو بنتونيت المتكتل برائحة الصبار - خالي من الغبار 10 لتر" at bounding box center [314, 129] width 151 height 12
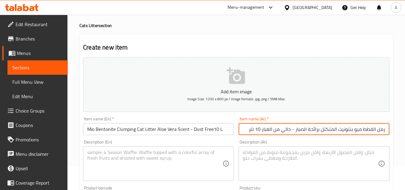
click at [329, 132] on input "رمل القطط ميو بنتونيت المتكتل برائحة الصبار - خالي من الغبار 10 لتر" at bounding box center [314, 129] width 151 height 12
click at [312, 127] on input "رمل القطط ميو بنتونيت المتكتل برائحة الصبار - خالي من الغبار 10 لتر" at bounding box center [314, 129] width 151 height 12
click at [303, 131] on input "رمل القطط ميو بنتونيت المتكتل برائحة الصبار - خالي من الغبار 10 لتر" at bounding box center [314, 129] width 151 height 12
click at [290, 129] on input "رمل القطط ميو بنتونيت المتكتل برائحة الصبار - خالي من الغبار 10 لتر" at bounding box center [314, 129] width 151 height 12
click at [268, 126] on input "رمل القطط ميو بنتونيت المتكتل برائحة الصبار - خالي من الغبار 10 لتر" at bounding box center [314, 129] width 151 height 12
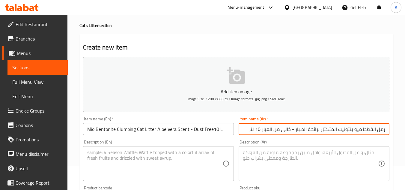
click at [276, 131] on input "رمل القطط ميو بنتونيت المتكتل برائحة الصبار - خالي من الغبار 10 لتر" at bounding box center [314, 129] width 151 height 12
click at [255, 131] on input "رمل القطط ميو بنتونيت المتكتل برائحة الصبار - خالي من الغبار 10 لتر" at bounding box center [314, 129] width 151 height 12
click at [265, 130] on input "رمل القطط ميو بنتونيت المتكتل برائحة الصبار - خالي من الغبار 10 لتر" at bounding box center [314, 129] width 151 height 12
click at [268, 130] on input "رمل القطط ميو بنتونيت المتكتل برائحة الصبار - خالي من الغبار 10 لتر" at bounding box center [314, 129] width 151 height 12
click at [261, 131] on input "رمل القطط ميو بنتونيت المتكتل برائحة الصبار - خالي من الغبار 10 لتر" at bounding box center [314, 129] width 151 height 12
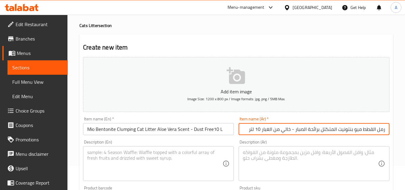
click at [252, 133] on input "رمل القطط ميو بنتونيت المتكتل برائحة الصبار - خالي من الغبار 10 لتر" at bounding box center [314, 129] width 151 height 12
click at [260, 131] on input "رمل القطط ميو بنتونيت المتكتل برائحة الصبار - خالي من الغبار 10 لتر" at bounding box center [314, 129] width 151 height 12
click at [268, 132] on input "رمل القطط ميو بنتونيت المتكتل برائحة الصبار - خالي من الغبار 10 لتر" at bounding box center [314, 129] width 151 height 12
click at [281, 133] on input "رمل القطط ميو بنتونيت المتكتل برائحة الصبار - خالي من الغبار 10 لتر" at bounding box center [314, 129] width 151 height 12
click at [286, 133] on input "رمل القطط ميو بنتونيت المتكتل برائحة الصبار - خالي من الغبار 10 لتر" at bounding box center [314, 129] width 151 height 12
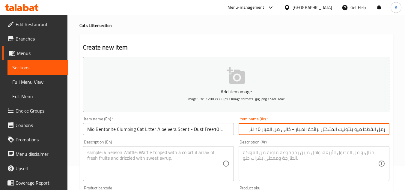
click at [274, 129] on input "رمل القطط ميو بنتونيت المتكتل برائحة الصبار - خالي من الغبار 10 لتر" at bounding box center [314, 129] width 151 height 12
click at [261, 128] on input "رمل القطط ميو بنتونيت المتكتل برائحة الصبار - خالي من الغبار 10 لتر" at bounding box center [314, 129] width 151 height 12
click at [265, 130] on input "رمل القطط ميو بنتونيت المتكتل برائحة الصبار - خالي من الغبار 10 لتر" at bounding box center [314, 129] width 151 height 12
click at [260, 128] on input "رمل القطط ميو بنتونيت المتكتل برائحة الصبار - خالي من الغبار 10 لتر" at bounding box center [314, 129] width 151 height 12
click at [254, 130] on input "رمل القطط ميو بنتونيت المتكتل برائحة الصبار - خالي من الغبار 10 لتر" at bounding box center [314, 129] width 151 height 12
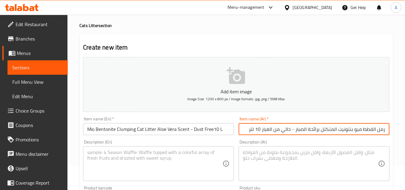
click at [234, 132] on div "Item name (En)   * [PERSON_NAME] Clumping Cat Litter Aloe Vera Scent - Dust Fre…" at bounding box center [159, 125] width 156 height 23
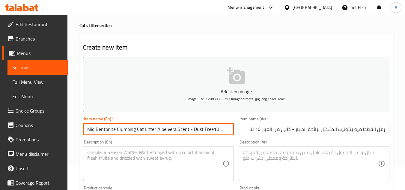
click at [221, 131] on input "Mio Bentonite Clumping Cat Litter Aloe Vera Scent - Dust Free10 L" at bounding box center [158, 129] width 151 height 12
click at [213, 130] on input "Mio Bentonite Clumping Cat Litter Aloe Vera Scent - Dust Free10 L" at bounding box center [158, 129] width 151 height 12
click at [208, 130] on input "Mio Bentonite Clumping Cat Litter Aloe Vera Scent - Dust Free10 L" at bounding box center [158, 129] width 151 height 12
click at [211, 130] on input "Mio Bentonite Clumping Cat Litter Aloe Vera Scent - Dust Free10 L" at bounding box center [158, 129] width 151 height 12
click at [236, 131] on div "Item name (Ar)   * رمل القطط ميو بنتونيت المتكتل برائحة الصبار - خالي من الغبار…" at bounding box center [314, 125] width 156 height 23
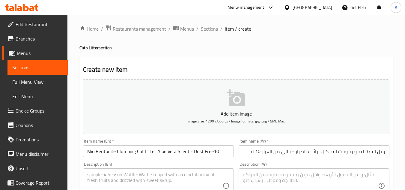
scroll to position [0, 0]
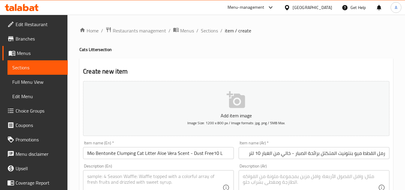
click at [311, 34] on ol "Home / Restaurants management / Menus / Sections / item / create" at bounding box center [236, 31] width 314 height 8
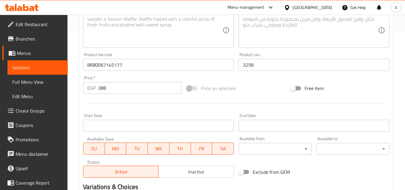
scroll to position [234, 0]
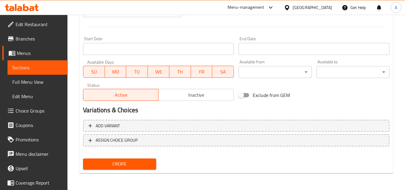
click at [137, 159] on button "Create" at bounding box center [119, 163] width 73 height 11
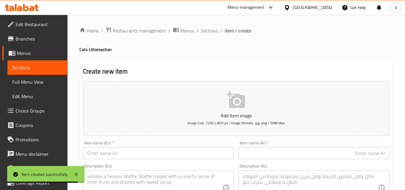
scroll to position [30, 0]
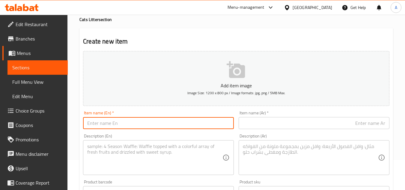
click at [172, 121] on input "text" at bounding box center [158, 123] width 151 height 12
click at [211, 124] on input "Mio Bentonite Clumping Cat Litter Aloe Vera Scent - Dust Free5 L" at bounding box center [158, 123] width 151 height 12
click at [221, 127] on input "Mio Bentonite Clumping Cat Litter Aloe Vera Scent - Dust Free 5 L" at bounding box center [158, 123] width 151 height 12
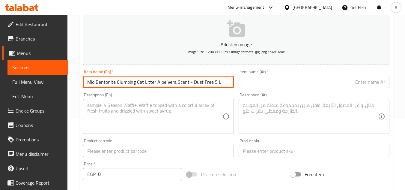
scroll to position [60, 0]
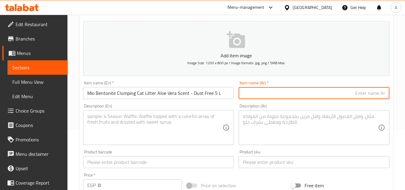
click at [268, 90] on input "text" at bounding box center [314, 93] width 151 height 12
click at [292, 92] on input "رمل ميو بنتونيت المتكتل للقطط برائحة الصبار - خالي من الغبار، 5 لتر" at bounding box center [314, 93] width 151 height 12
click at [262, 94] on input "رمل ميو بنتونيت المتكتل للقطط برائحة الصبار - خالي من الغبار، 5 لتر" at bounding box center [314, 93] width 151 height 12
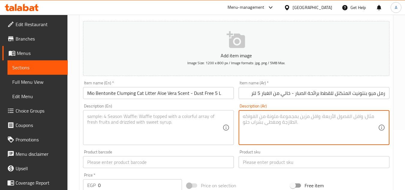
click at [277, 134] on textarea at bounding box center [310, 127] width 135 height 28
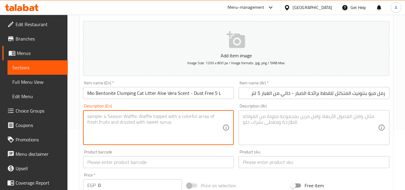
click at [208, 129] on textarea at bounding box center [154, 127] width 135 height 28
click at [246, 113] on textarea at bounding box center [310, 127] width 135 height 28
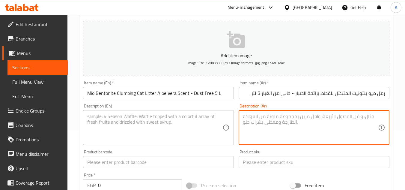
click at [216, 121] on textarea at bounding box center [154, 127] width 135 height 28
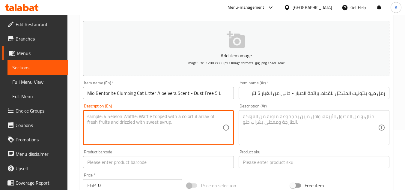
click at [249, 116] on textarea at bounding box center [310, 127] width 135 height 28
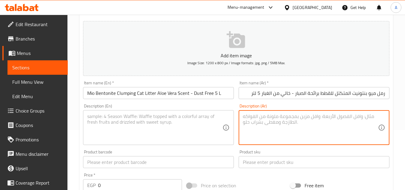
click at [208, 124] on textarea at bounding box center [154, 127] width 135 height 28
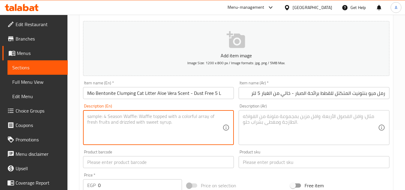
click at [258, 120] on textarea at bounding box center [310, 127] width 135 height 28
click at [214, 125] on textarea at bounding box center [154, 127] width 135 height 28
click at [252, 115] on textarea at bounding box center [310, 127] width 135 height 28
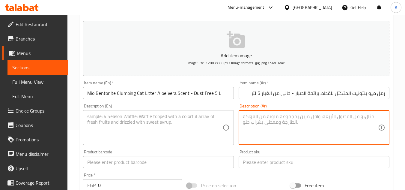
click at [226, 114] on div "Description (En)" at bounding box center [158, 127] width 151 height 35
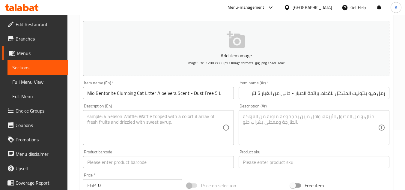
click at [240, 117] on div "Description (Ar)" at bounding box center [314, 127] width 151 height 35
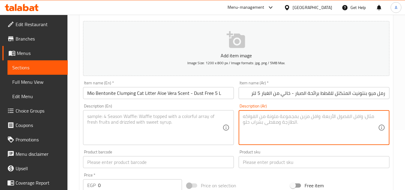
click at [228, 117] on div "Description (En)" at bounding box center [158, 127] width 151 height 35
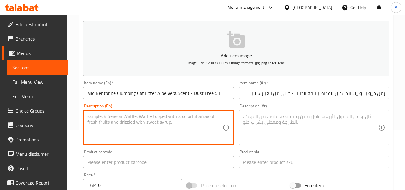
drag, startPoint x: 247, startPoint y: 118, endPoint x: 242, endPoint y: 119, distance: 5.2
click at [247, 118] on textarea at bounding box center [310, 127] width 135 height 28
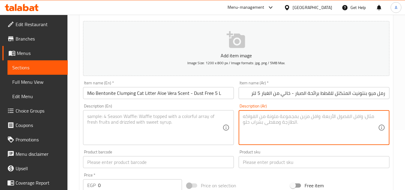
click at [219, 117] on textarea at bounding box center [154, 127] width 135 height 28
click at [249, 117] on textarea at bounding box center [310, 127] width 135 height 28
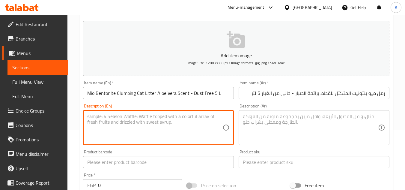
drag, startPoint x: 203, startPoint y: 118, endPoint x: 210, endPoint y: 119, distance: 7.2
click at [202, 118] on textarea at bounding box center [154, 127] width 135 height 28
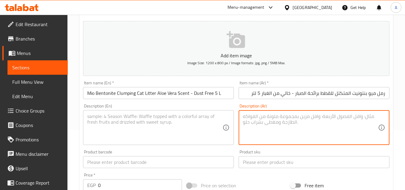
drag, startPoint x: 289, startPoint y: 118, endPoint x: 230, endPoint y: 117, distance: 59.1
click at [283, 120] on textarea at bounding box center [310, 127] width 135 height 28
click at [226, 116] on div "Description (En)" at bounding box center [158, 127] width 151 height 35
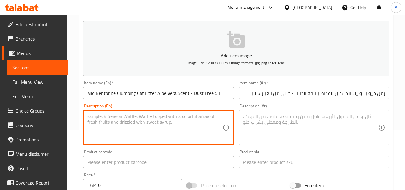
click at [260, 117] on textarea at bounding box center [310, 127] width 135 height 28
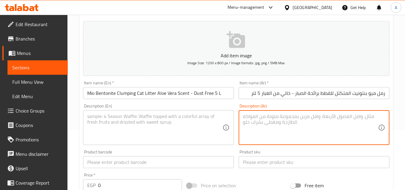
drag, startPoint x: 180, startPoint y: 126, endPoint x: 183, endPoint y: 125, distance: 3.0
click at [180, 125] on textarea at bounding box center [154, 127] width 135 height 28
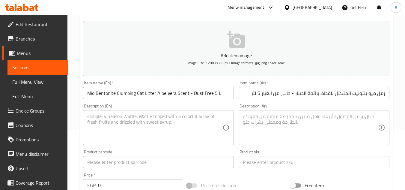
click at [233, 102] on div "Description (En) Description (En)" at bounding box center [159, 124] width 156 height 46
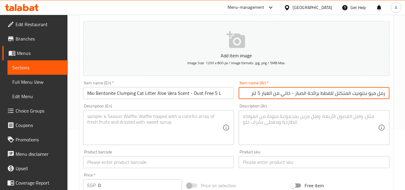
drag, startPoint x: 321, startPoint y: 94, endPoint x: 336, endPoint y: 100, distance: 15.8
click at [336, 100] on div "Item name (Ar)   * [PERSON_NAME] المتكتل للقطط برائحة الصبار - خالي من الغبار 5…" at bounding box center [314, 89] width 156 height 23
click at [380, 94] on input "رمل ميو بنتونيت المتكتل برائحة الصبار - خالي من الغبار 5 لتر" at bounding box center [314, 93] width 151 height 12
click at [378, 94] on input "رمل ميو بنتونيت المتكتل برائحة الصبار - خالي من الغبار 5 لتر" at bounding box center [314, 93] width 151 height 12
click at [374, 95] on input "رمل للقطط ميو بنتونيت المتكتل برائحة الصبار - خالي من الغبار 5 لتر" at bounding box center [314, 93] width 151 height 12
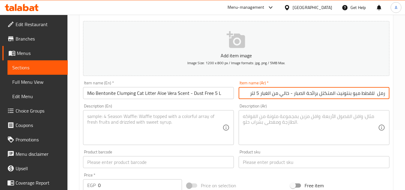
click at [375, 95] on input "رمل للقطط ميو بنتونيت المتكتل برائحة الصبار - خالي من الغبار 5 لتر" at bounding box center [314, 93] width 151 height 12
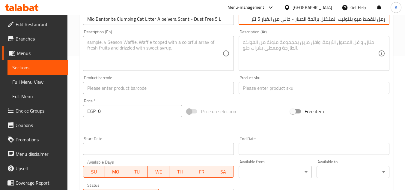
scroll to position [120, 0]
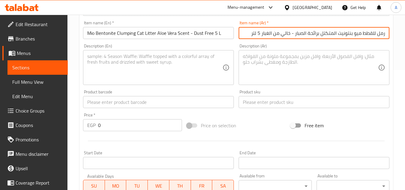
click at [251, 109] on div "Product sku Product sku" at bounding box center [314, 98] width 156 height 23
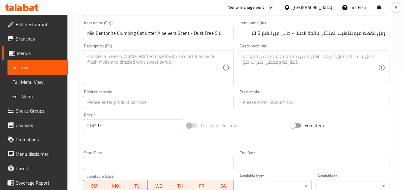
drag, startPoint x: 252, startPoint y: 104, endPoint x: 253, endPoint y: 99, distance: 5.2
click at [252, 104] on input "text" at bounding box center [314, 102] width 151 height 12
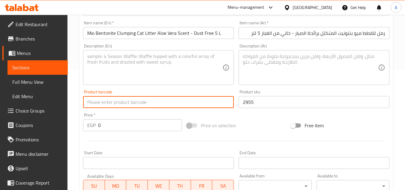
click at [161, 107] on input "text" at bounding box center [158, 102] width 151 height 12
click at [129, 124] on input "0" at bounding box center [140, 125] width 84 height 12
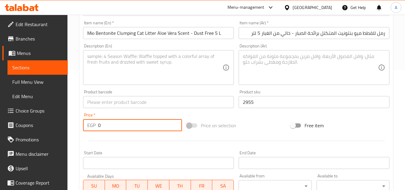
click at [129, 124] on input "0" at bounding box center [140, 125] width 84 height 12
click at [140, 100] on input "text" at bounding box center [158, 102] width 151 height 12
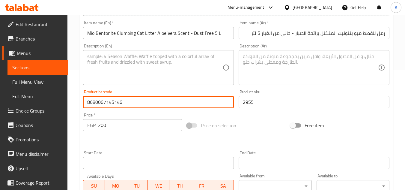
click at [250, 115] on div "Add item image Image Size: 1200 x 800 px / Image formats: jpg, png / 5MB Max. I…" at bounding box center [236, 88] width 311 height 258
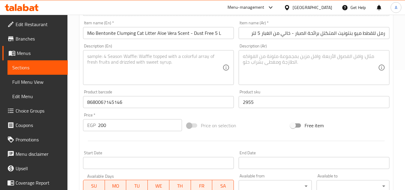
click at [293, 53] on div "Description (Ar)" at bounding box center [314, 67] width 151 height 35
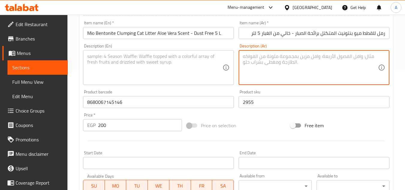
click at [291, 41] on div "Description (Ar) Description (Ar)" at bounding box center [314, 64] width 156 height 46
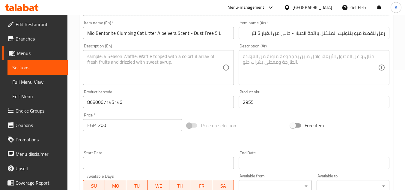
click at [257, 78] on textarea at bounding box center [310, 67] width 135 height 28
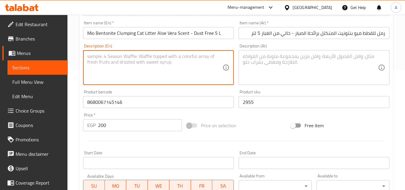
click at [191, 67] on textarea at bounding box center [154, 67] width 135 height 28
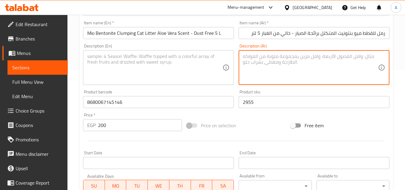
click at [252, 59] on textarea at bounding box center [310, 67] width 135 height 28
click at [231, 55] on div "Description (En)" at bounding box center [158, 67] width 151 height 35
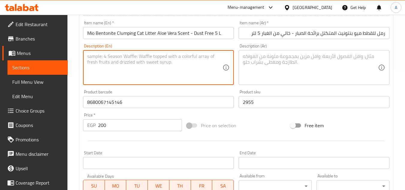
click at [247, 58] on textarea at bounding box center [310, 67] width 135 height 28
click at [218, 56] on textarea at bounding box center [154, 67] width 135 height 28
drag, startPoint x: 225, startPoint y: 45, endPoint x: 216, endPoint y: 48, distance: 9.3
click at [225, 46] on div "Description (En) Description (En)" at bounding box center [158, 64] width 151 height 41
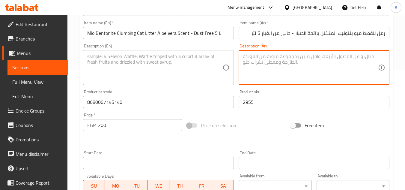
click at [243, 58] on textarea at bounding box center [310, 67] width 135 height 28
drag, startPoint x: 222, startPoint y: 58, endPoint x: 232, endPoint y: 58, distance: 9.6
click at [222, 58] on div "Description (En)" at bounding box center [158, 67] width 151 height 35
click at [246, 58] on textarea at bounding box center [310, 67] width 135 height 28
click at [223, 55] on div "Description (En)" at bounding box center [158, 67] width 151 height 35
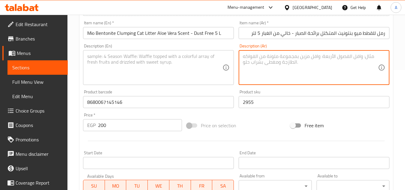
drag, startPoint x: 246, startPoint y: 59, endPoint x: 219, endPoint y: 59, distance: 27.3
click at [246, 59] on textarea at bounding box center [310, 67] width 135 height 28
drag, startPoint x: 219, startPoint y: 59, endPoint x: 223, endPoint y: 61, distance: 4.6
click at [220, 60] on textarea at bounding box center [154, 67] width 135 height 28
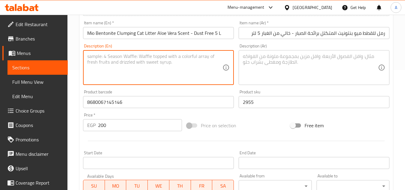
click at [248, 57] on textarea at bounding box center [310, 67] width 135 height 28
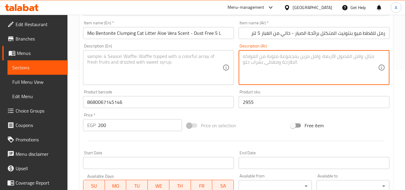
click at [229, 55] on div "Description (En)" at bounding box center [158, 67] width 151 height 35
click at [252, 57] on textarea at bounding box center [310, 67] width 135 height 28
click at [210, 60] on textarea at bounding box center [154, 67] width 135 height 28
click at [247, 58] on textarea at bounding box center [310, 67] width 135 height 28
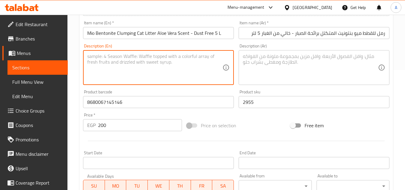
click at [216, 60] on textarea at bounding box center [154, 67] width 135 height 28
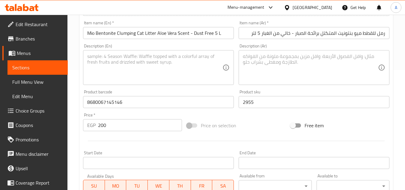
click at [242, 64] on div "Description (Ar)" at bounding box center [314, 67] width 151 height 35
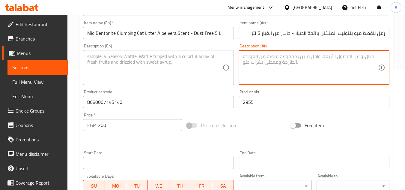
click at [220, 63] on textarea at bounding box center [154, 67] width 135 height 28
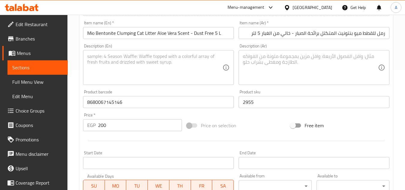
click at [235, 58] on div "Description (En) Description (En)" at bounding box center [159, 64] width 156 height 46
click at [239, 56] on div "Description (Ar)" at bounding box center [314, 67] width 151 height 35
click at [223, 58] on div "Description (En)" at bounding box center [158, 67] width 151 height 35
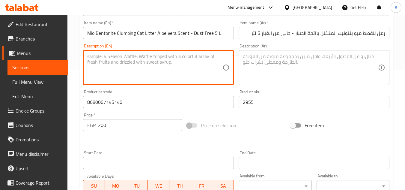
click at [242, 59] on div "Description (Ar)" at bounding box center [314, 67] width 151 height 35
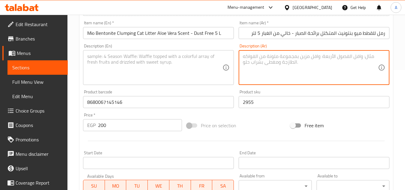
click at [220, 57] on textarea at bounding box center [154, 67] width 135 height 28
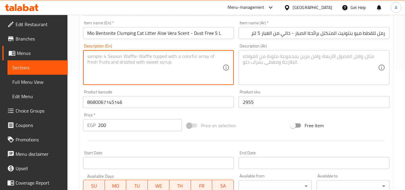
click at [247, 57] on textarea at bounding box center [310, 67] width 135 height 28
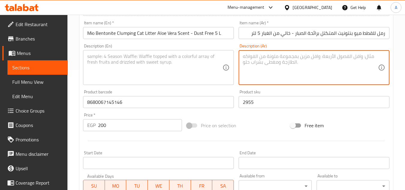
click at [229, 56] on div "Description (En)" at bounding box center [158, 67] width 151 height 35
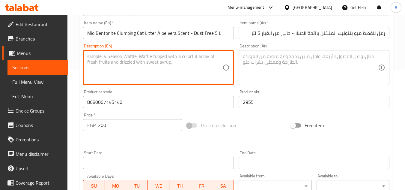
click at [243, 59] on textarea at bounding box center [310, 67] width 135 height 28
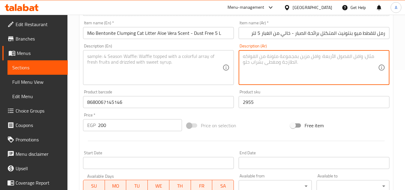
click at [229, 56] on div "Description (En)" at bounding box center [158, 67] width 151 height 35
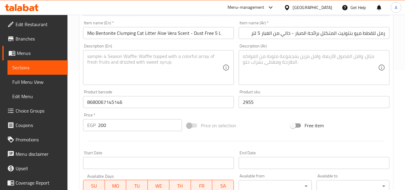
click at [241, 56] on div "Description (Ar)" at bounding box center [314, 67] width 151 height 35
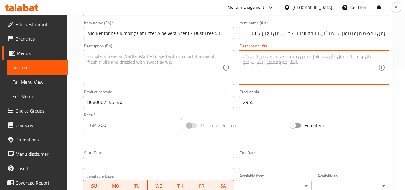
click at [217, 55] on textarea at bounding box center [154, 67] width 135 height 28
click at [245, 57] on textarea at bounding box center [310, 67] width 135 height 28
click at [231, 56] on div "Description (En)" at bounding box center [158, 67] width 151 height 35
click at [244, 58] on textarea at bounding box center [310, 67] width 135 height 28
click at [205, 59] on textarea at bounding box center [154, 67] width 135 height 28
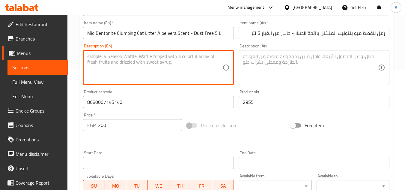
click at [261, 58] on textarea at bounding box center [310, 67] width 135 height 28
click at [215, 61] on textarea at bounding box center [154, 67] width 135 height 28
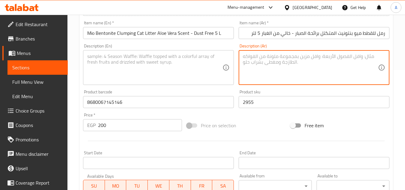
click at [265, 57] on textarea at bounding box center [310, 67] width 135 height 28
click at [218, 57] on textarea at bounding box center [154, 67] width 135 height 28
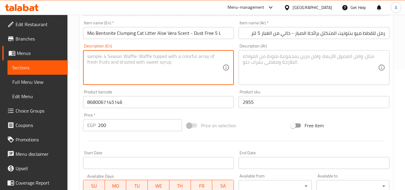
click at [252, 60] on textarea at bounding box center [310, 67] width 135 height 28
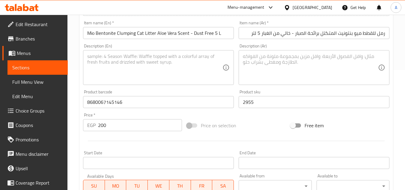
click at [231, 57] on div "Description (En)" at bounding box center [158, 67] width 151 height 35
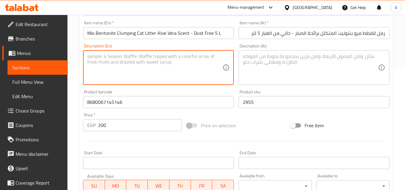
click at [251, 57] on textarea at bounding box center [310, 67] width 135 height 28
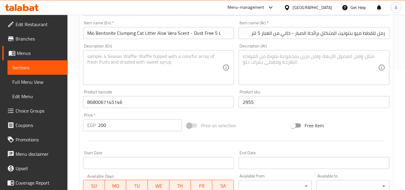
click at [233, 57] on div "Description (En) Description (En)" at bounding box center [159, 64] width 156 height 46
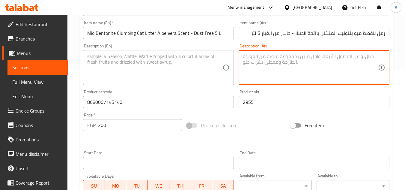
click at [248, 53] on textarea at bounding box center [310, 67] width 135 height 28
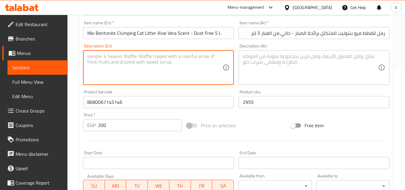
click at [214, 60] on textarea at bounding box center [154, 67] width 135 height 28
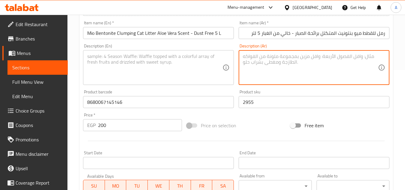
click at [258, 67] on textarea at bounding box center [310, 67] width 135 height 28
click at [198, 55] on textarea at bounding box center [154, 67] width 135 height 28
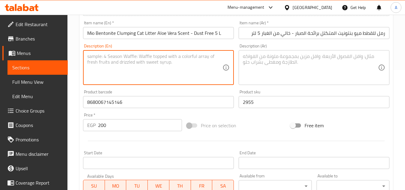
click at [258, 65] on textarea at bounding box center [310, 67] width 135 height 28
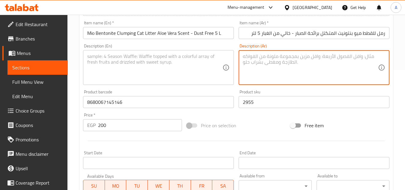
click at [217, 55] on textarea at bounding box center [154, 67] width 135 height 28
drag, startPoint x: 263, startPoint y: 61, endPoint x: 258, endPoint y: 61, distance: 5.1
click at [261, 61] on textarea at bounding box center [310, 67] width 135 height 28
click at [230, 45] on div "Description (En) Description (En)" at bounding box center [158, 64] width 151 height 41
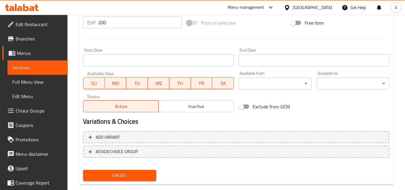
scroll to position [234, 0]
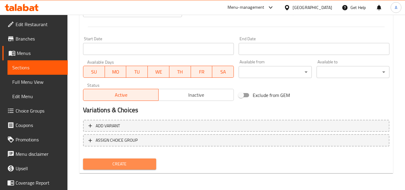
click at [145, 164] on span "Create" at bounding box center [119, 163] width 63 height 7
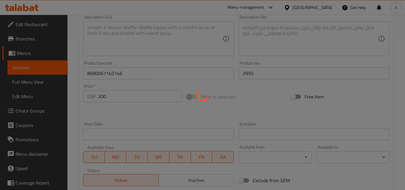
scroll to position [0, 0]
